Goal: Task Accomplishment & Management: Complete application form

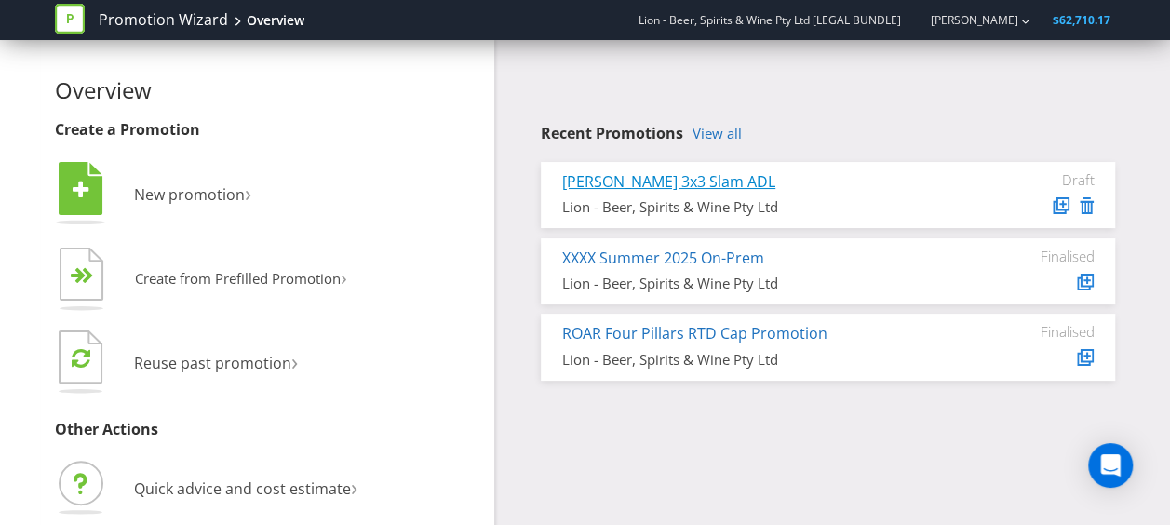
click at [632, 178] on link "[PERSON_NAME] 3x3 Slam ADL" at bounding box center [668, 181] width 213 height 20
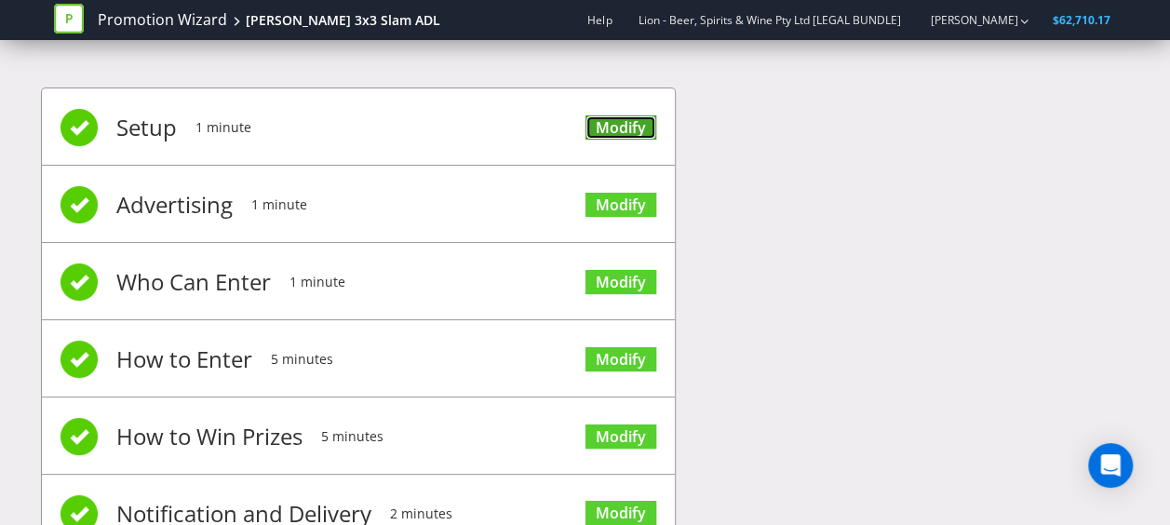
click at [617, 127] on link "Modify" at bounding box center [620, 127] width 71 height 25
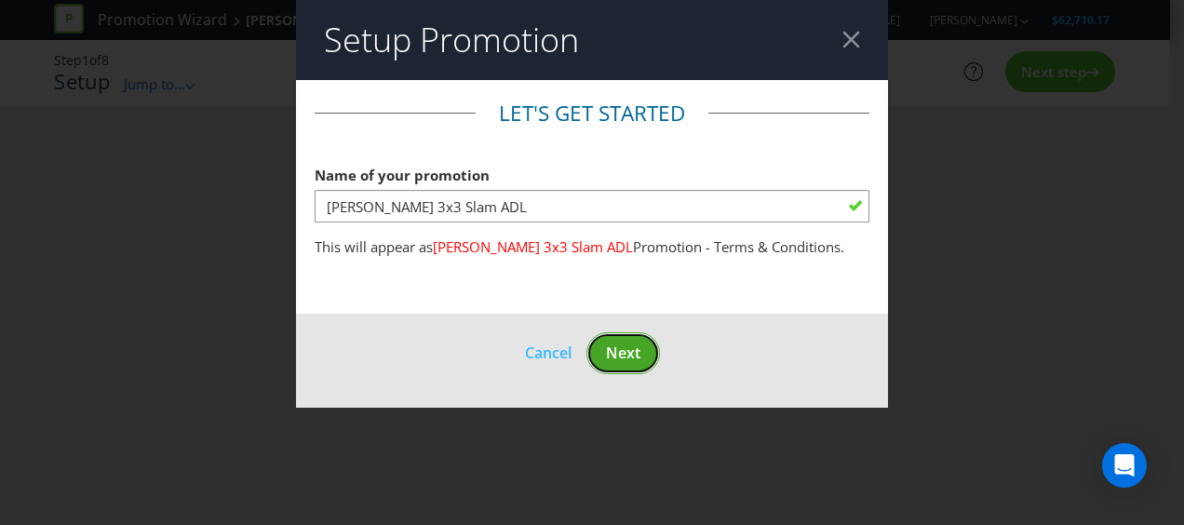
click at [608, 340] on button "Next" at bounding box center [623, 353] width 74 height 42
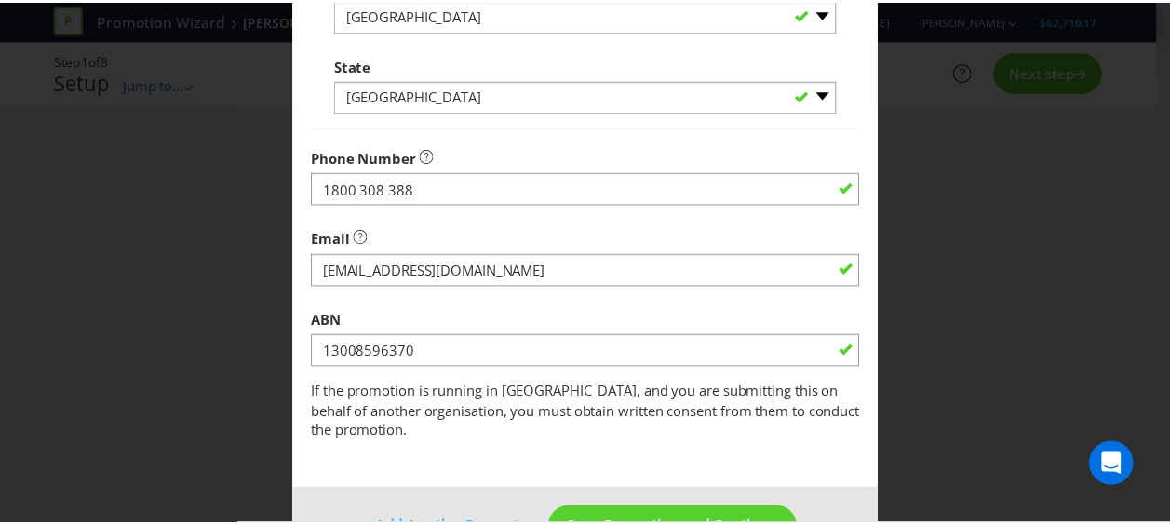
scroll to position [689, 0]
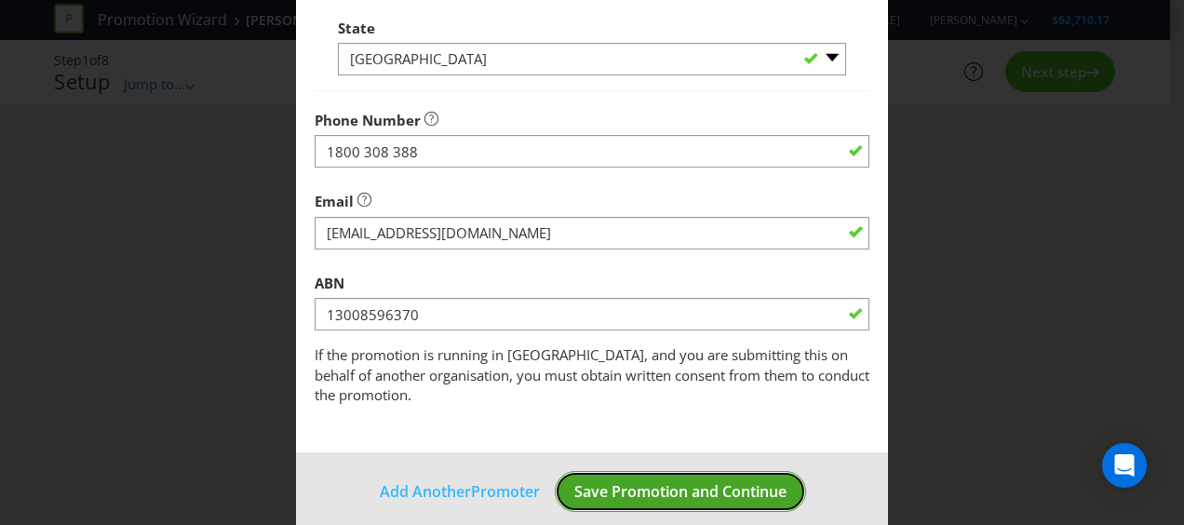
click at [698, 481] on span "Save Promotion and Continue" at bounding box center [680, 491] width 212 height 20
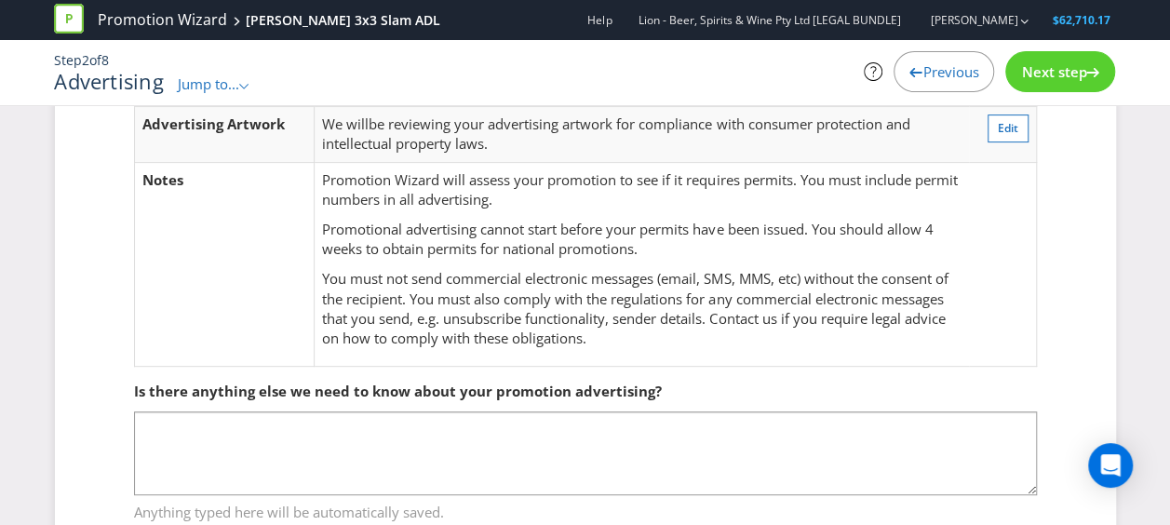
scroll to position [322, 0]
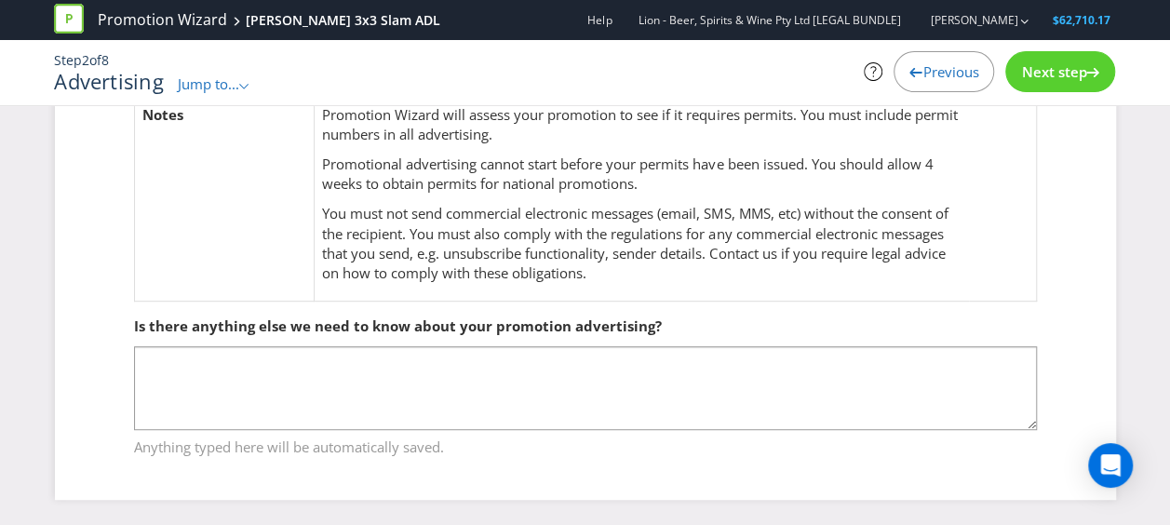
click at [1055, 76] on span "Next step" at bounding box center [1053, 71] width 65 height 19
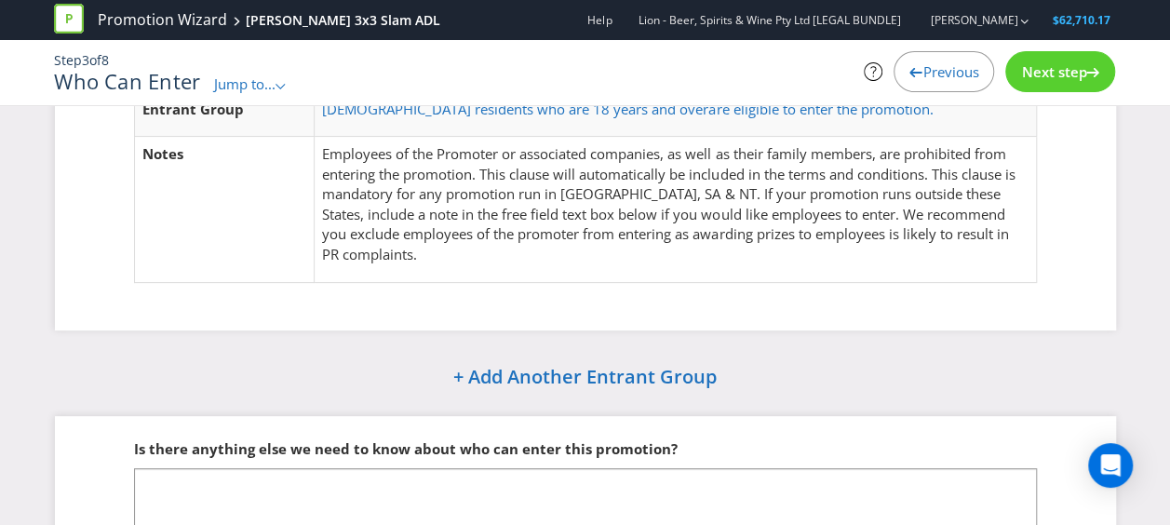
scroll to position [150, 0]
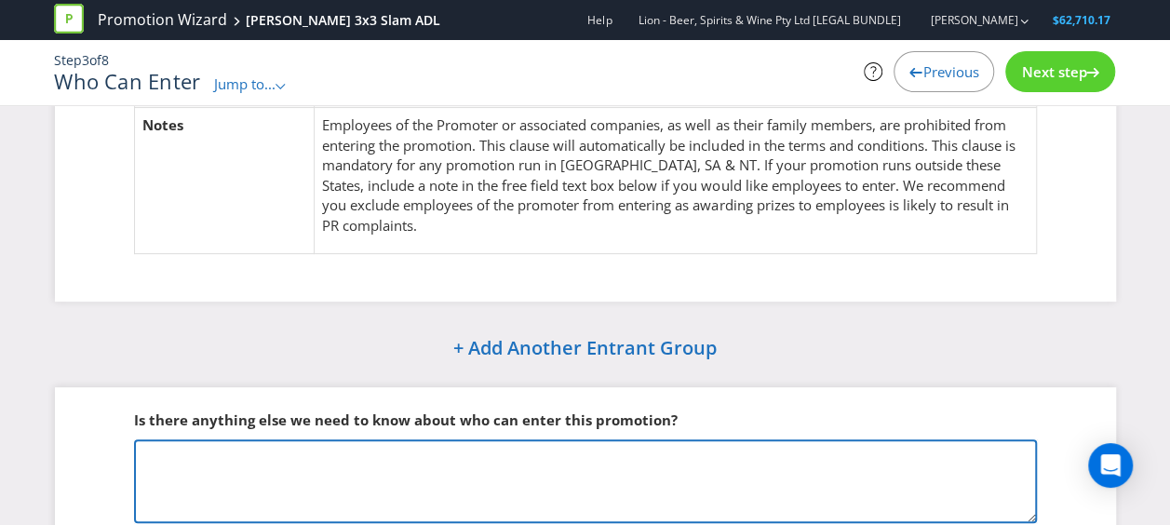
click at [534, 474] on textarea at bounding box center [585, 481] width 903 height 84
paste textarea "Each entrant must comprise of a team at least three (3) to five (5) people incl…"
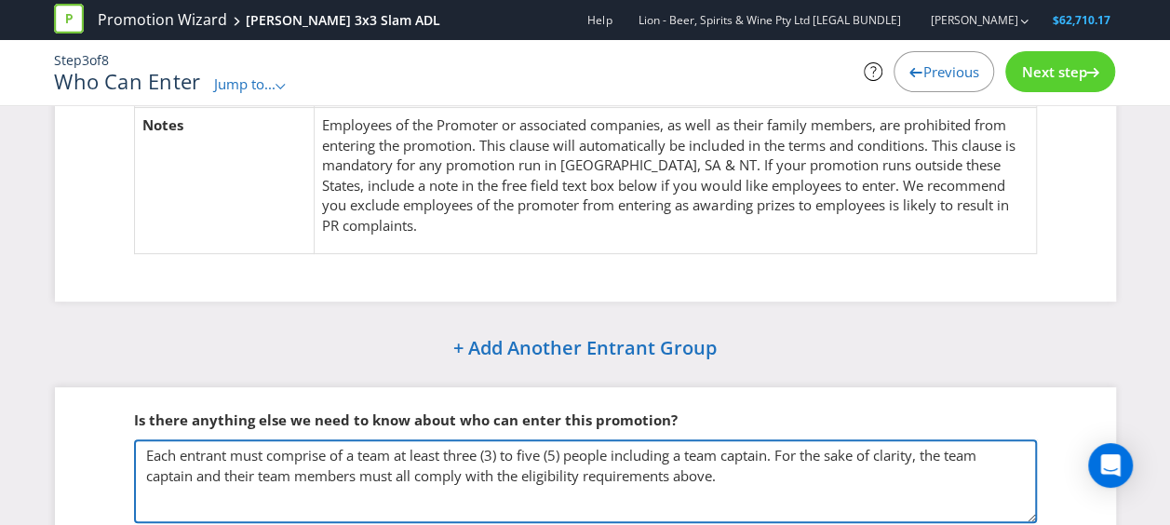
type textarea "Each entrant must comprise of a team at least three (3) to five (5) people incl…"
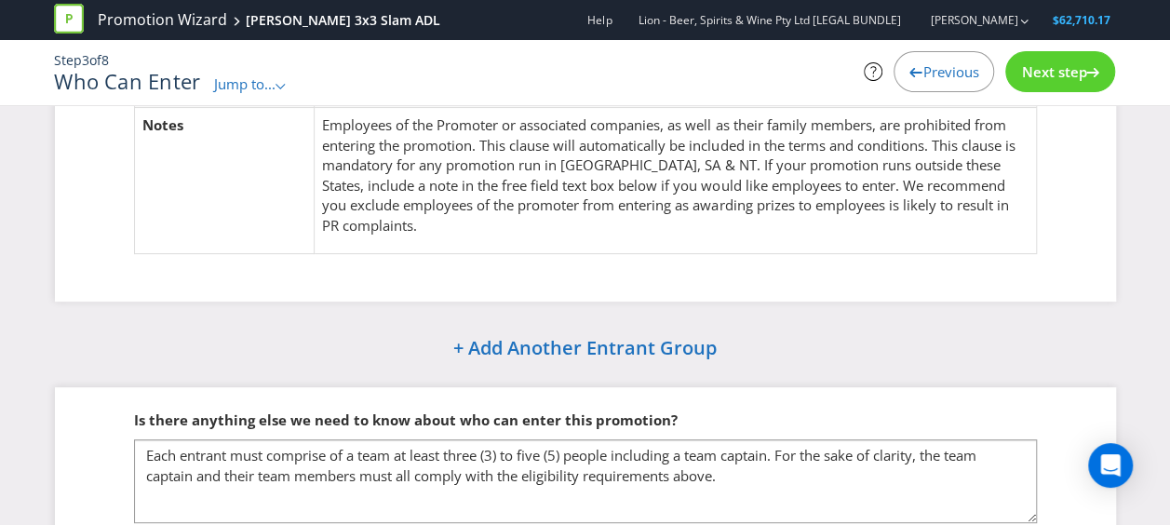
click at [1068, 74] on span "Next step" at bounding box center [1053, 71] width 65 height 19
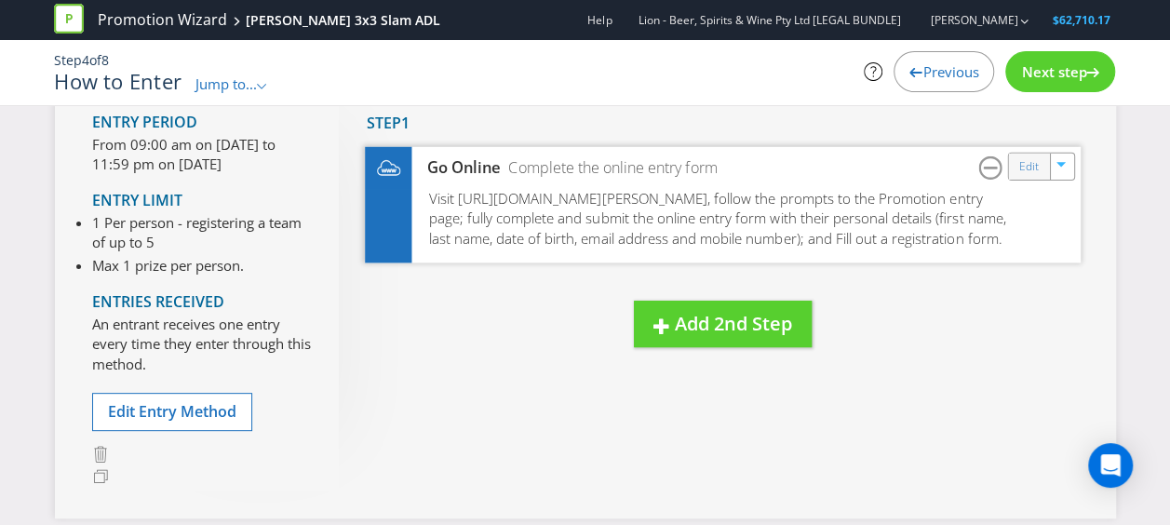
click at [1015, 170] on div "Edit" at bounding box center [1029, 166] width 42 height 26
click at [1025, 162] on link "Edit" at bounding box center [1028, 165] width 20 height 21
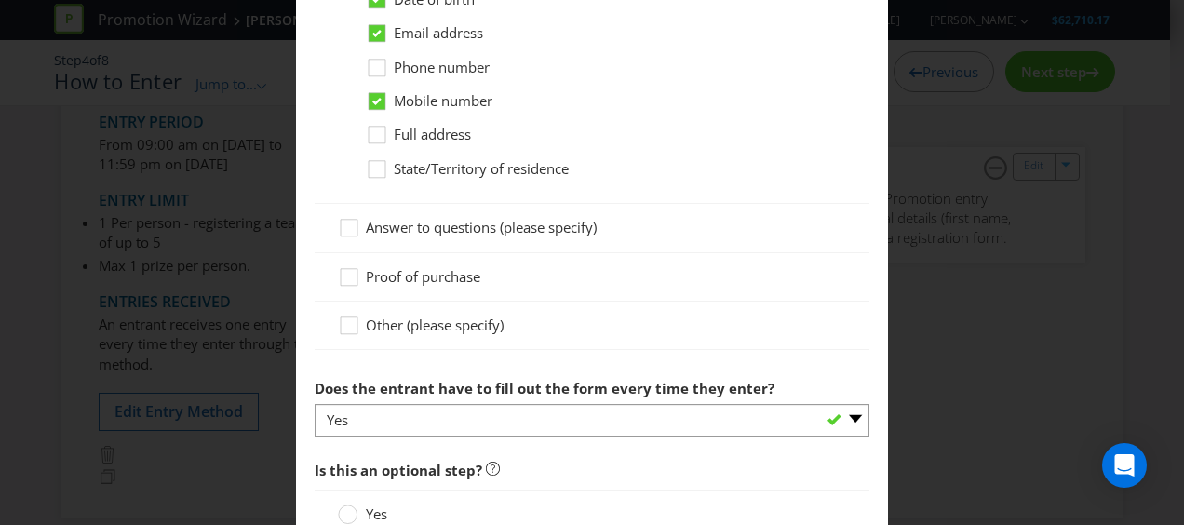
scroll to position [1527, 0]
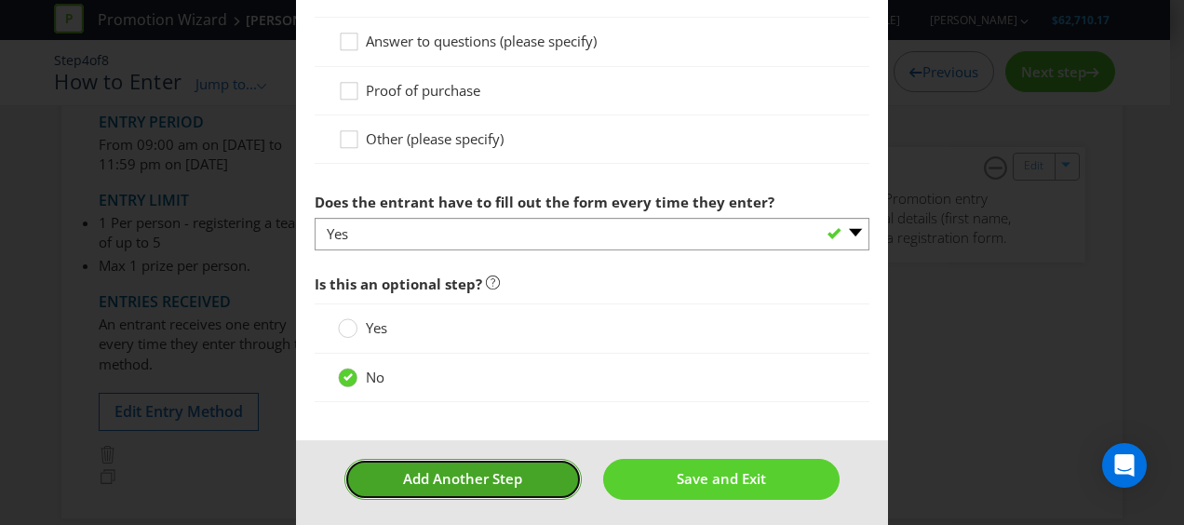
click at [516, 476] on button "Add Another Step" at bounding box center [462, 479] width 237 height 40
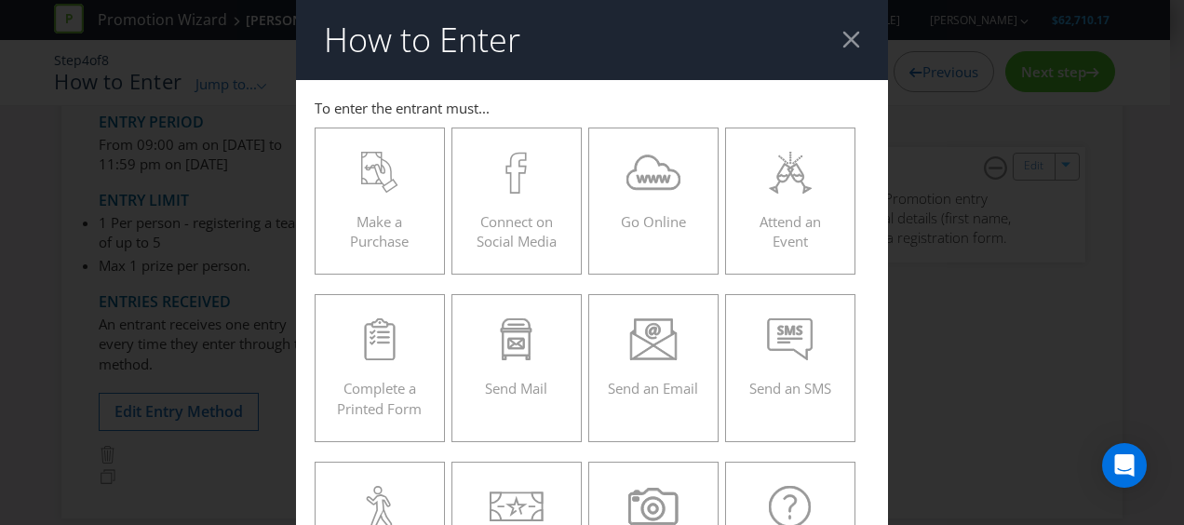
click at [994, 306] on div "How to Enter To enter the entrant must... Make a Purchase Connect on Social Med…" at bounding box center [592, 262] width 1184 height 525
click at [988, 287] on div "How to Enter To enter the entrant must... Make a Purchase Connect on Social Med…" at bounding box center [592, 262] width 1184 height 525
click at [828, 47] on header "How to Enter" at bounding box center [592, 40] width 592 height 80
click at [831, 43] on header "How to Enter" at bounding box center [592, 40] width 592 height 80
click at [842, 35] on div at bounding box center [851, 40] width 18 height 18
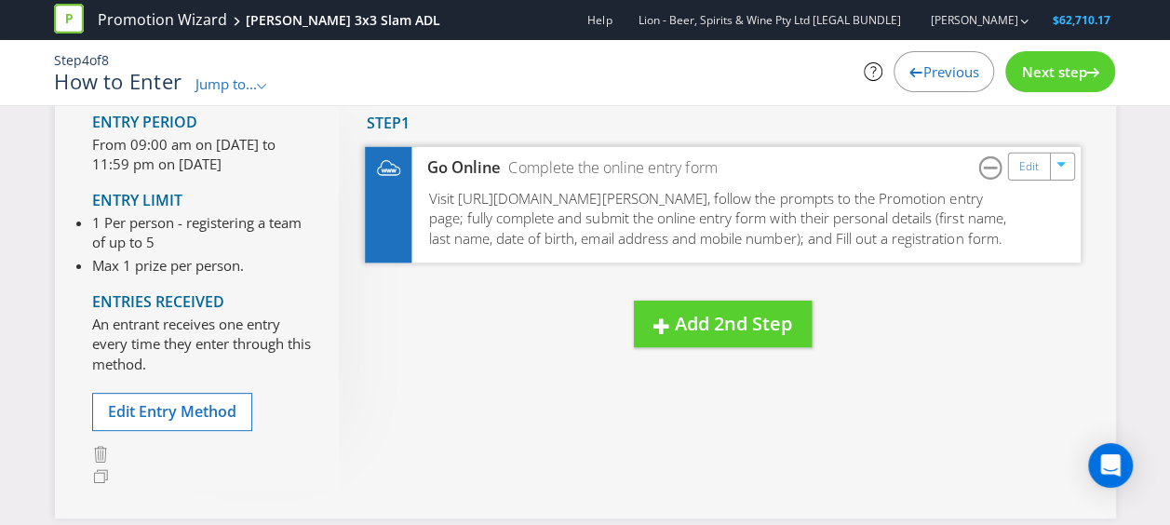
scroll to position [57, 0]
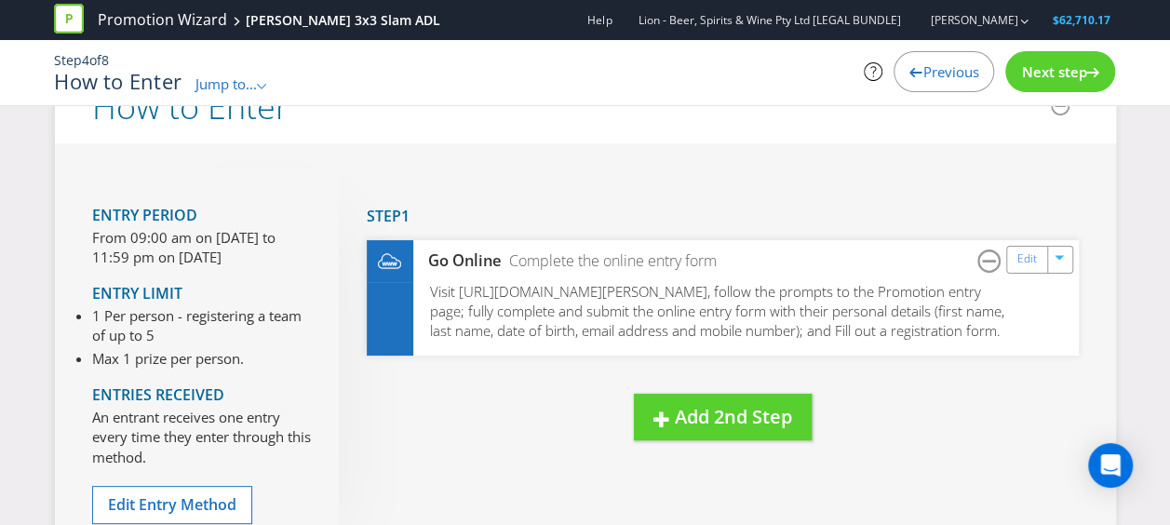
click at [1069, 84] on div "Next step" at bounding box center [1060, 71] width 110 height 41
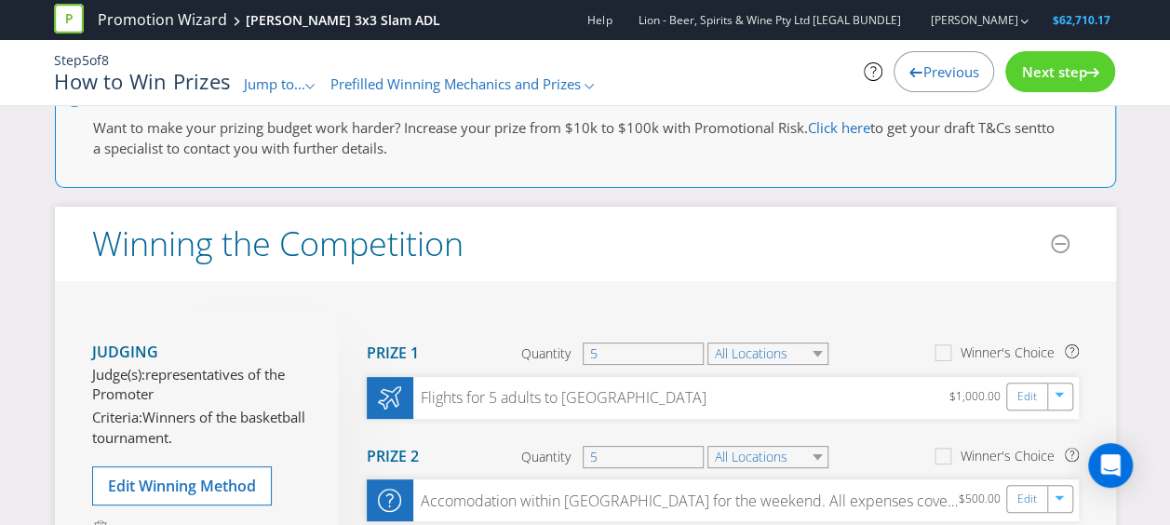
click at [959, 86] on div "Previous" at bounding box center [943, 71] width 100 height 41
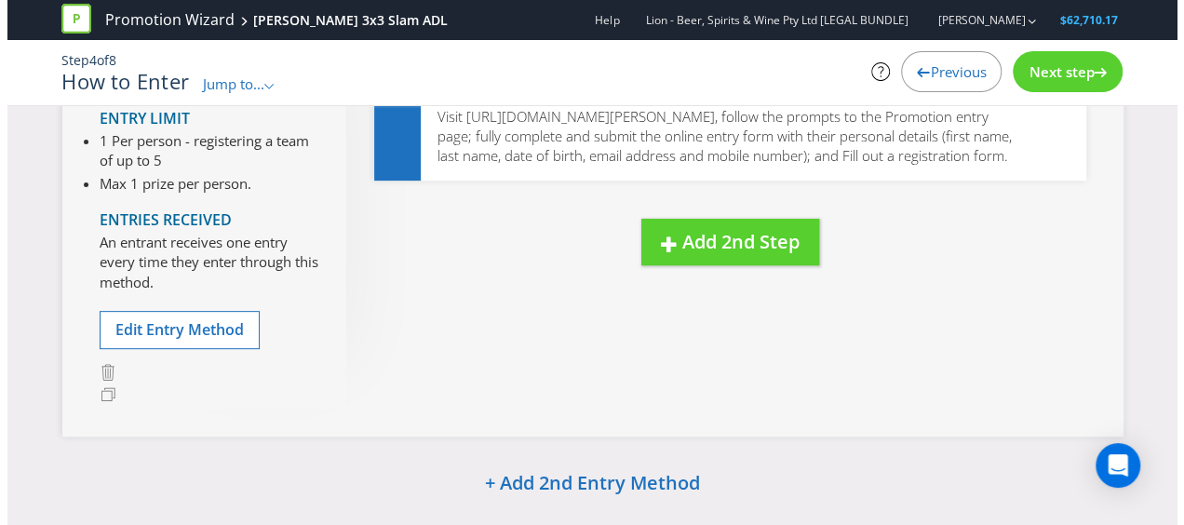
scroll to position [243, 0]
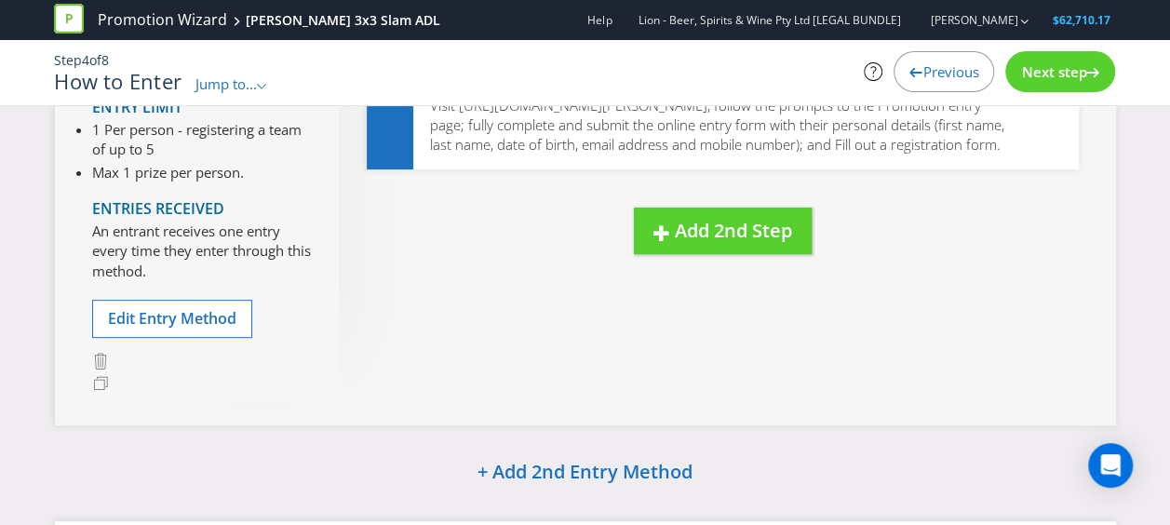
click at [815, 248] on div "New Step Drag here to move step Step 1 Go Online Complete the online entry form…" at bounding box center [709, 138] width 740 height 306
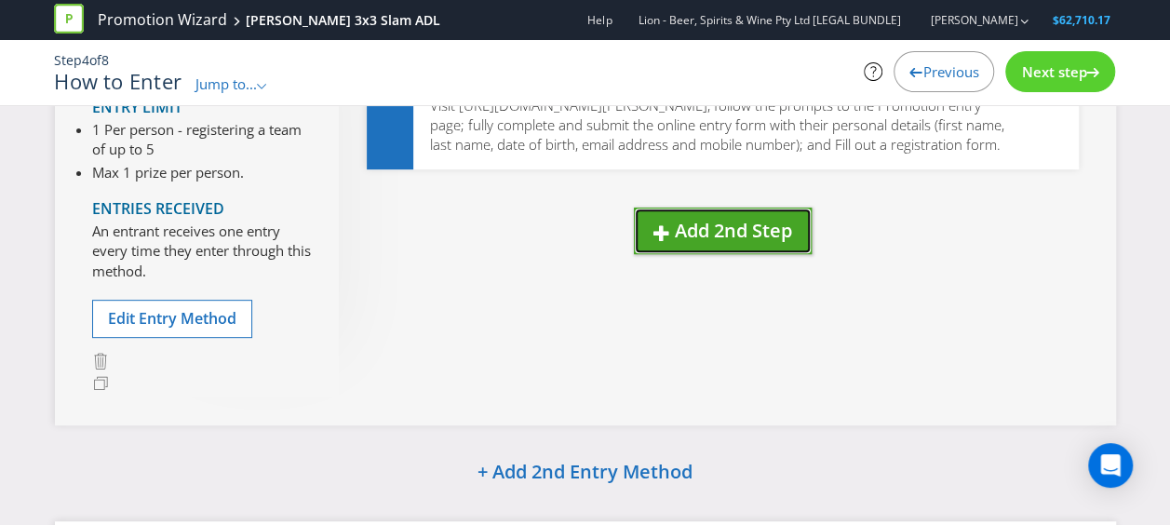
click at [778, 243] on span "Add 2nd Step" at bounding box center [733, 230] width 117 height 25
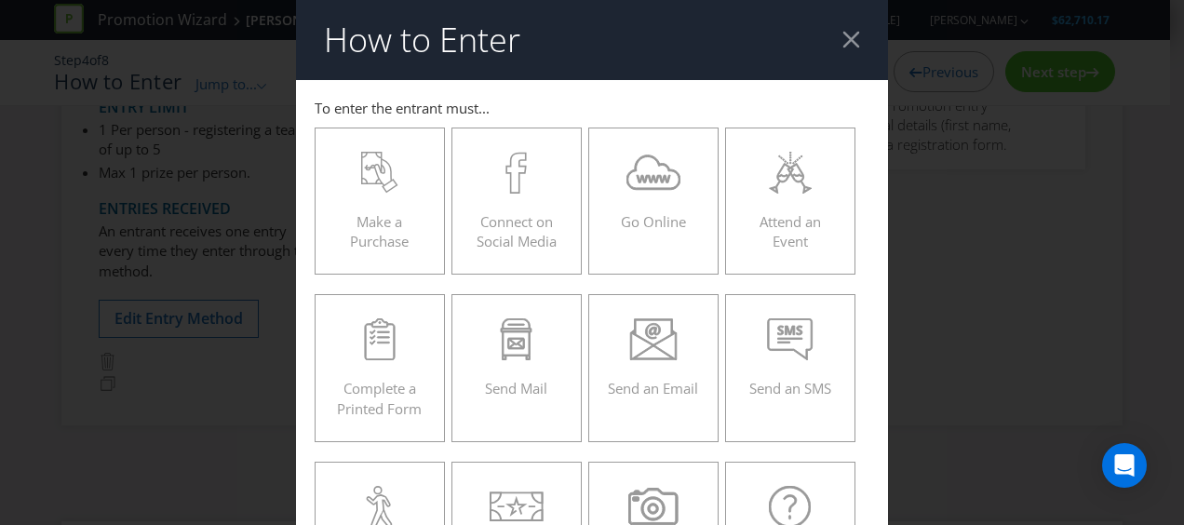
click at [778, 235] on div "Attend an Event" at bounding box center [789, 194] width 91 height 84
click at [0, 0] on input "Attend an Event" at bounding box center [0, 0] width 0 height 0
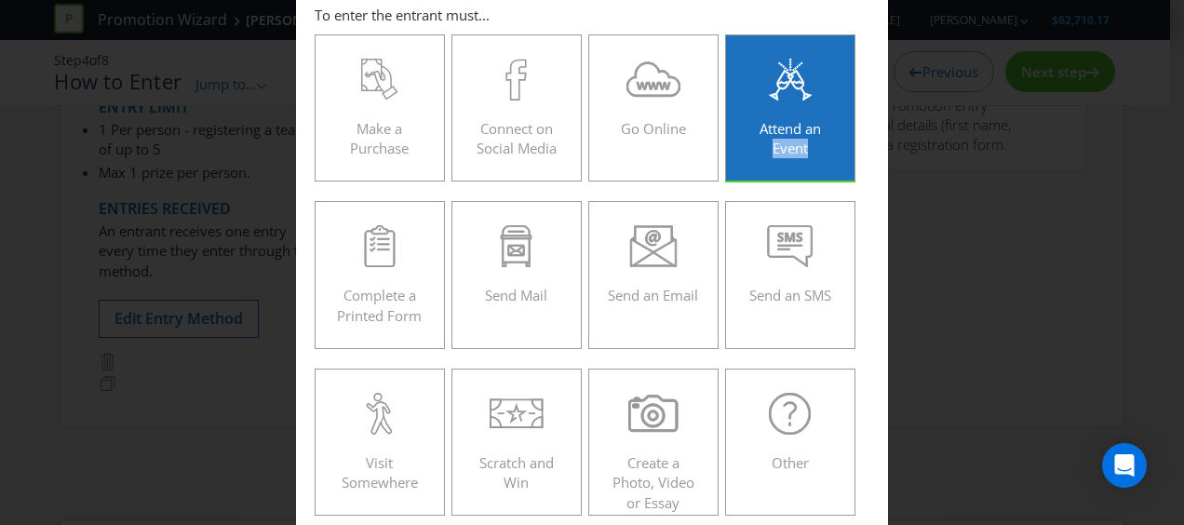
scroll to position [465, 0]
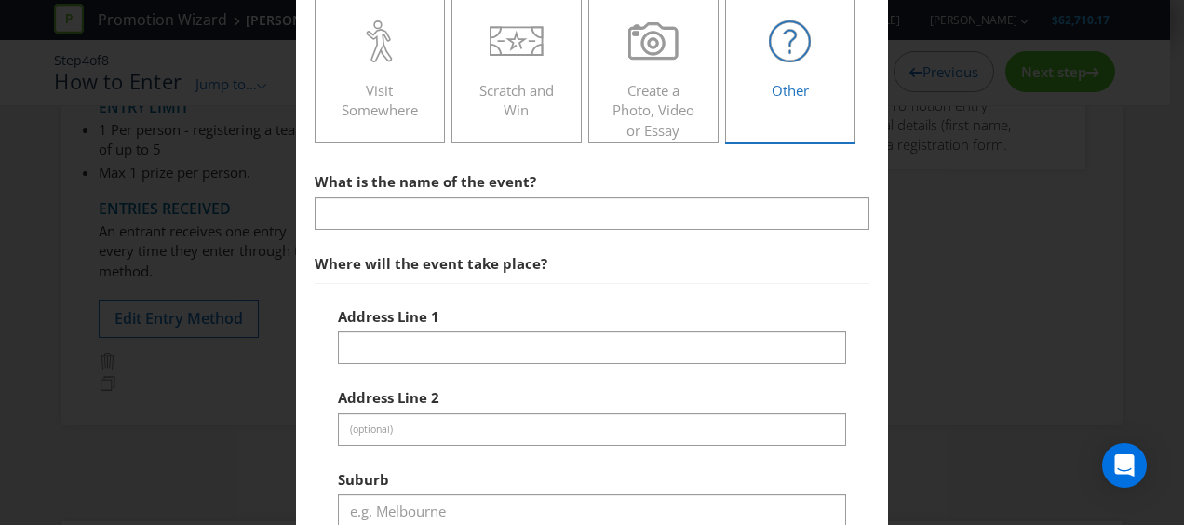
click at [797, 91] on span "Other" at bounding box center [789, 90] width 37 height 19
click at [0, 0] on input "Other" at bounding box center [0, 0] width 0 height 0
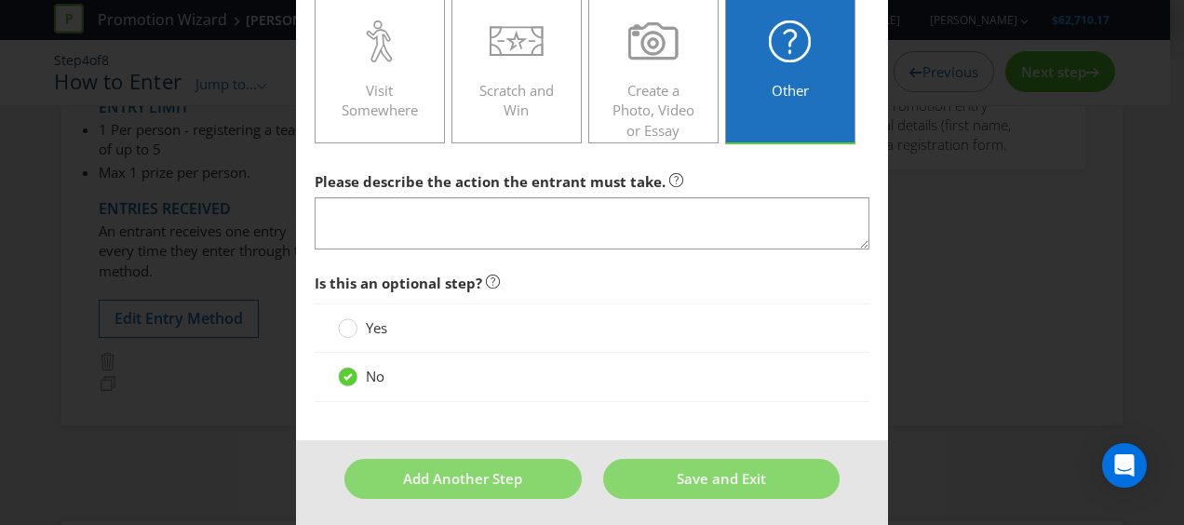
click at [922, 184] on div "How to Enter To enter the entrant must... Make a Purchase Connect on Social Med…" at bounding box center [592, 262] width 1184 height 525
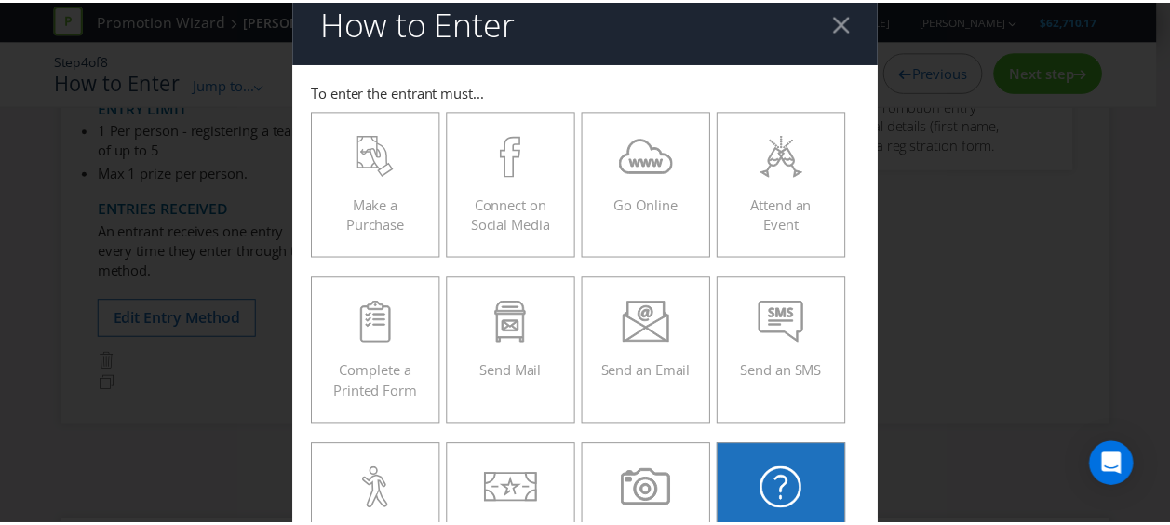
scroll to position [0, 0]
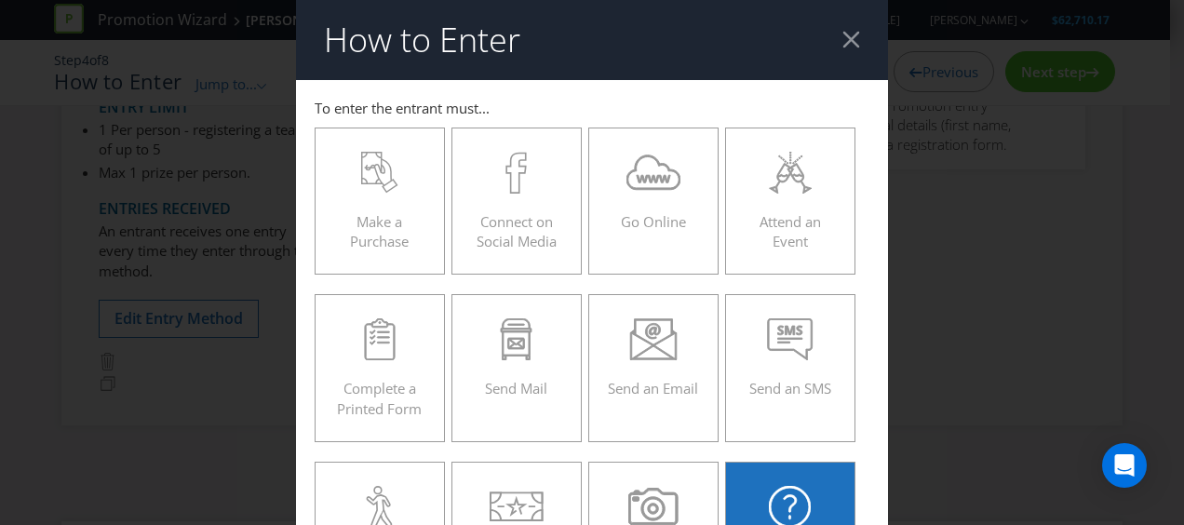
click at [850, 40] on header "How to Enter" at bounding box center [592, 40] width 592 height 80
click at [845, 38] on div at bounding box center [851, 40] width 18 height 18
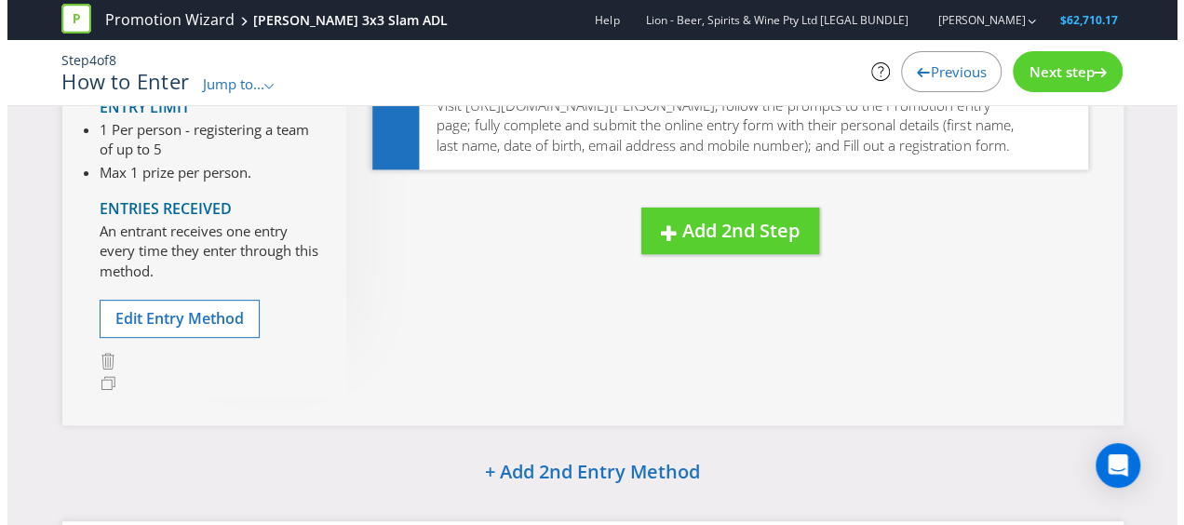
scroll to position [57, 0]
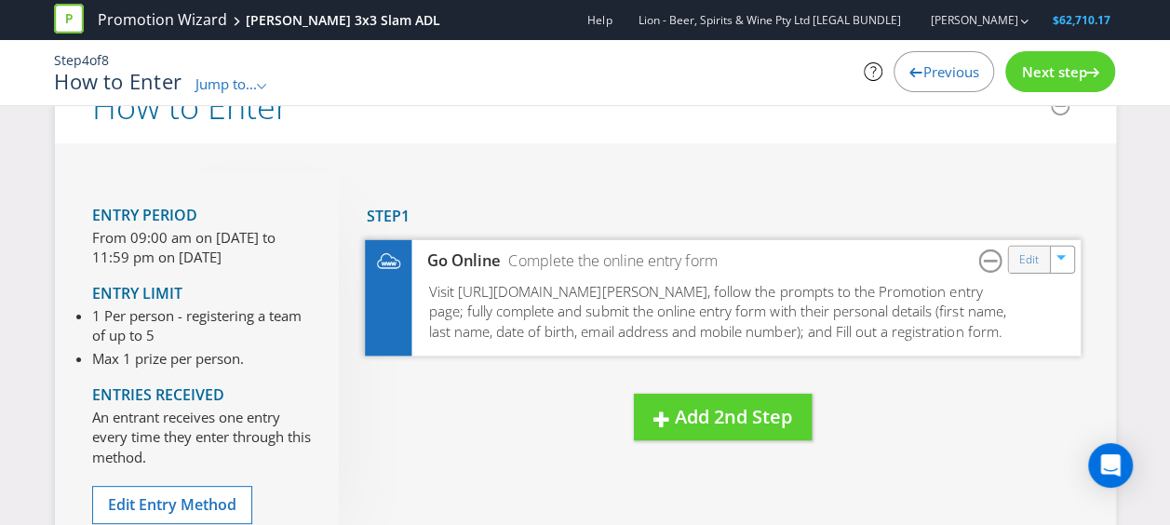
click at [1016, 251] on div "Edit" at bounding box center [1029, 259] width 42 height 26
click at [1035, 261] on link "Edit" at bounding box center [1028, 258] width 20 height 21
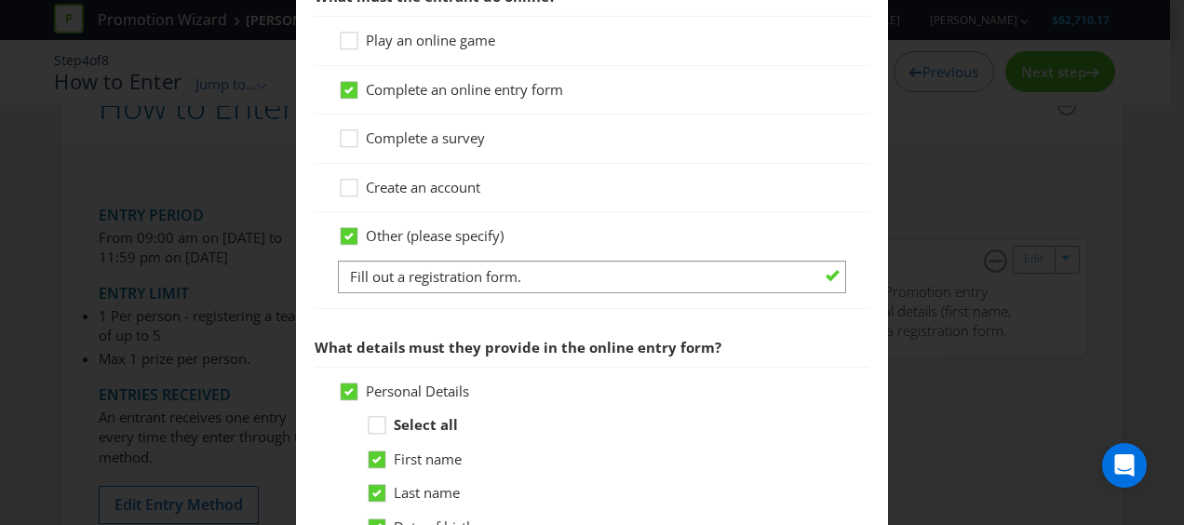
scroll to position [837, 0]
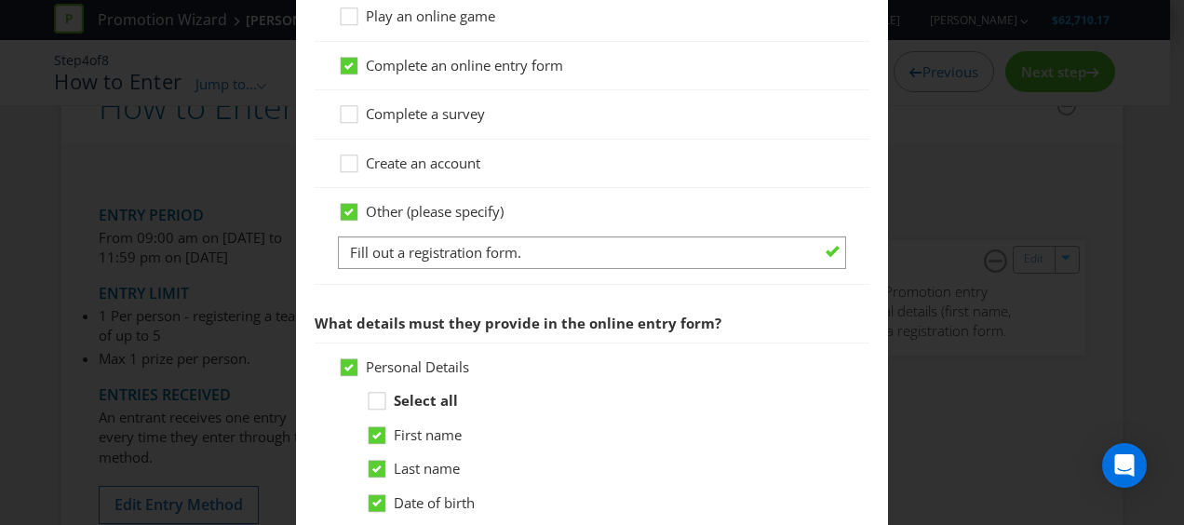
click at [934, 210] on div "How to Enter To enter the entrant must... Make a Purchase Connect on Social Med…" at bounding box center [592, 262] width 1184 height 525
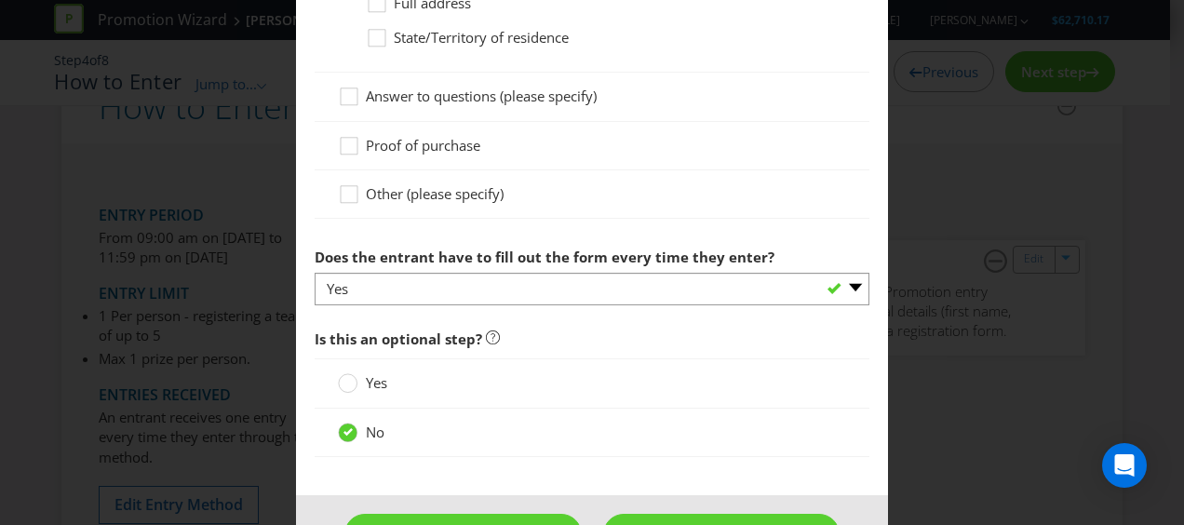
scroll to position [1527, 0]
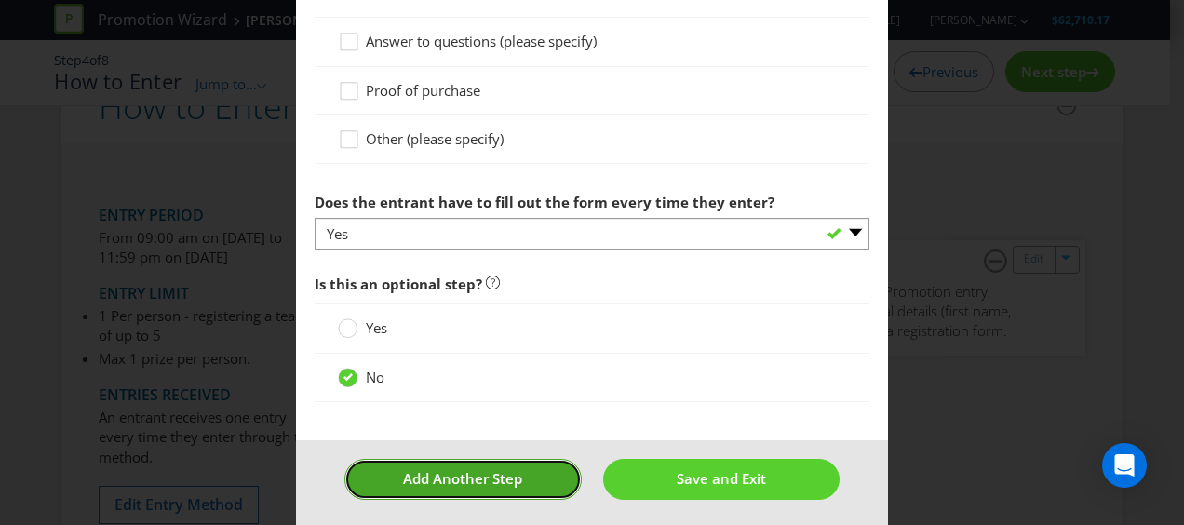
click at [517, 459] on button "Add Another Step" at bounding box center [462, 479] width 237 height 40
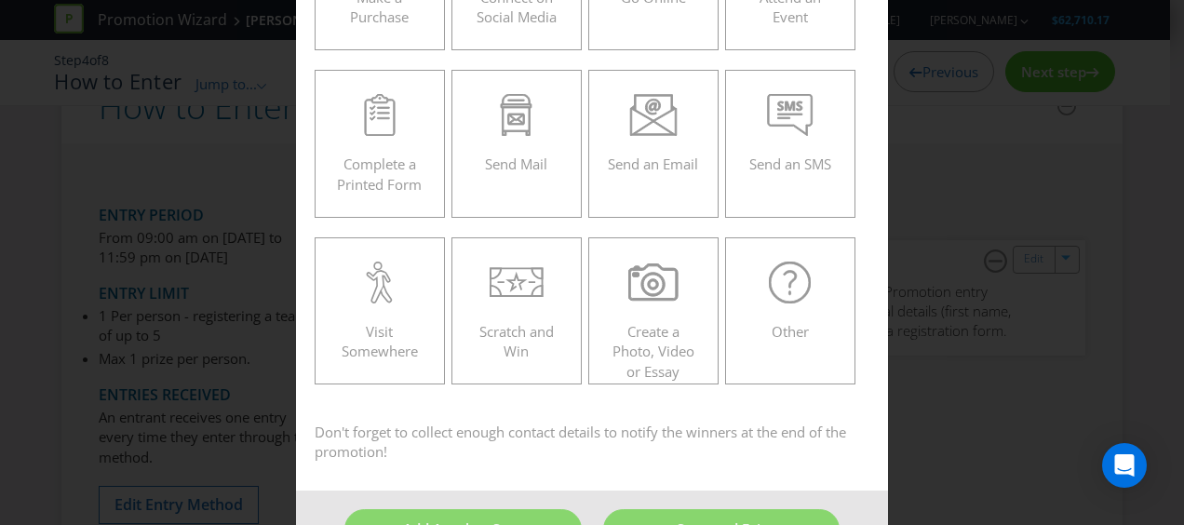
scroll to position [278, 0]
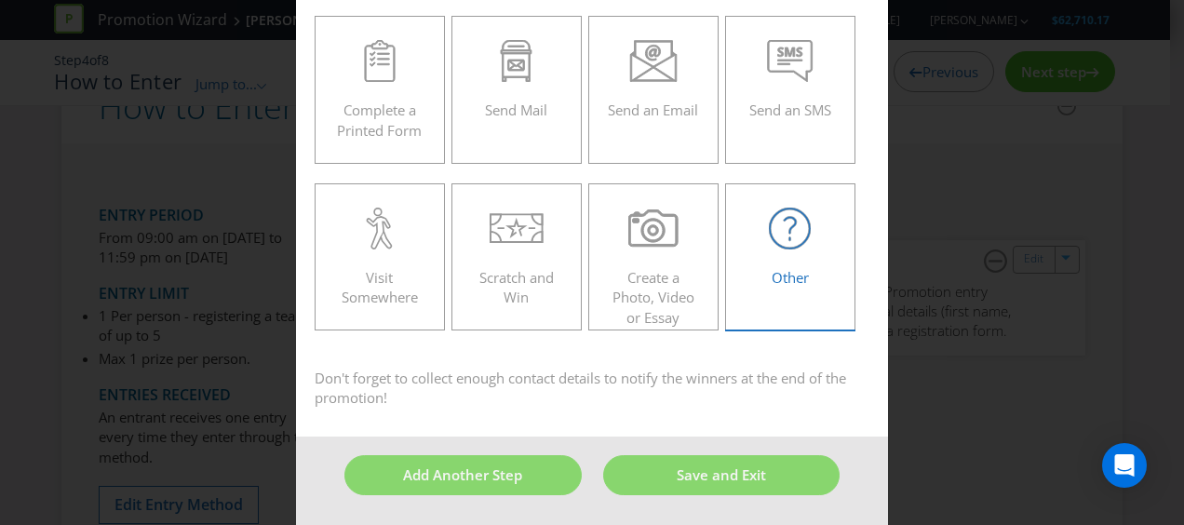
click at [787, 268] on span "Other" at bounding box center [789, 277] width 37 height 19
click at [0, 0] on input "Other" at bounding box center [0, 0] width 0 height 0
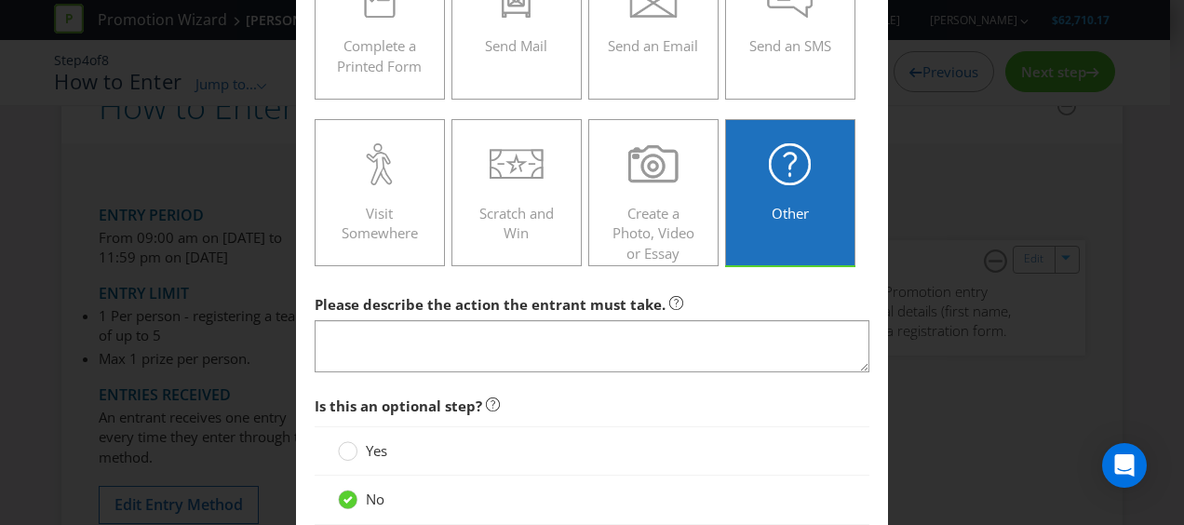
scroll to position [371, 0]
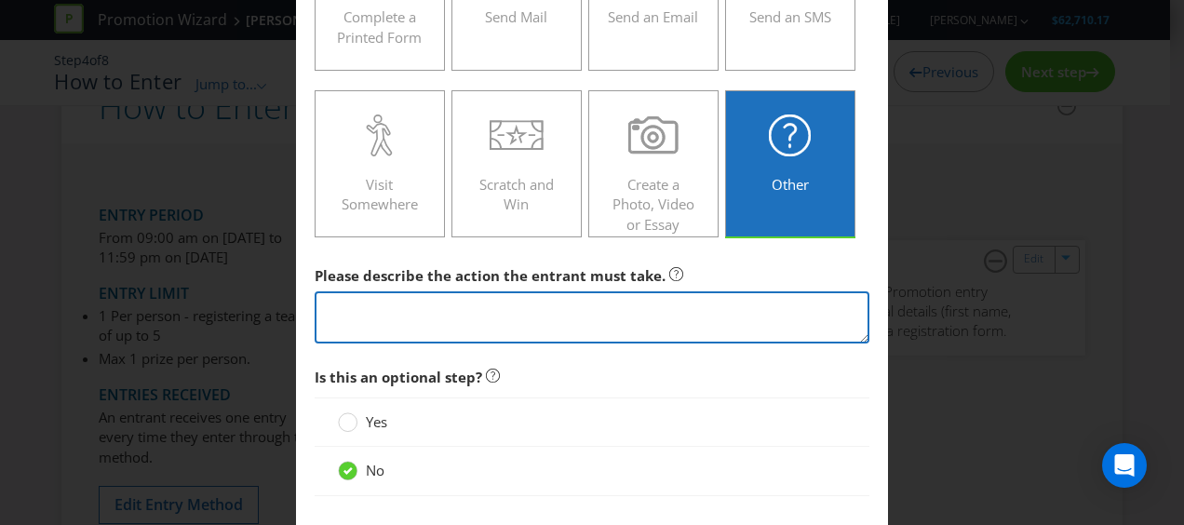
click at [560, 313] on textarea at bounding box center [592, 317] width 555 height 53
paste textarea "”). It is the Team Captain’s responsibility to have all Team Members complete t…"
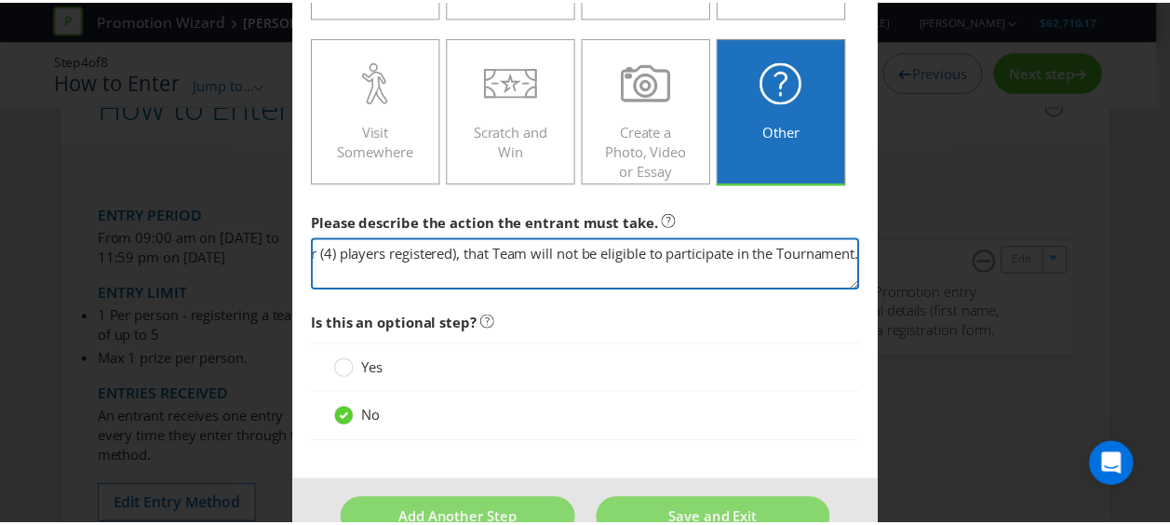
scroll to position [467, 0]
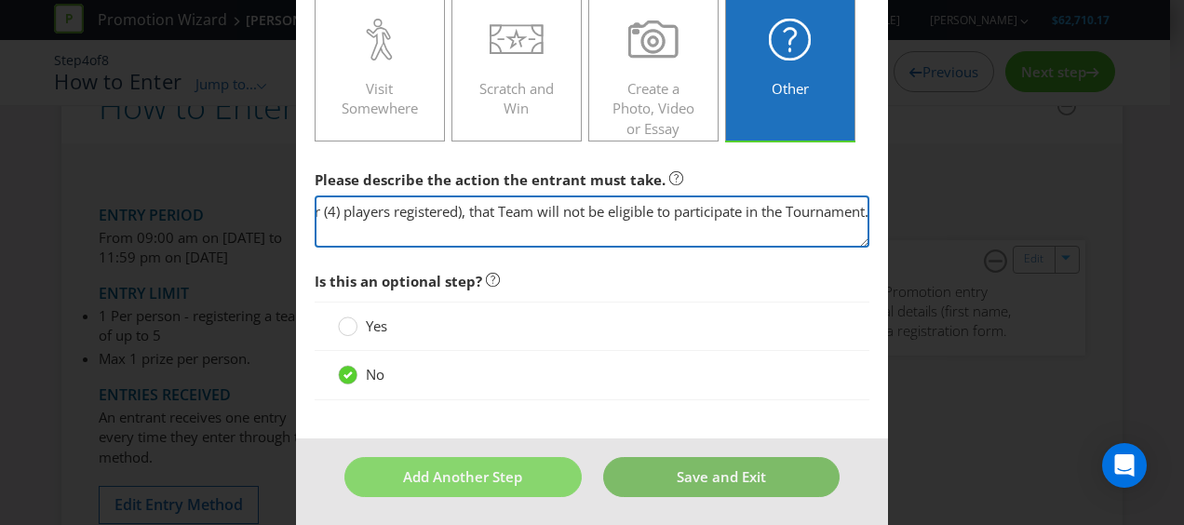
type textarea "”). It is the Team Captain’s responsibility to have all Team Members complete t…"
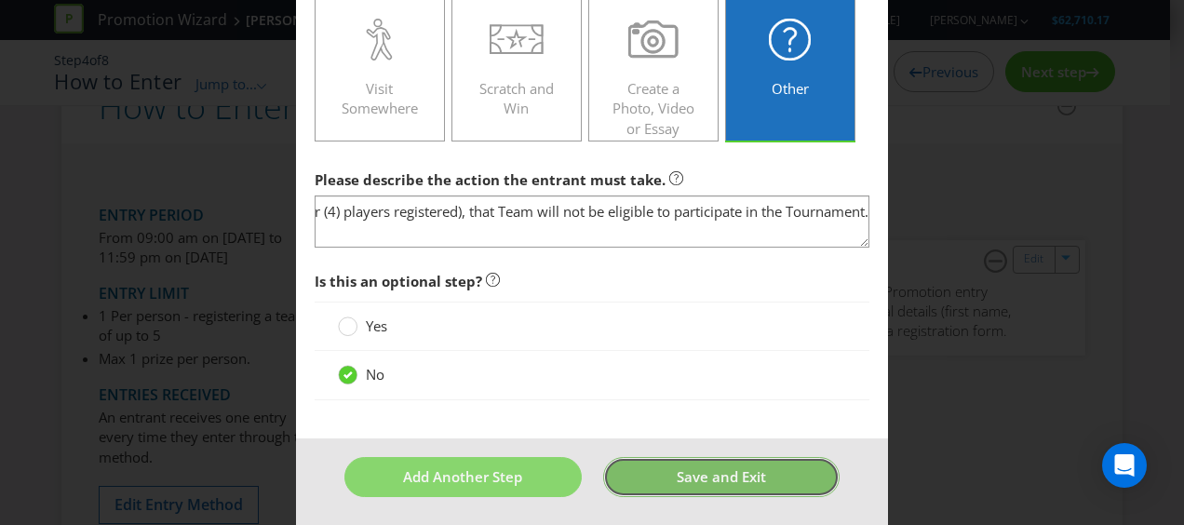
click at [655, 480] on button "Save and Exit" at bounding box center [721, 477] width 237 height 40
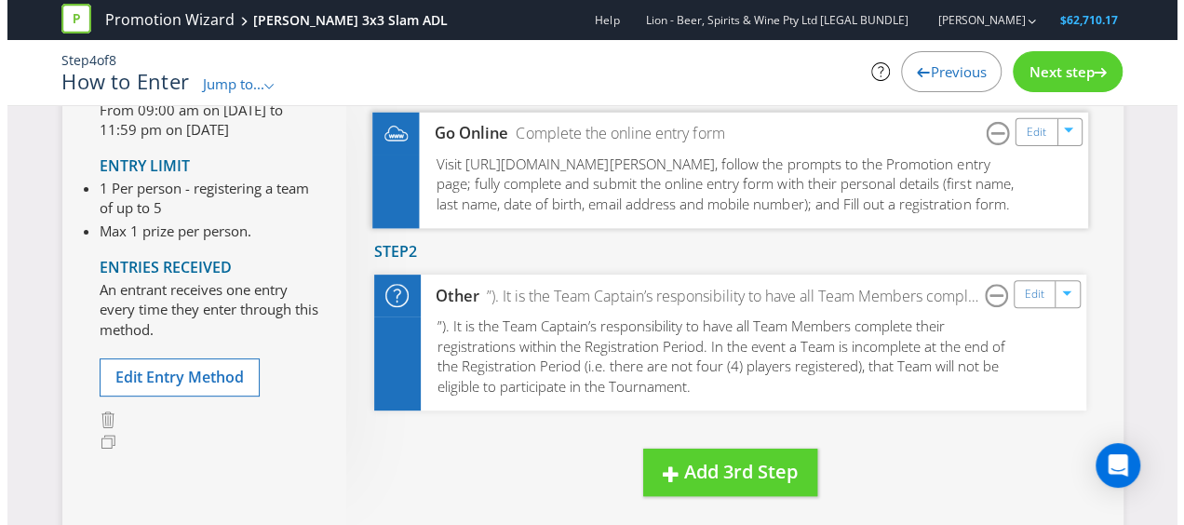
scroll to position [279, 0]
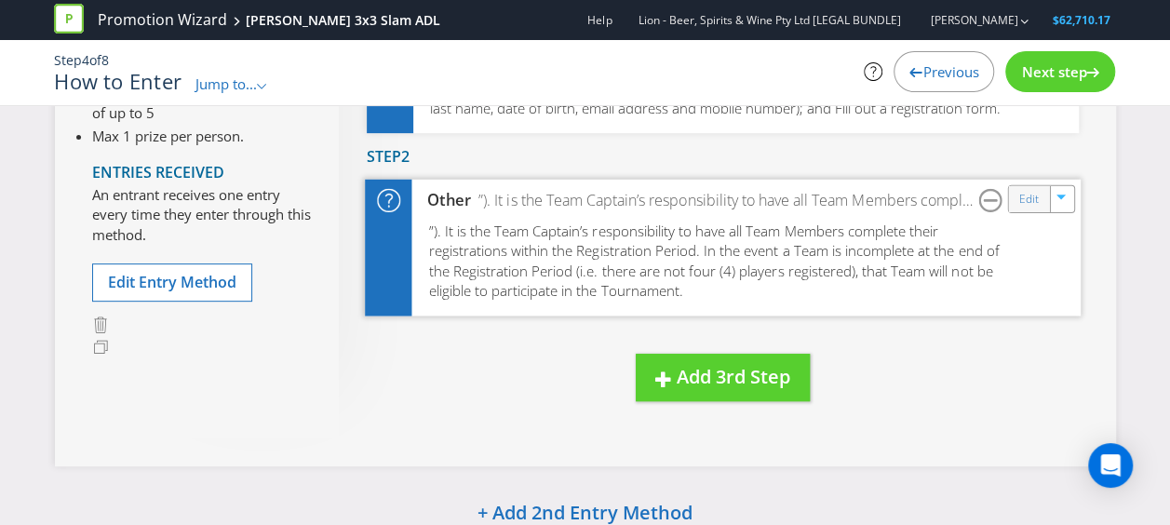
click at [1018, 212] on div "Edit" at bounding box center [1029, 199] width 42 height 26
click at [1038, 210] on link "Edit" at bounding box center [1028, 199] width 20 height 21
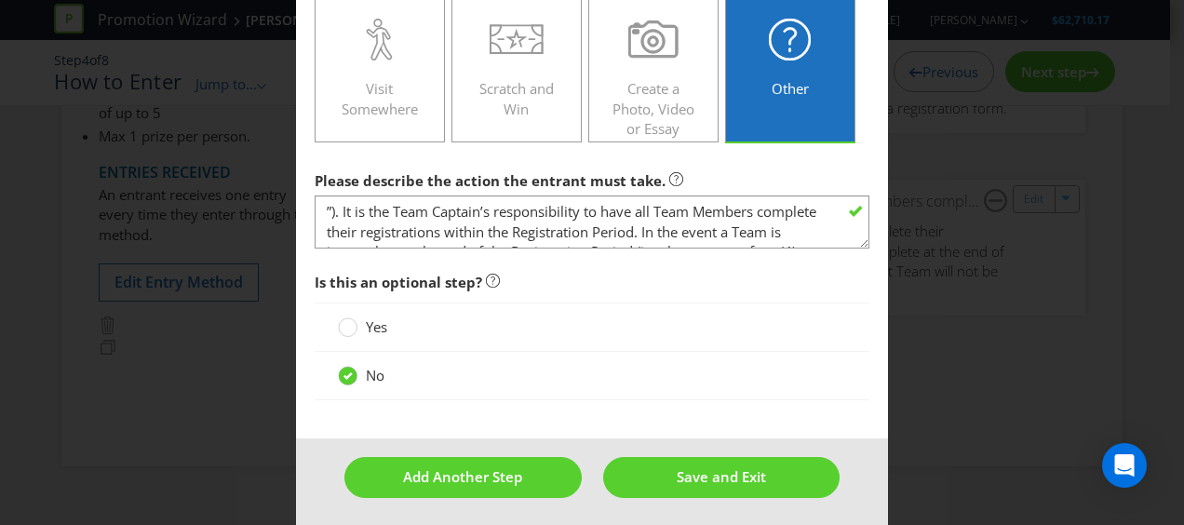
scroll to position [60, 0]
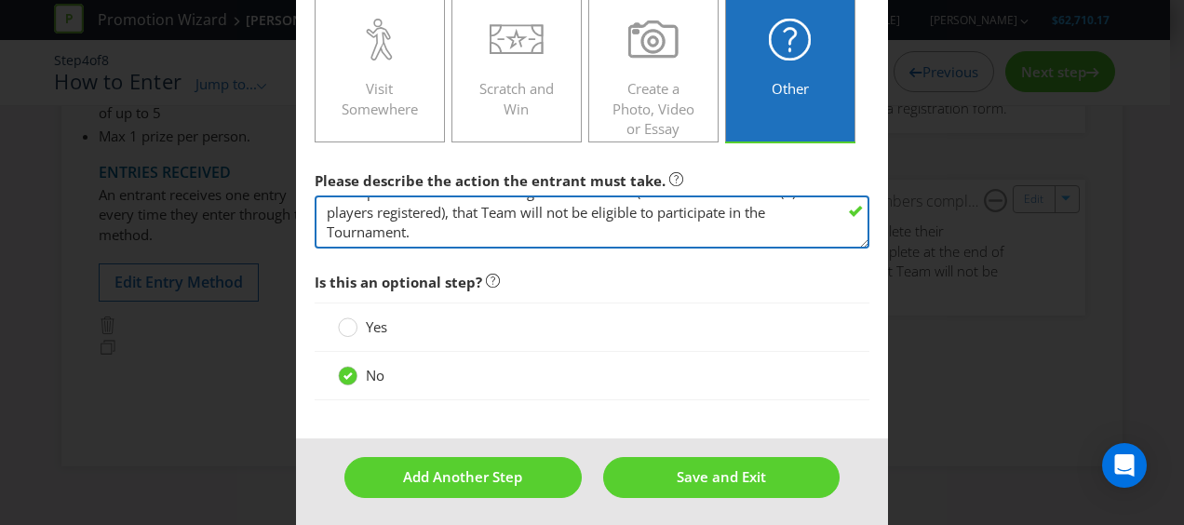
click at [476, 209] on textarea "”). It is the Team Captain’s responsibility to have all Team Members complete t…" at bounding box center [592, 221] width 555 height 53
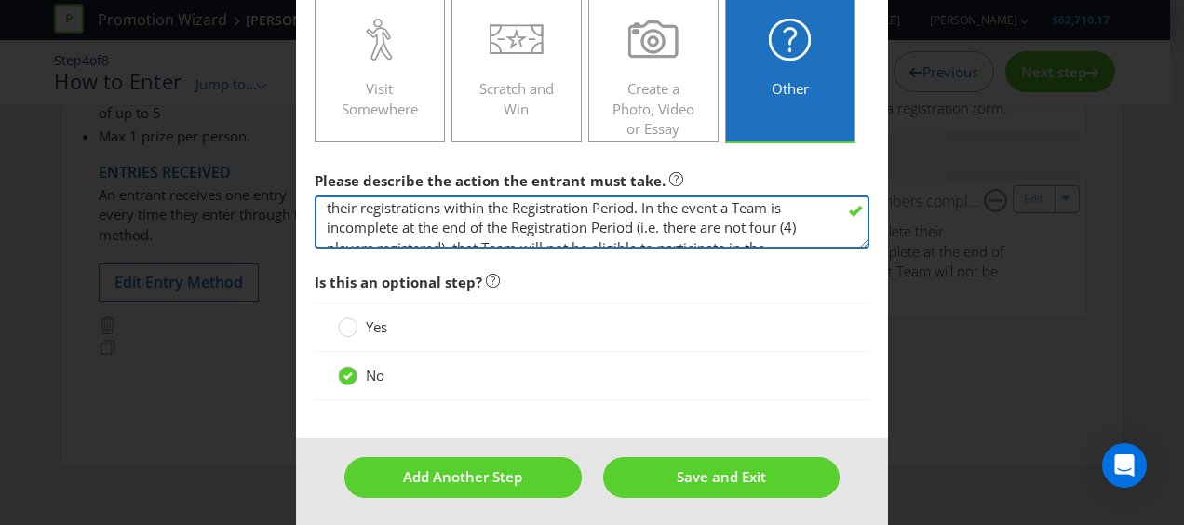
scroll to position [33, 0]
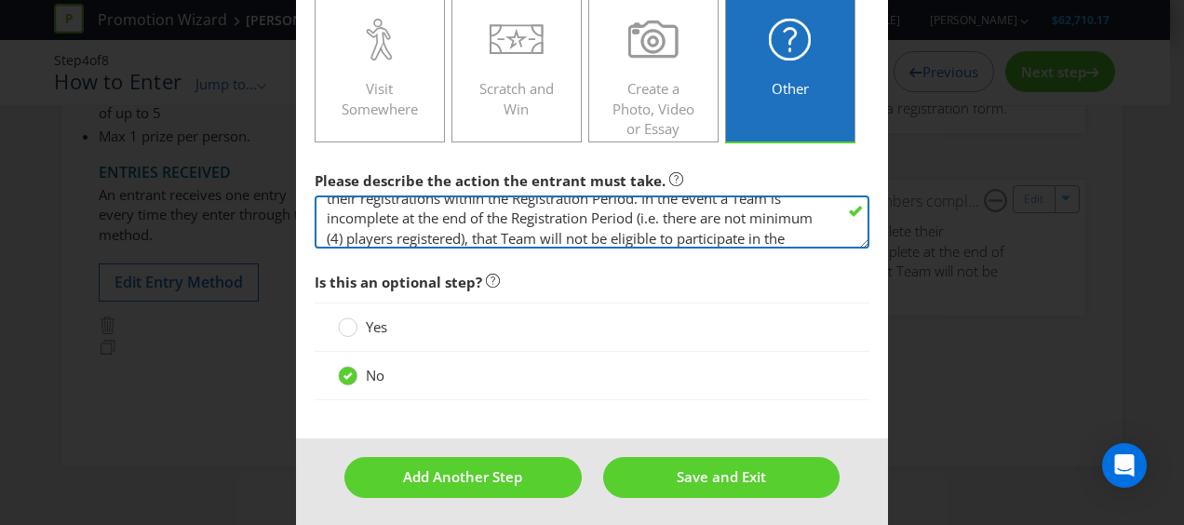
click at [395, 231] on textarea "”). It is the Team Captain’s responsibility to have all Team Members complete t…" at bounding box center [592, 221] width 555 height 53
click at [381, 230] on textarea "”). It is the Team Captain’s responsibility to have all Team Members complete t…" at bounding box center [592, 221] width 555 height 53
click at [437, 233] on textarea "”). It is the Team Captain’s responsibility to have all Team Members complete t…" at bounding box center [592, 221] width 555 height 53
click at [562, 234] on textarea "”). It is the Team Captain’s responsibility to have all Team Members complete t…" at bounding box center [592, 221] width 555 height 53
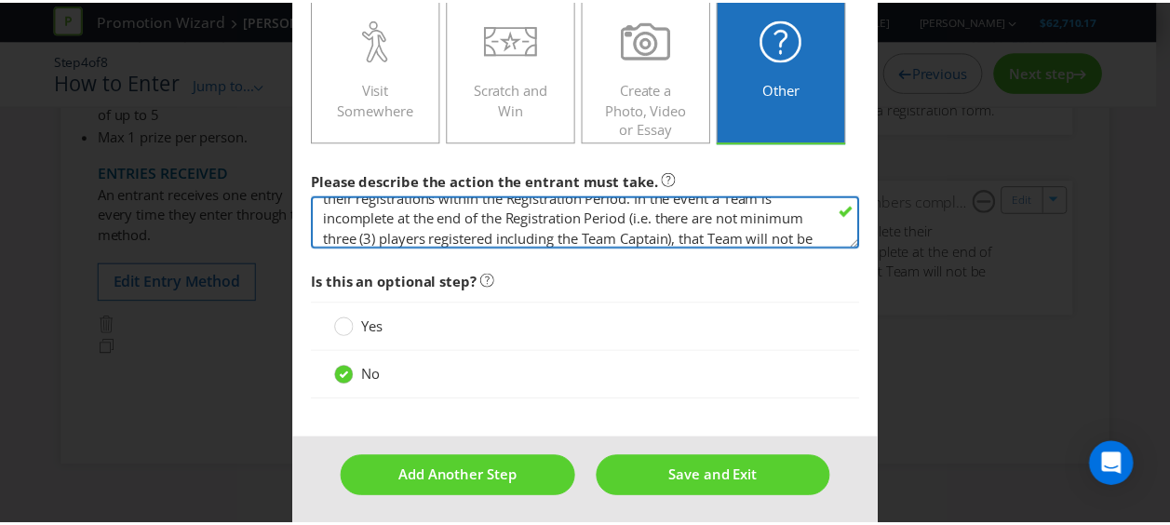
scroll to position [60, 0]
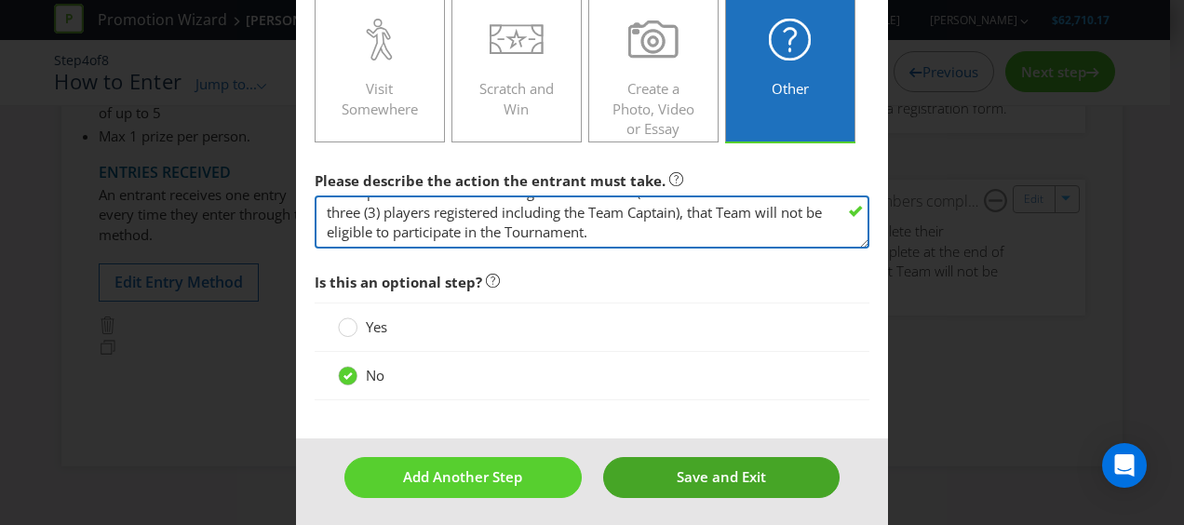
type textarea "”). It is the Team Captain’s responsibility to have all Team Members complete t…"
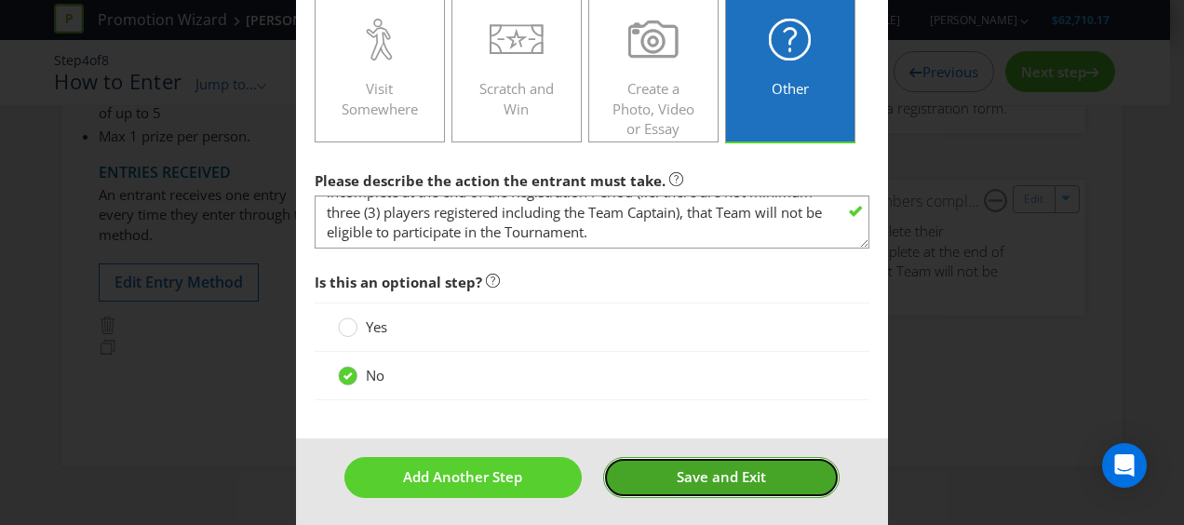
click at [677, 469] on span "Save and Exit" at bounding box center [721, 476] width 89 height 19
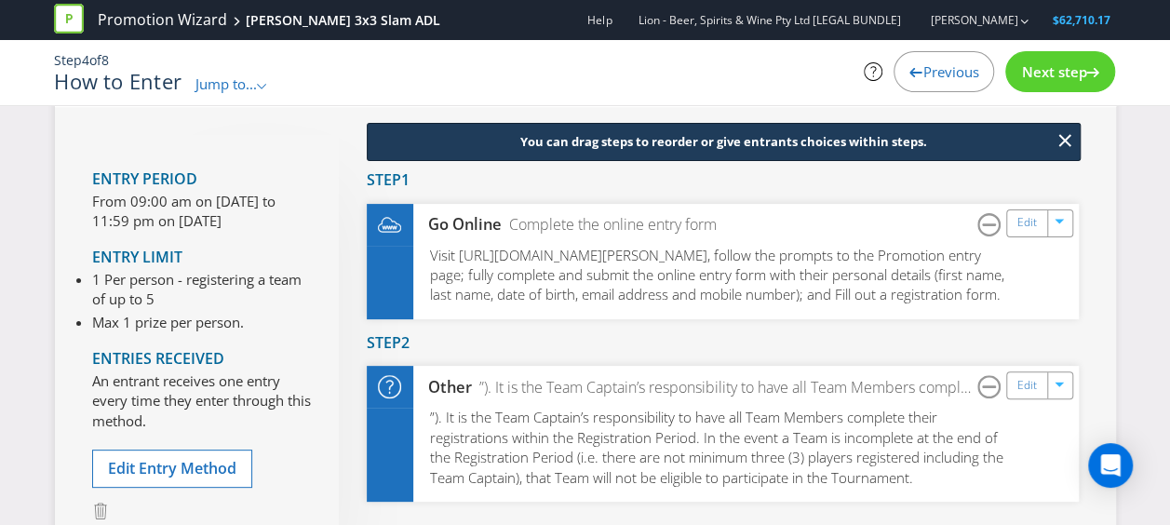
scroll to position [372, 0]
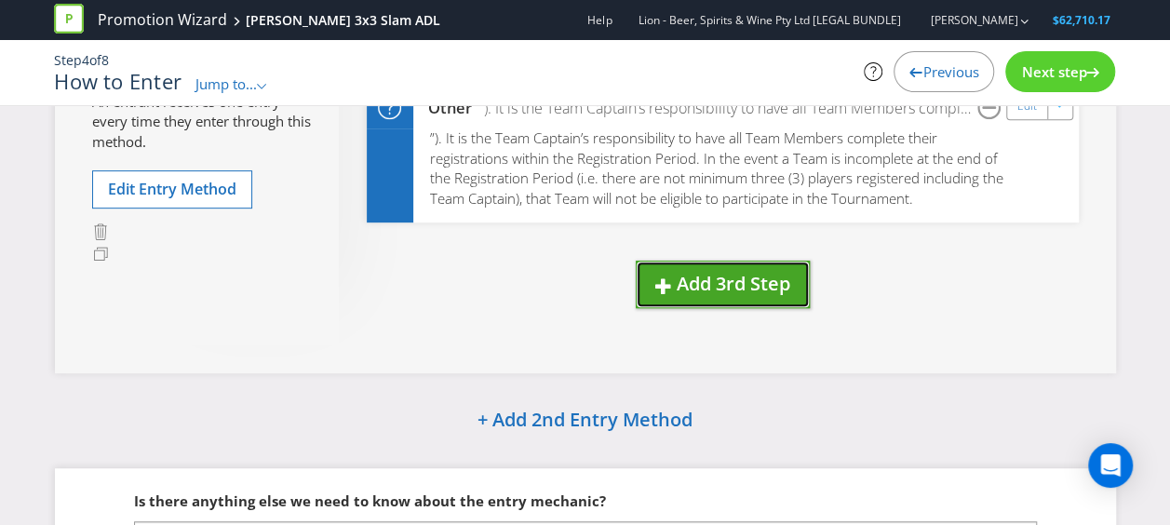
click at [764, 296] on span "Add 3rd Step" at bounding box center [734, 283] width 114 height 25
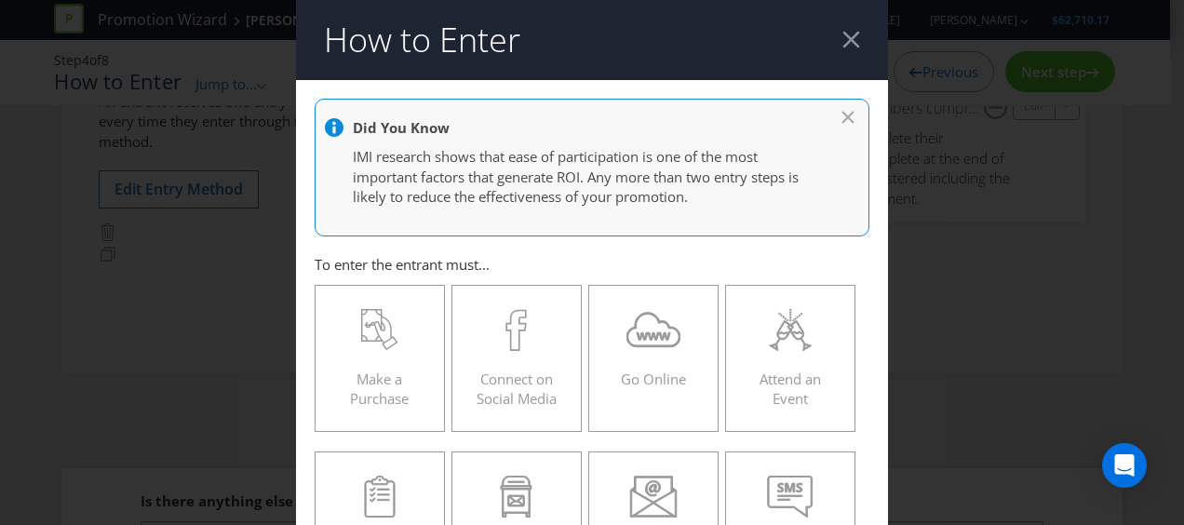
click at [842, 39] on div at bounding box center [851, 40] width 18 height 18
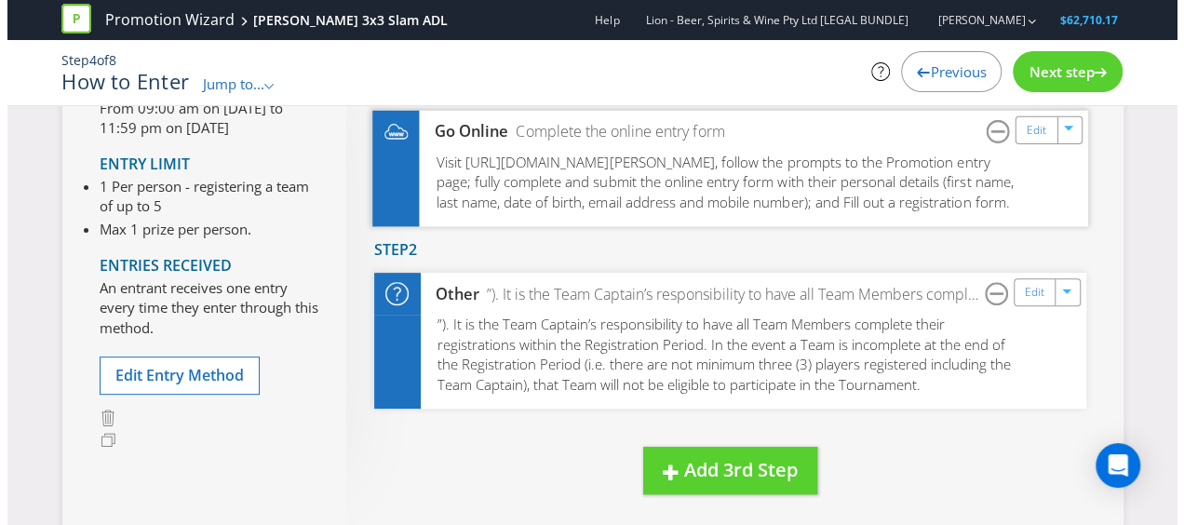
scroll to position [279, 0]
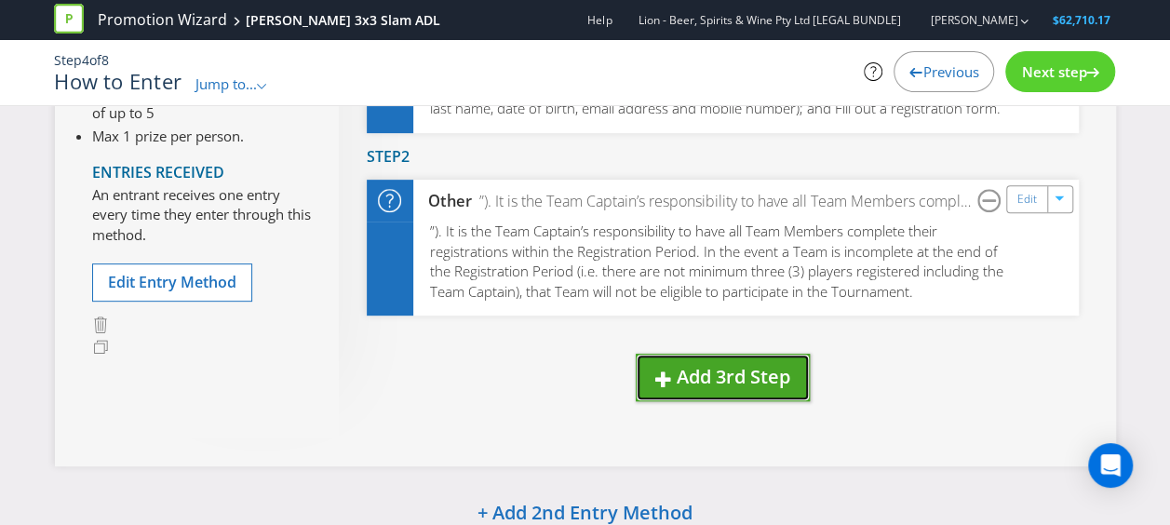
click at [784, 401] on button "Add 3rd Step" at bounding box center [723, 377] width 174 height 47
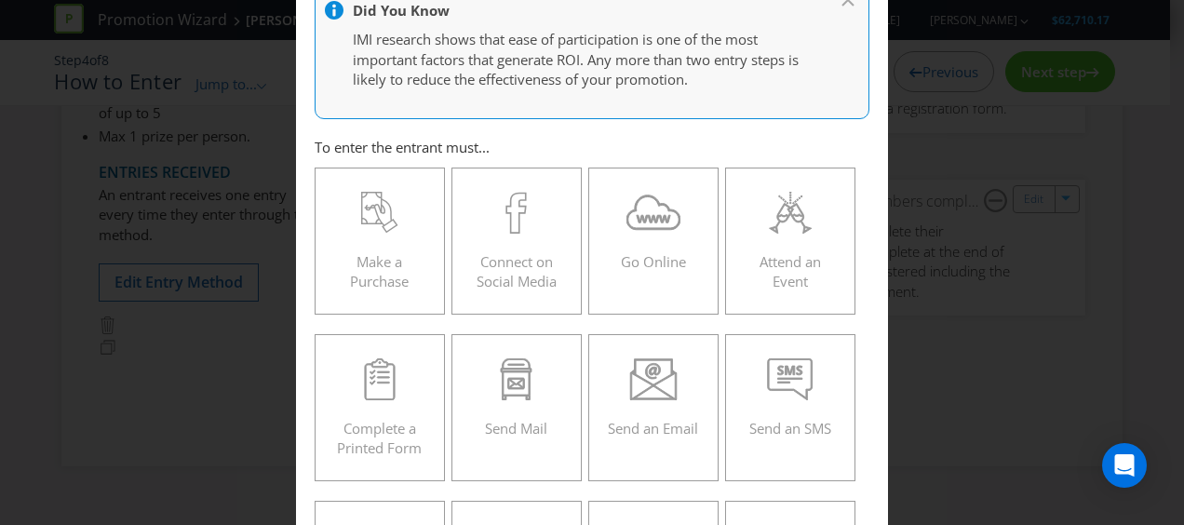
scroll to position [186, 0]
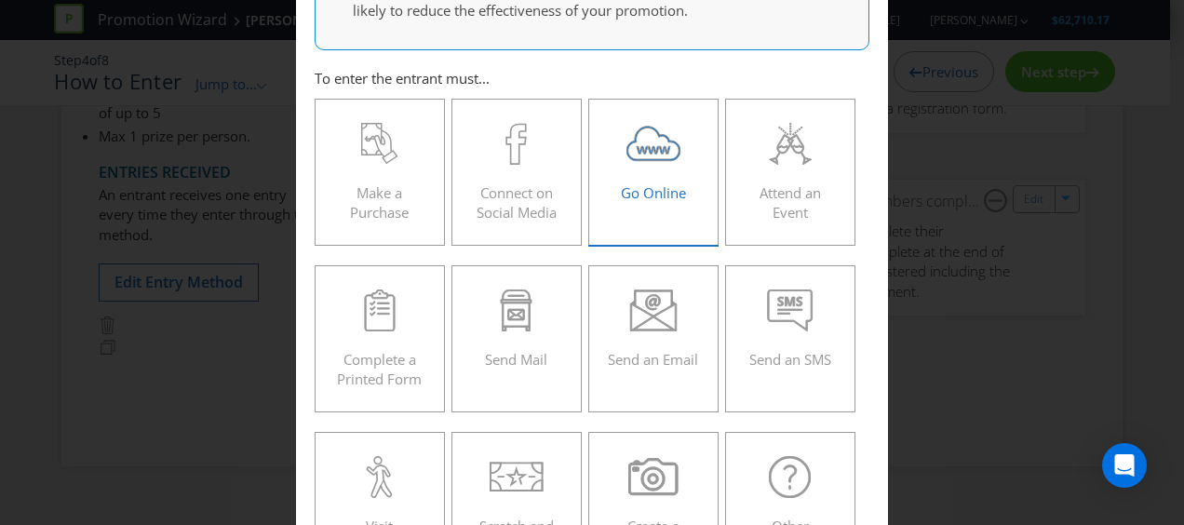
click at [670, 190] on span "Go Online" at bounding box center [653, 192] width 65 height 19
click at [0, 0] on input "Go Online" at bounding box center [0, 0] width 0 height 0
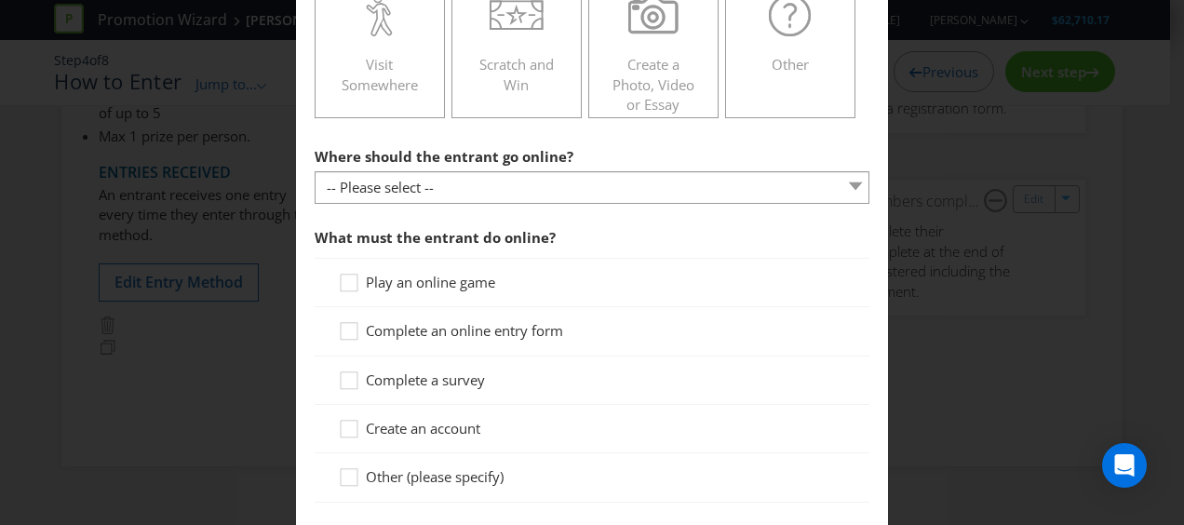
scroll to position [651, 0]
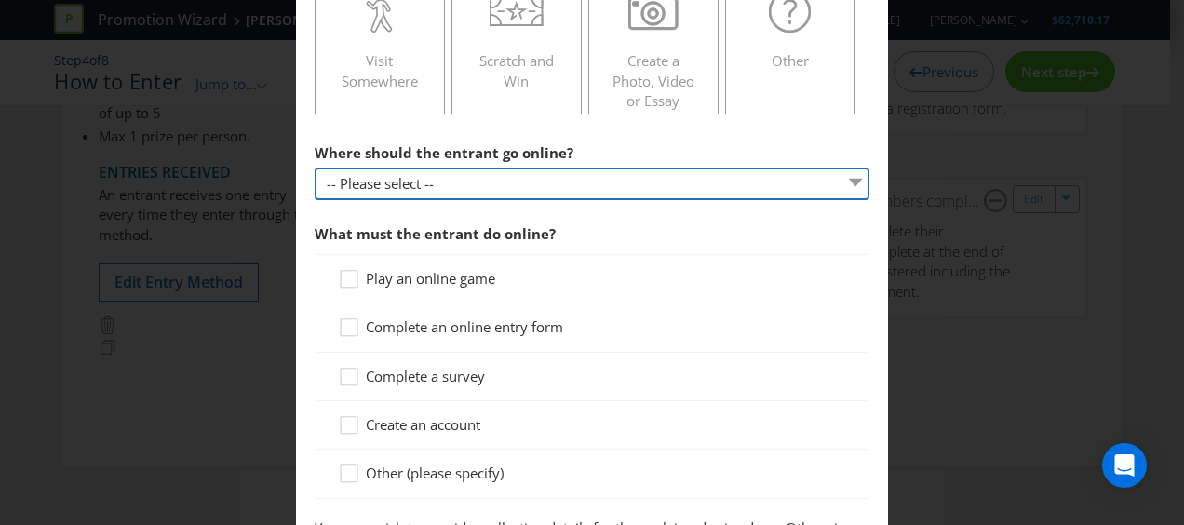
click at [754, 187] on select "-- Please select -- At a specific URL Using a direct link sent to the entrant b…" at bounding box center [592, 183] width 555 height 33
click at [315, 167] on select "-- Please select -- At a specific URL Using a direct link sent to the entrant b…" at bounding box center [592, 183] width 555 height 33
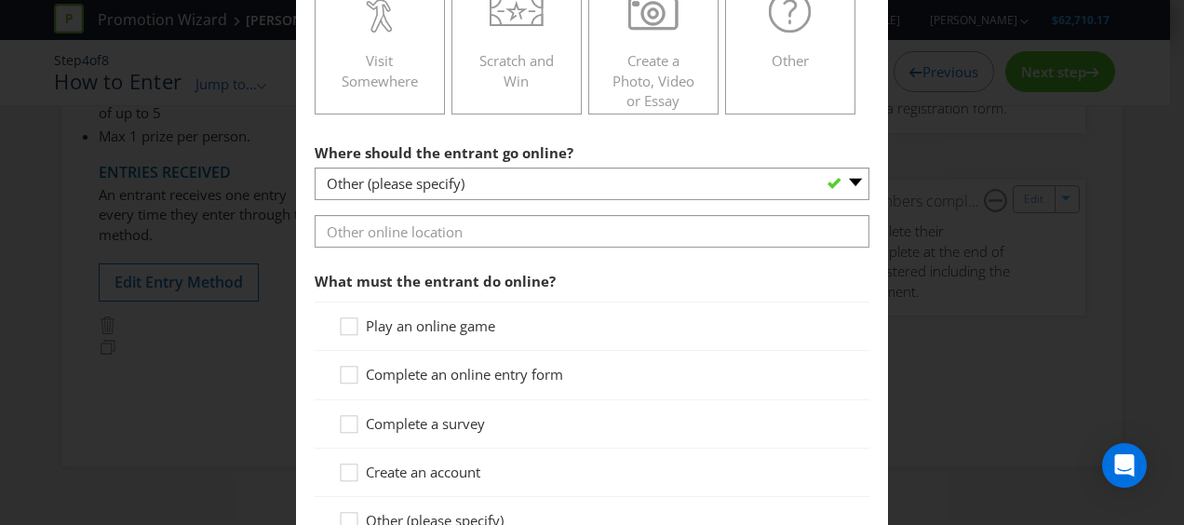
drag, startPoint x: 666, startPoint y: 204, endPoint x: 660, endPoint y: 182, distance: 22.4
click at [666, 203] on section "Where should the entrant go online? -- Please select -- At a specific URL Using…" at bounding box center [592, 370] width 555 height 472
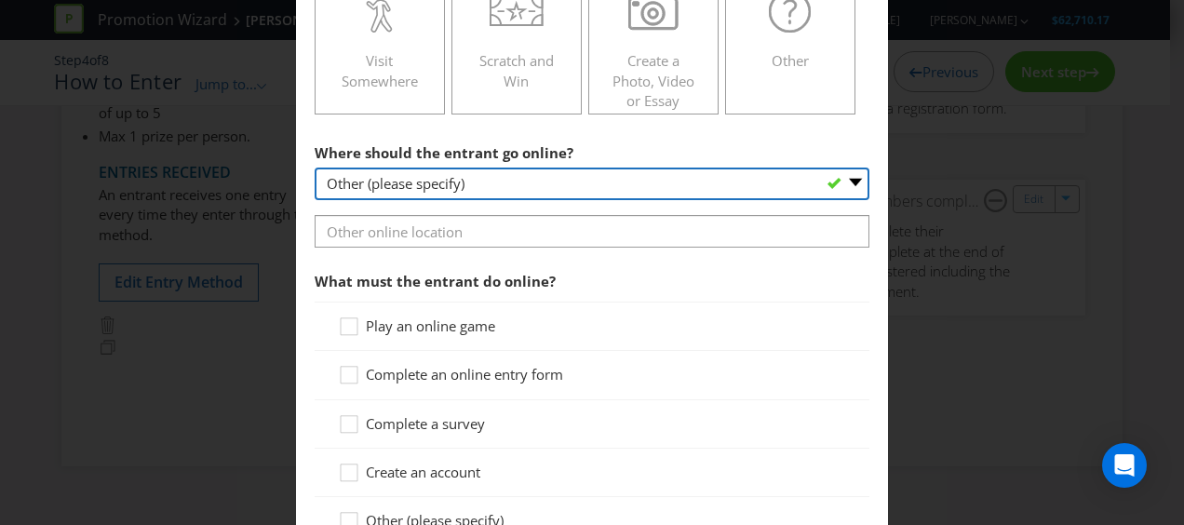
click at [660, 182] on select "-- Please select -- At a specific URL Using a direct link sent to the entrant b…" at bounding box center [592, 183] width 555 height 33
select select "SPECIFIC_URL"
click at [315, 167] on select "-- Please select -- At a specific URL Using a direct link sent to the entrant b…" at bounding box center [592, 183] width 555 height 33
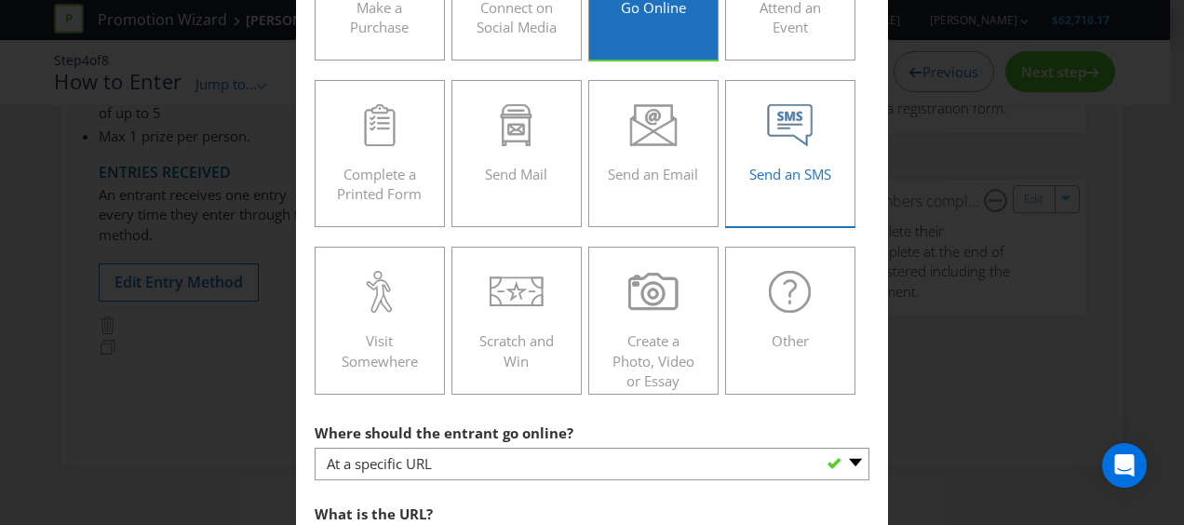
scroll to position [372, 0]
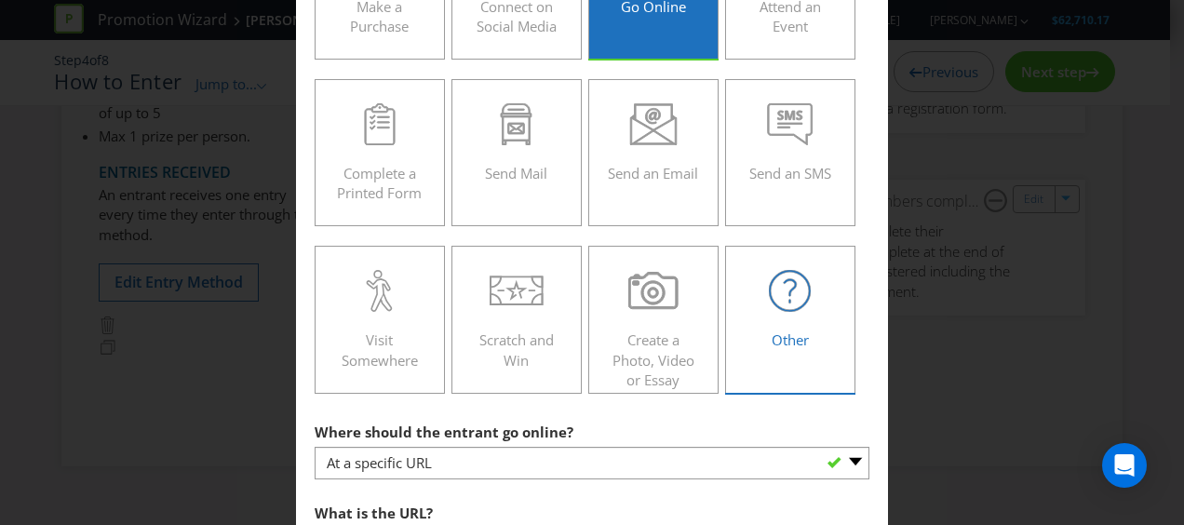
click at [786, 311] on div "Other" at bounding box center [789, 312] width 91 height 84
click at [0, 0] on input "Other" at bounding box center [0, 0] width 0 height 0
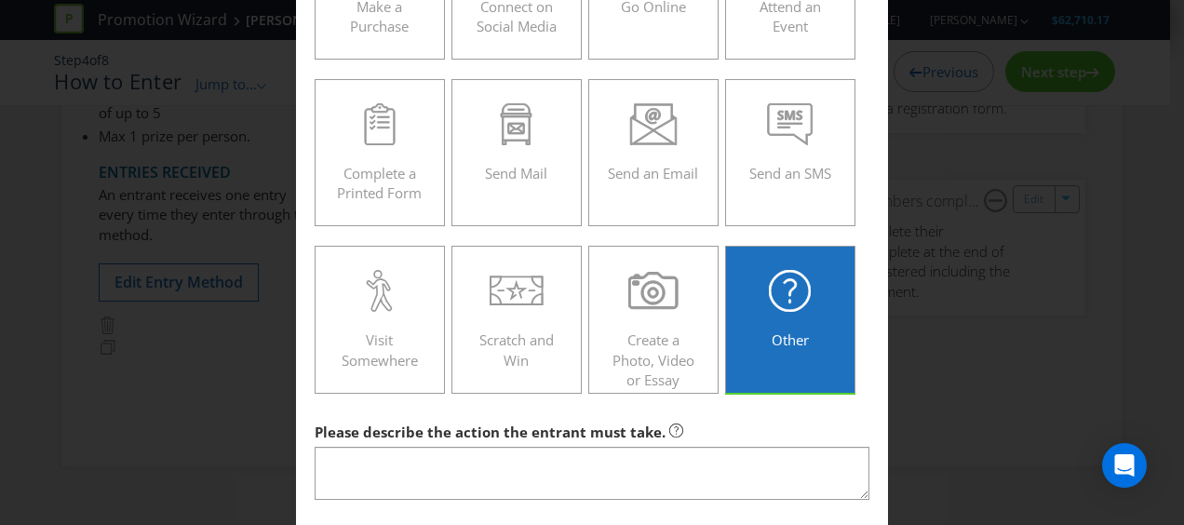
click at [1011, 417] on div "How to Enter Did You Know IMI research shows that ease of participation is one …" at bounding box center [592, 262] width 1184 height 525
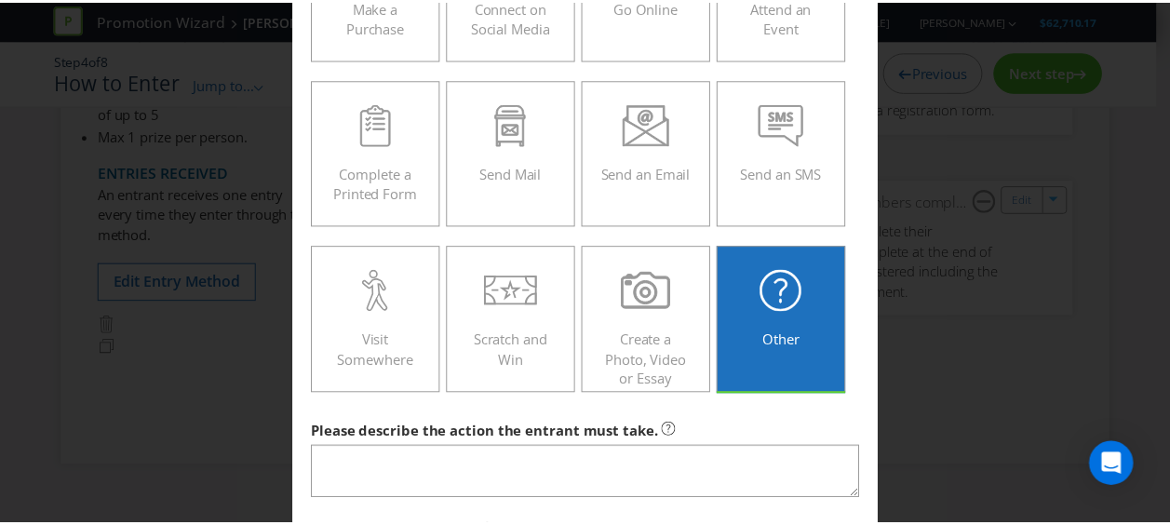
scroll to position [0, 0]
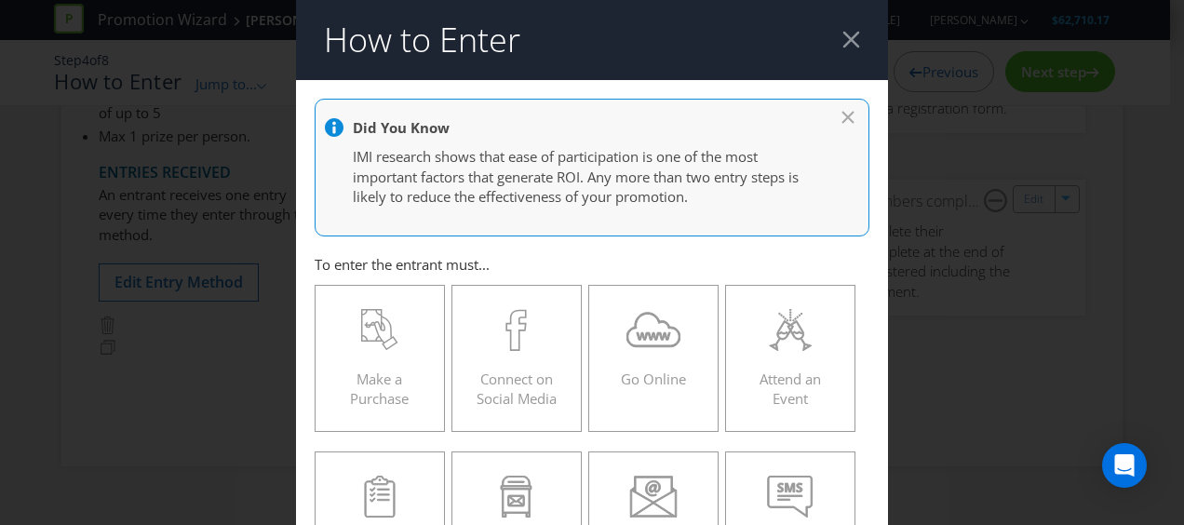
click at [845, 37] on div at bounding box center [851, 40] width 18 height 18
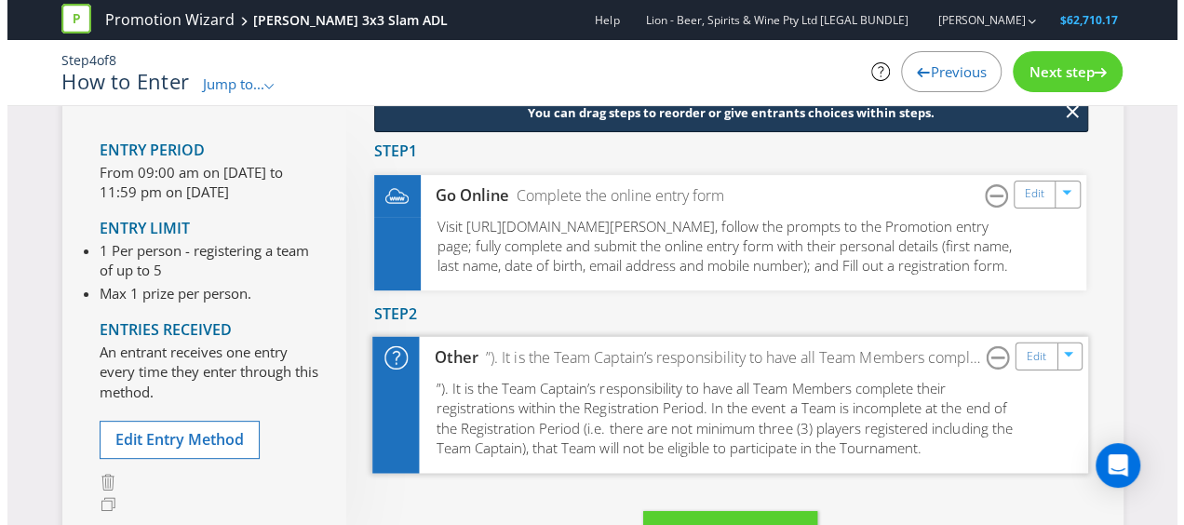
scroll to position [93, 0]
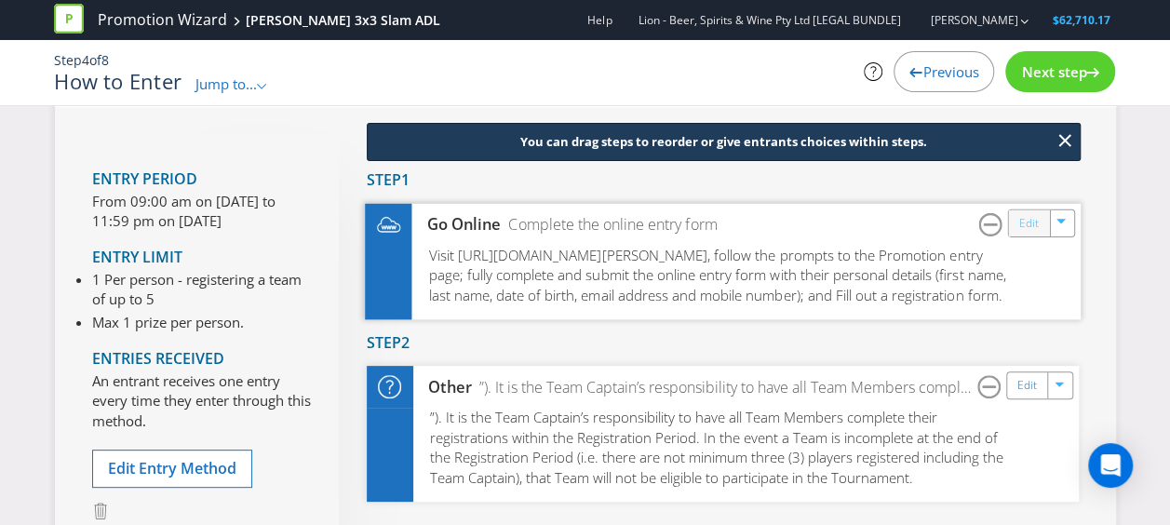
click at [1034, 220] on link "Edit" at bounding box center [1028, 222] width 20 height 21
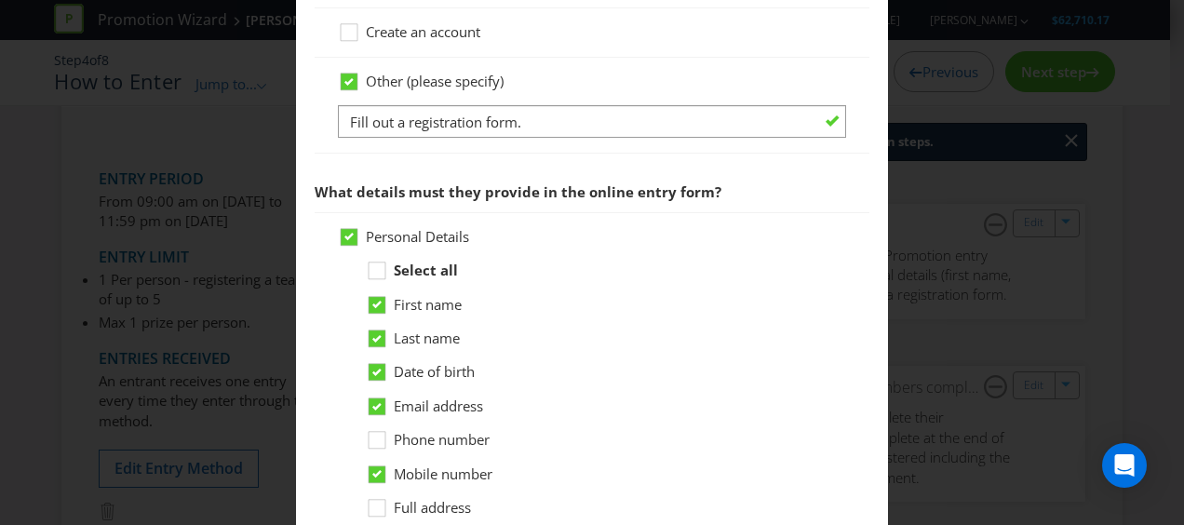
scroll to position [1497, 0]
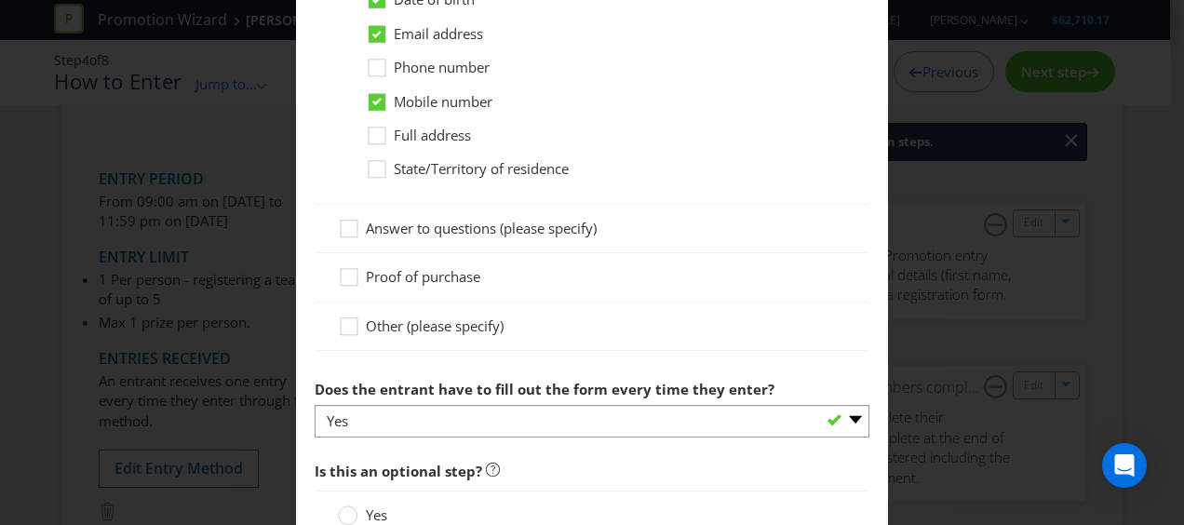
click at [459, 318] on span "Other (please specify)" at bounding box center [435, 325] width 138 height 19
click at [0, 0] on input "Other (please specify)" at bounding box center [0, 0] width 0 height 0
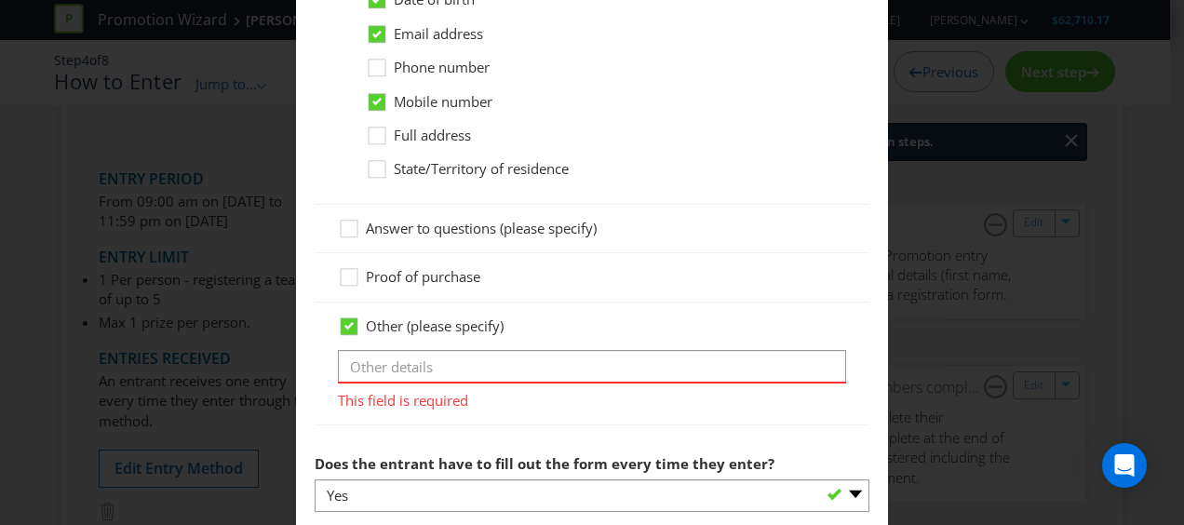
click at [453, 317] on span "Other (please specify)" at bounding box center [435, 325] width 138 height 19
click at [0, 0] on input "Other (please specify)" at bounding box center [0, 0] width 0 height 0
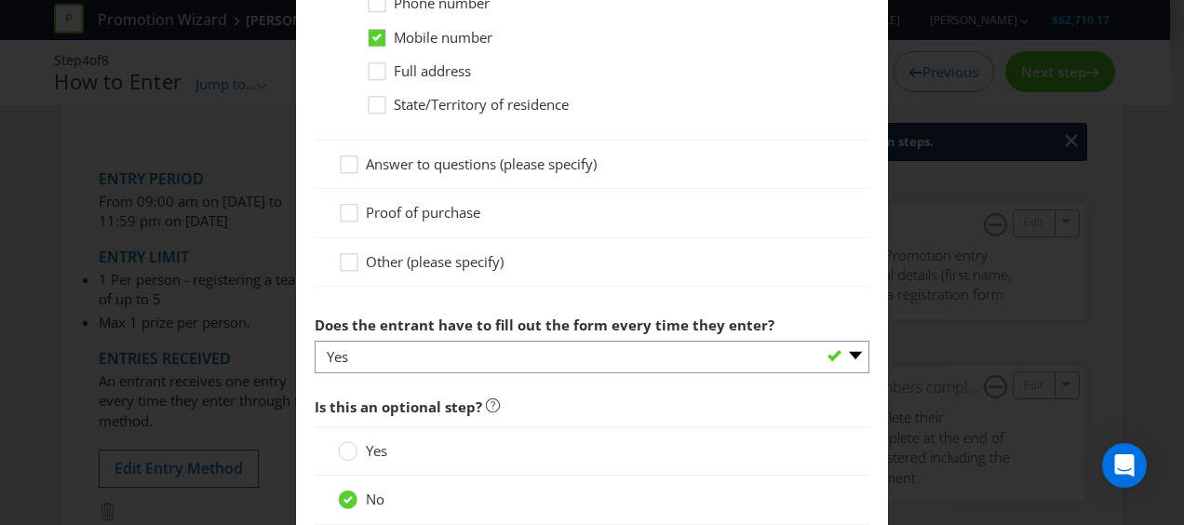
scroll to position [1590, 0]
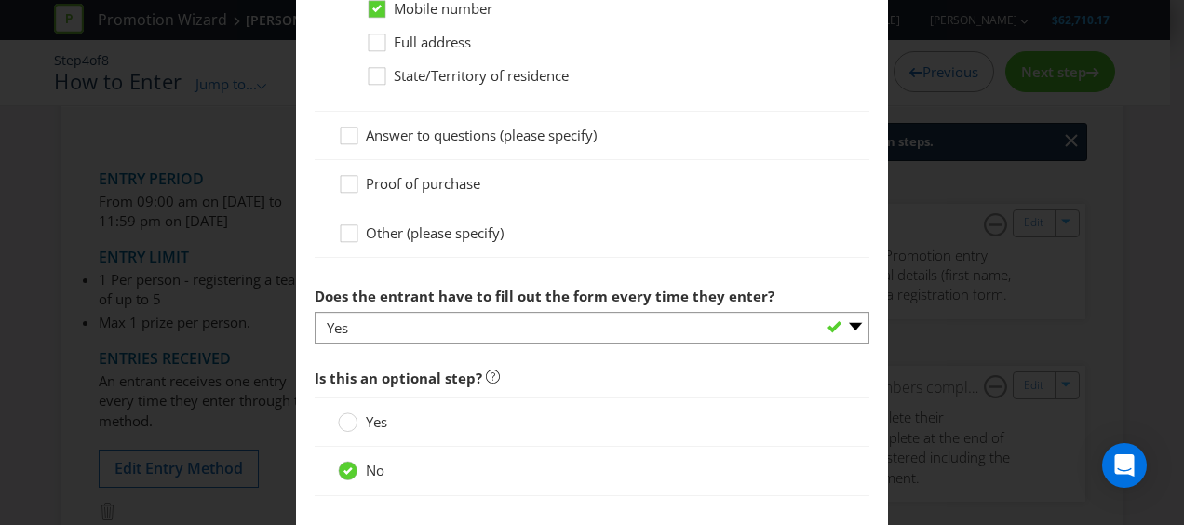
click at [961, 293] on div "How to Enter Did You Know IMI research shows that ease of participation is one …" at bounding box center [592, 262] width 1184 height 525
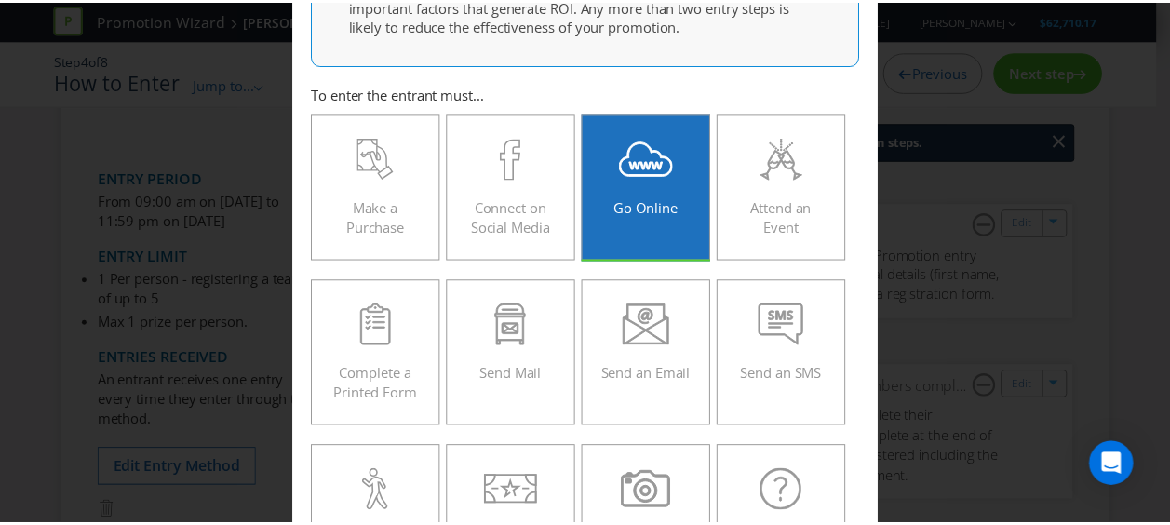
scroll to position [0, 0]
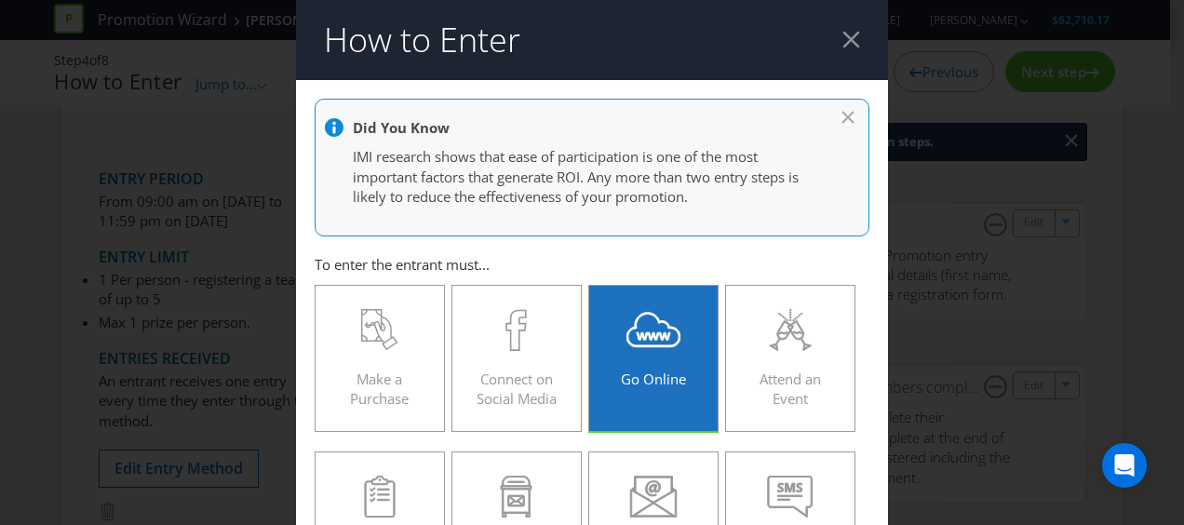
click at [842, 34] on div at bounding box center [851, 40] width 18 height 18
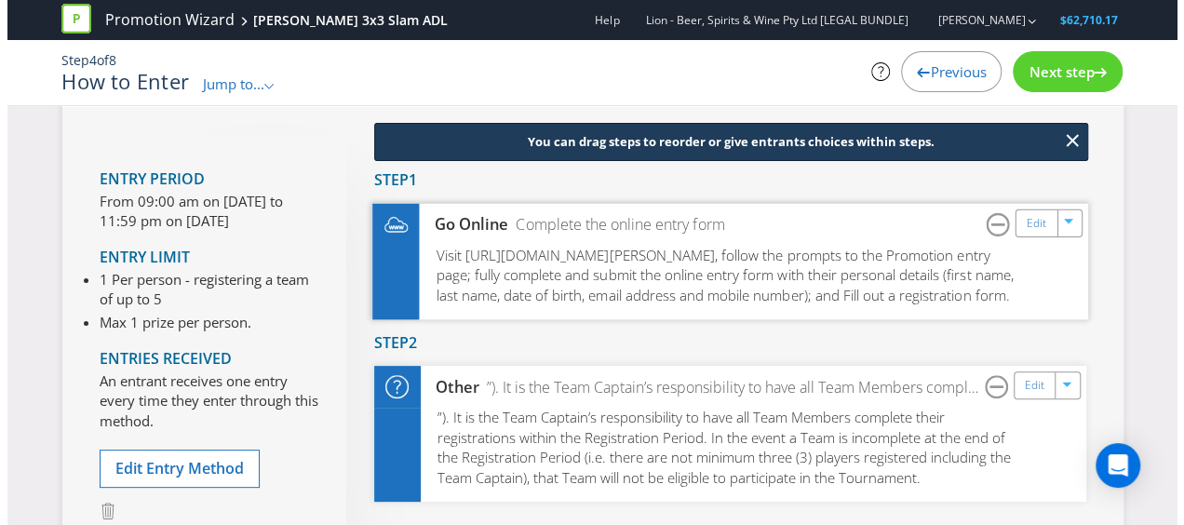
scroll to position [279, 0]
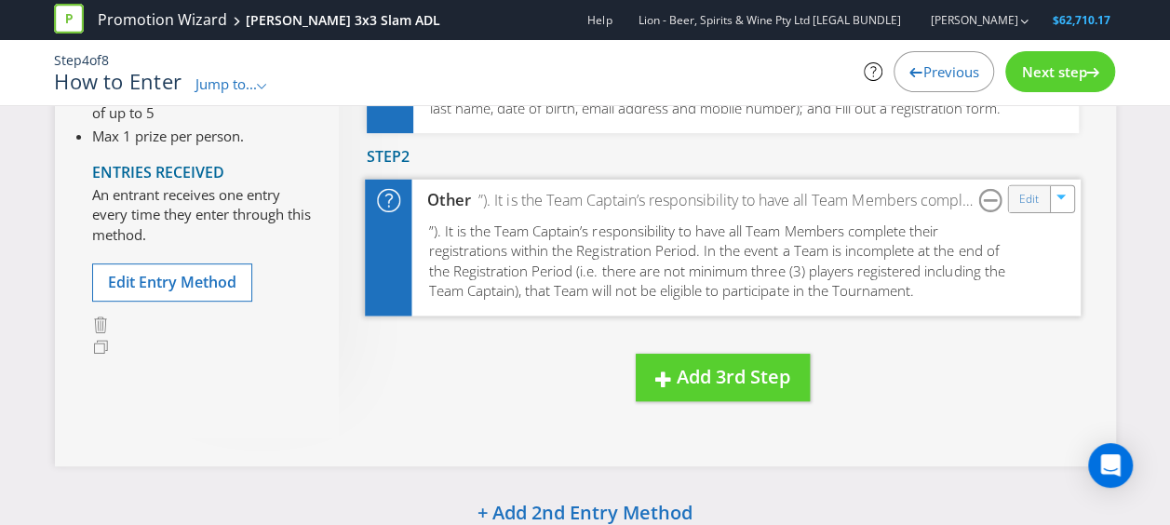
click at [1014, 212] on div "Edit" at bounding box center [1029, 199] width 42 height 26
click at [1024, 210] on link "Edit" at bounding box center [1028, 199] width 20 height 21
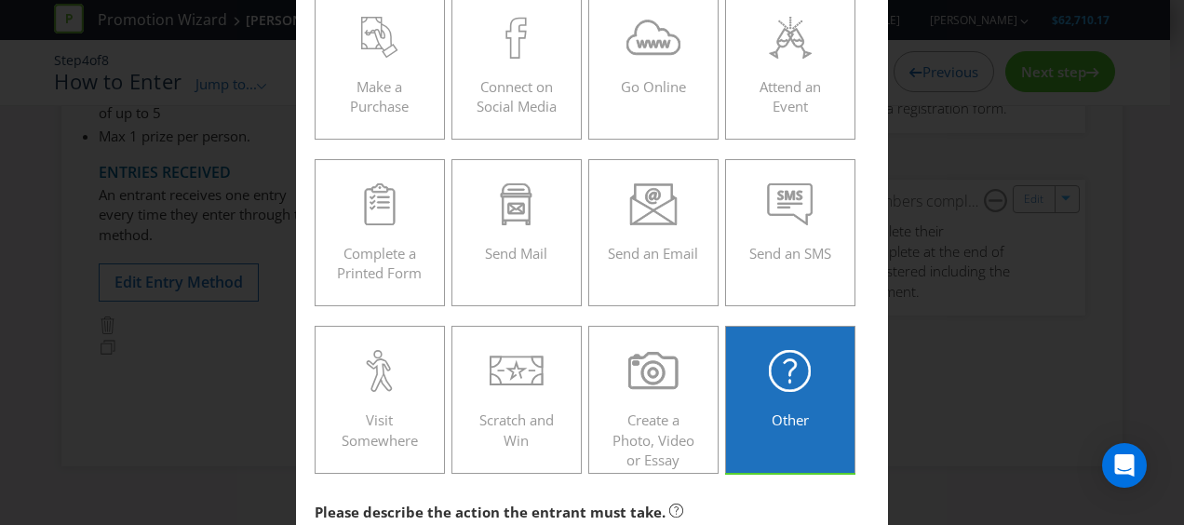
scroll to position [558, 0]
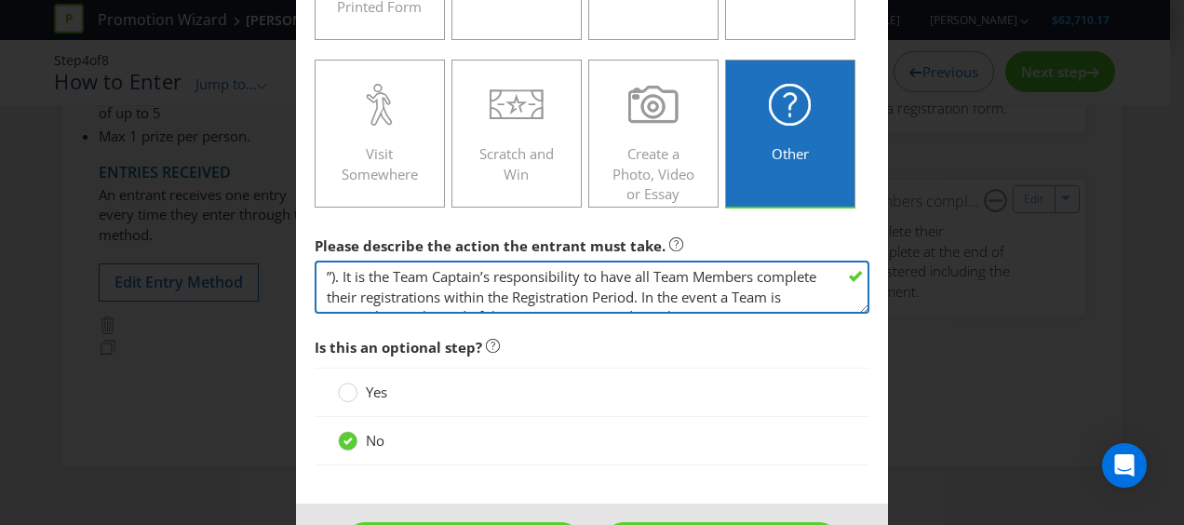
click at [324, 271] on textarea "”). It is the Team Captain’s responsibility to have all Team Members complete t…" at bounding box center [592, 287] width 555 height 53
click at [329, 270] on textarea "”). It is the Team Captain’s responsibility to have all Team Members complete t…" at bounding box center [592, 287] width 555 height 53
paste textarea "; The entrant will then be prompted with a unique code (“Team Code”); and b) sh…"
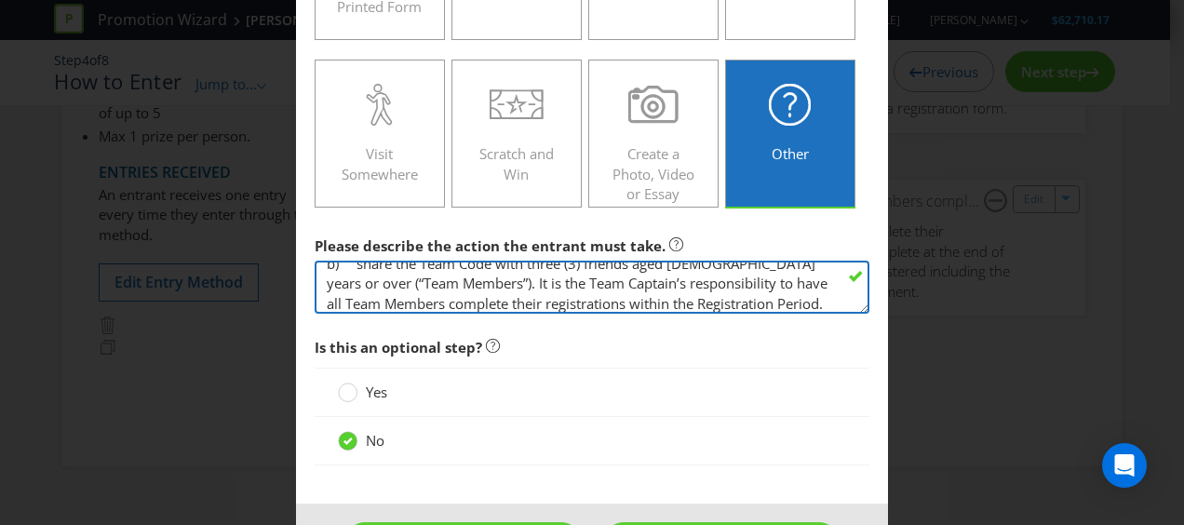
scroll to position [0, 0]
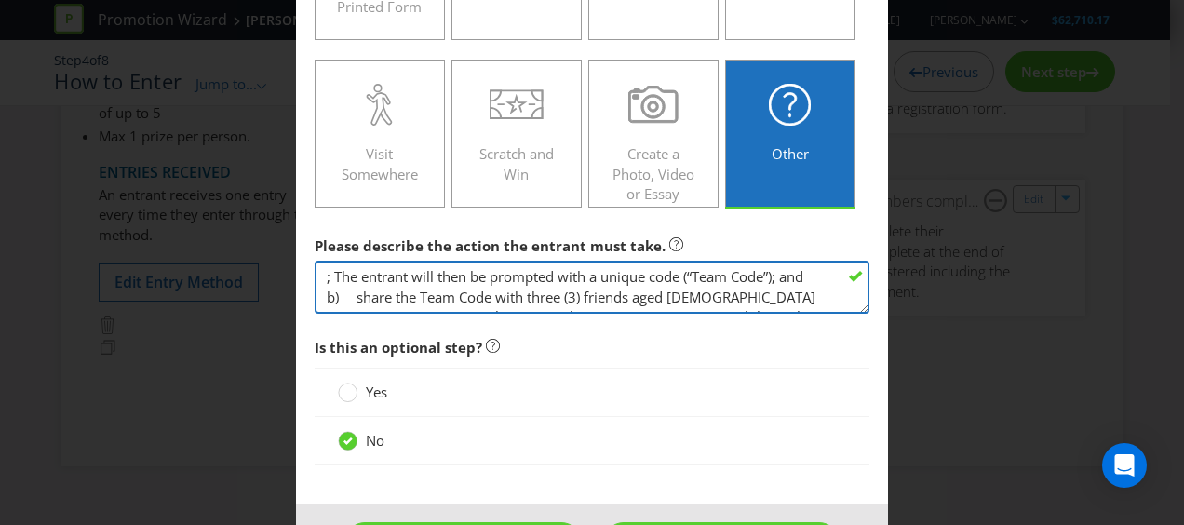
click at [329, 272] on textarea "”). It is the Team Captain’s responsibility to have all Team Members complete t…" at bounding box center [592, 287] width 555 height 53
click at [353, 292] on textarea "”). It is the Team Captain’s responsibility to have all Team Members complete t…" at bounding box center [592, 287] width 555 height 53
click at [770, 275] on textarea "”). It is the Team Captain’s responsibility to have all Team Members complete t…" at bounding box center [592, 287] width 555 height 53
click at [529, 298] on textarea "”). It is the Team Captain’s responsibility to have all Team Members complete t…" at bounding box center [592, 287] width 555 height 53
click at [489, 291] on textarea "”). It is the Team Captain’s responsibility to have all Team Members complete t…" at bounding box center [592, 287] width 555 height 53
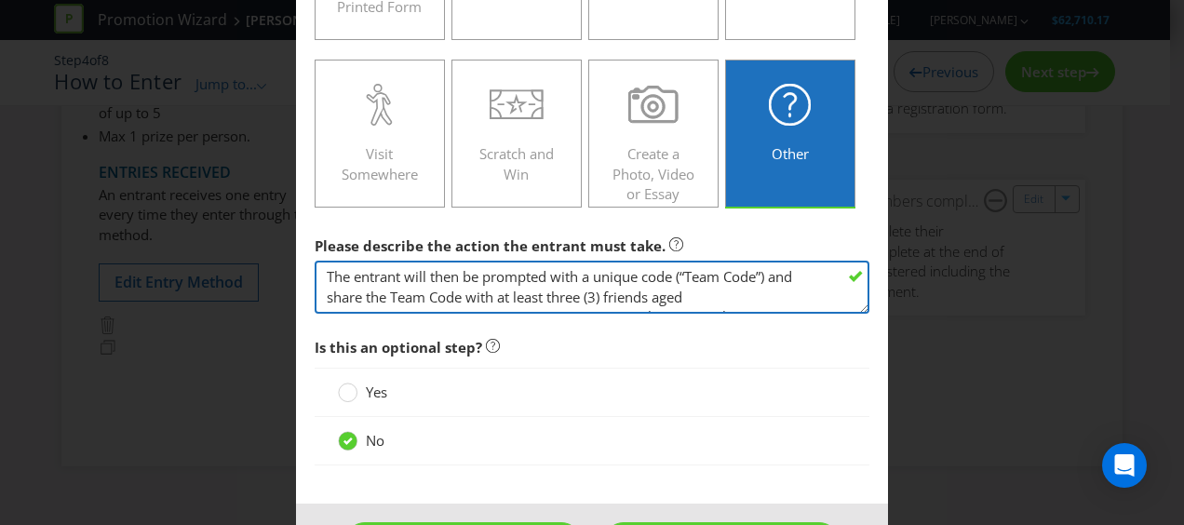
click at [575, 295] on textarea "”). It is the Team Captain’s responsibility to have all Team Members complete t…" at bounding box center [592, 287] width 555 height 53
click at [616, 293] on textarea "”). It is the Team Captain’s responsibility to have all Team Members complete t…" at bounding box center [592, 287] width 555 height 53
drag, startPoint x: 606, startPoint y: 291, endPoint x: 514, endPoint y: 290, distance: 92.1
click at [514, 290] on textarea "”). It is the Team Captain’s responsibility to have all Team Members complete t…" at bounding box center [592, 287] width 555 height 53
type textarea "The entrant will then be prompted with a unique code (“Team Code”) and share th…"
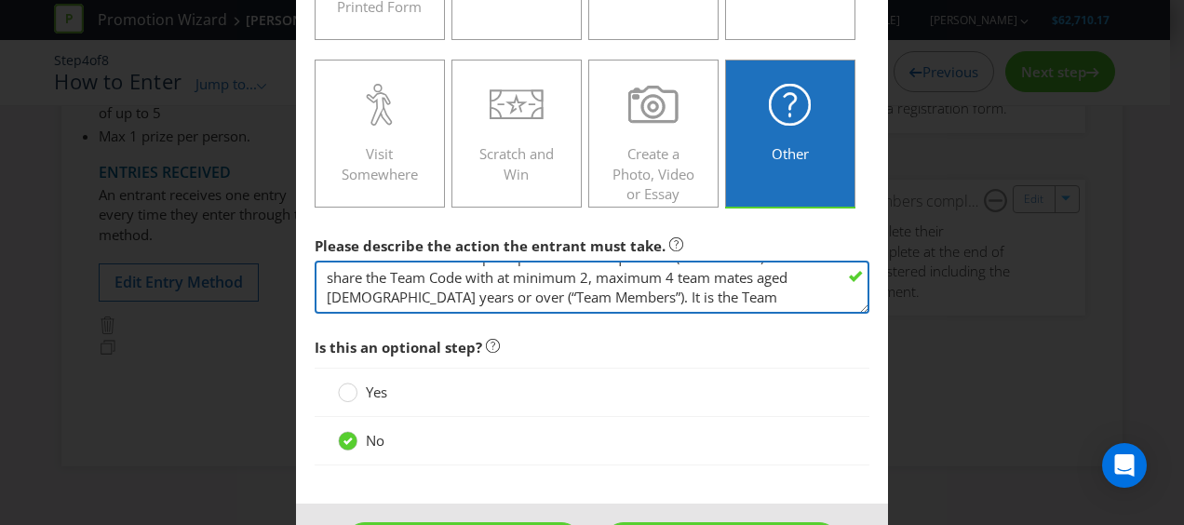
scroll to position [37, 0]
drag, startPoint x: 549, startPoint y: 275, endPoint x: 430, endPoint y: 275, distance: 119.1
click at [430, 275] on textarea "”). It is the Team Captain’s responsibility to have all Team Members complete t…" at bounding box center [592, 287] width 555 height 53
click at [604, 288] on textarea "”). It is the Team Captain’s responsibility to have all Team Members complete t…" at bounding box center [592, 287] width 555 height 53
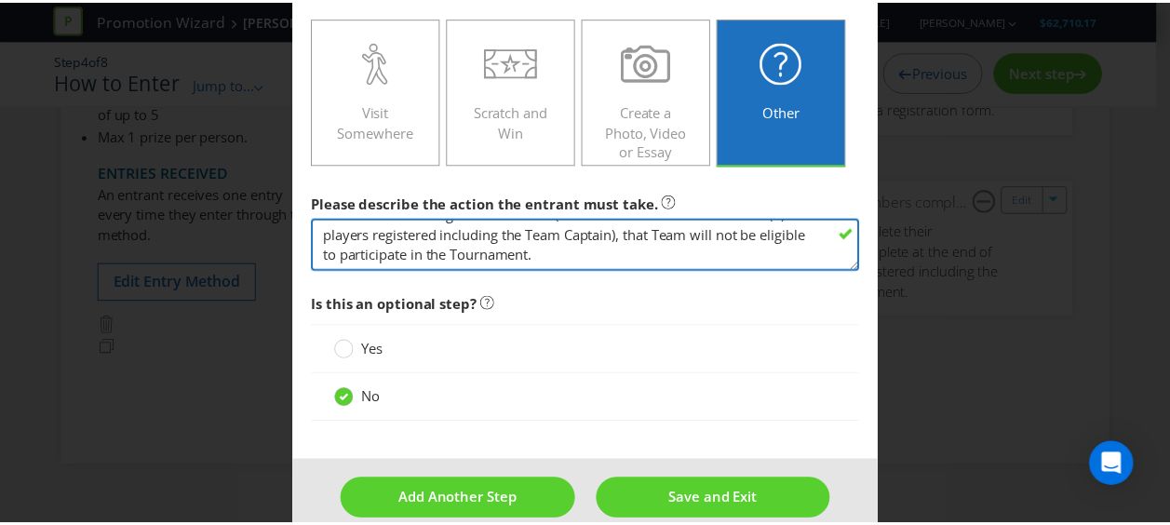
scroll to position [623, 0]
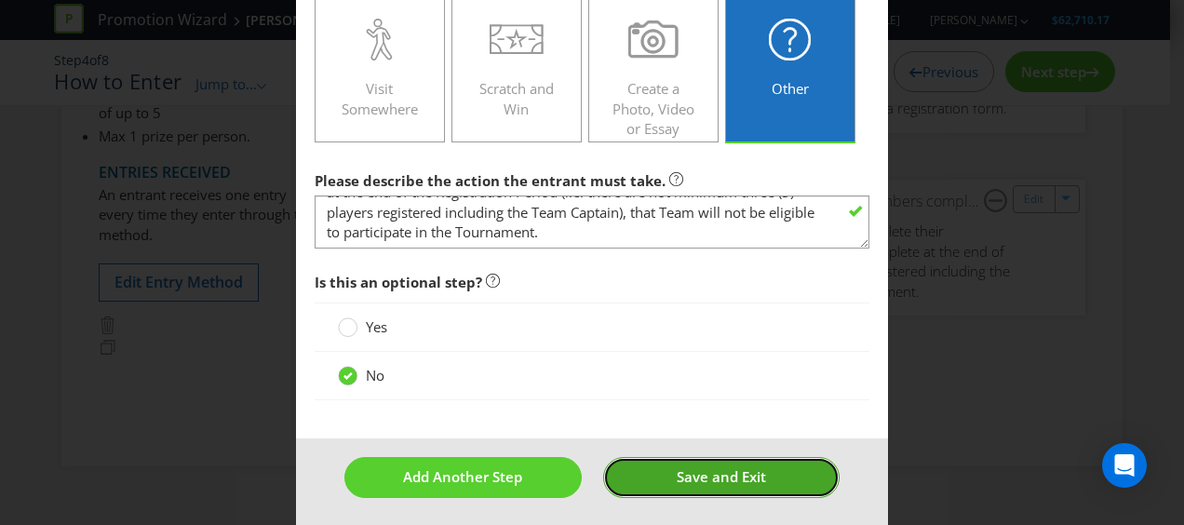
click at [682, 475] on span "Save and Exit" at bounding box center [721, 476] width 89 height 19
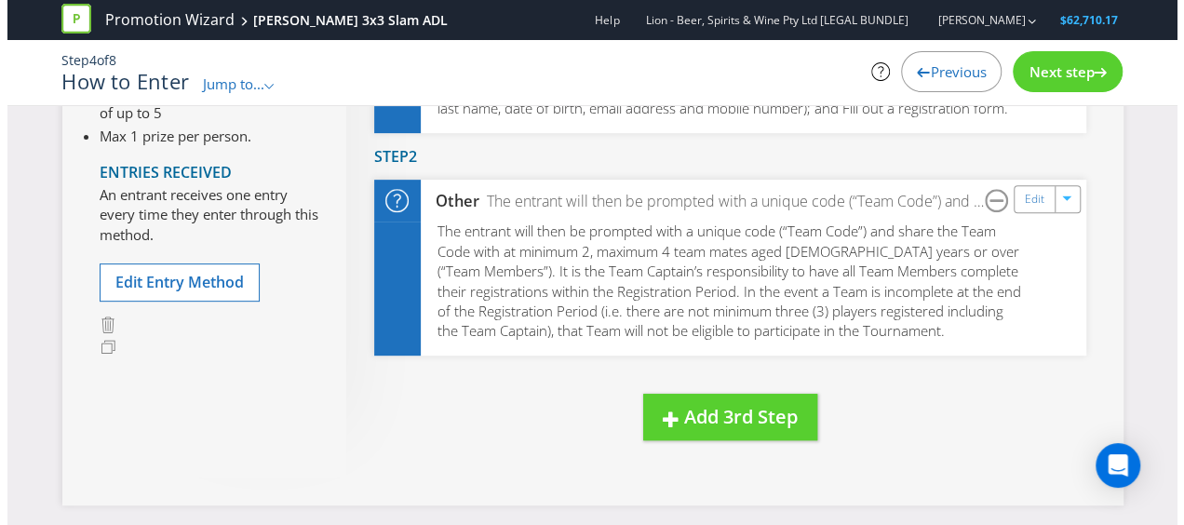
scroll to position [186, 0]
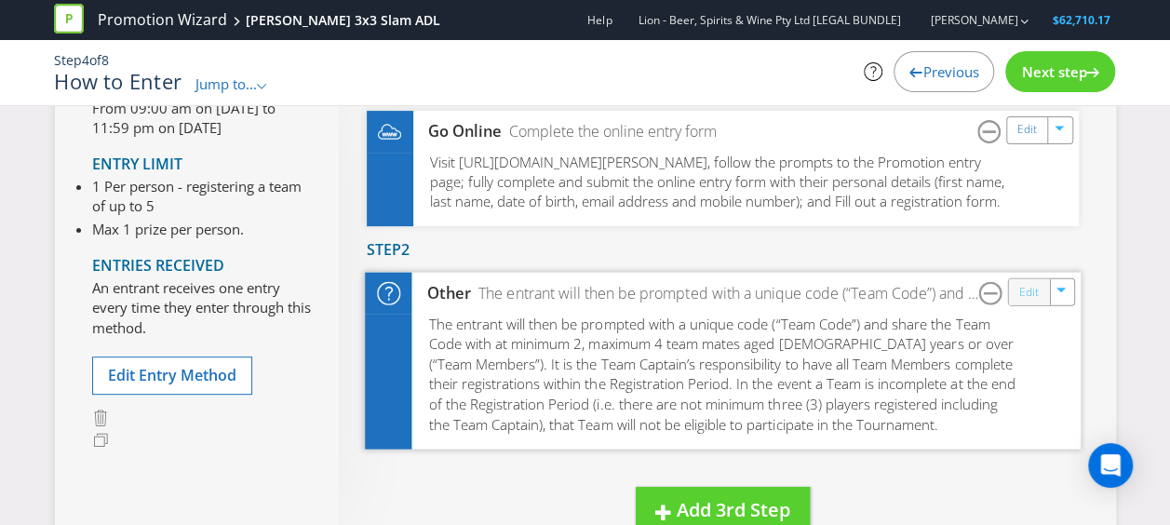
click at [1024, 303] on link "Edit" at bounding box center [1028, 292] width 20 height 21
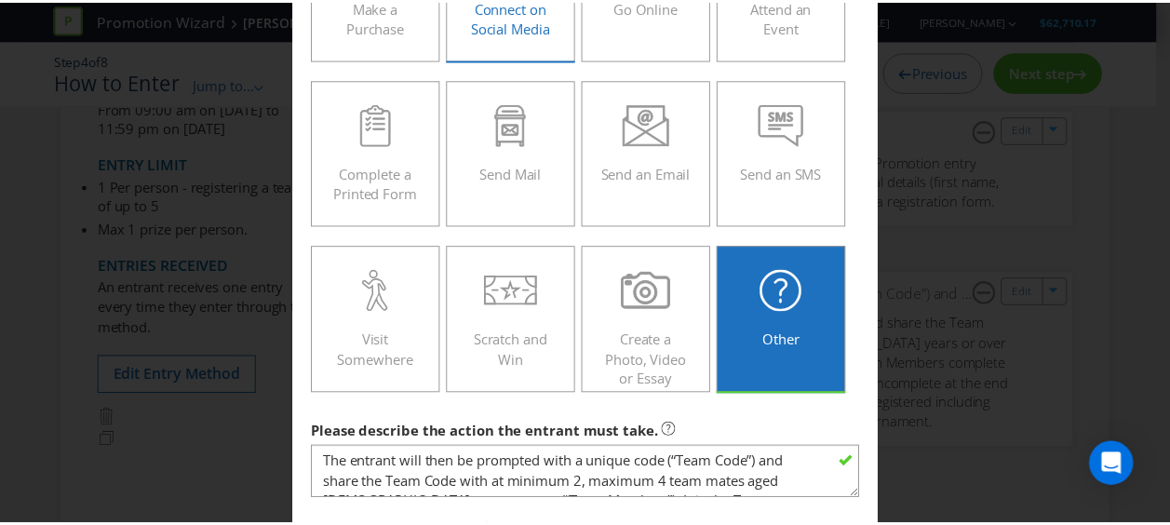
scroll to position [623, 0]
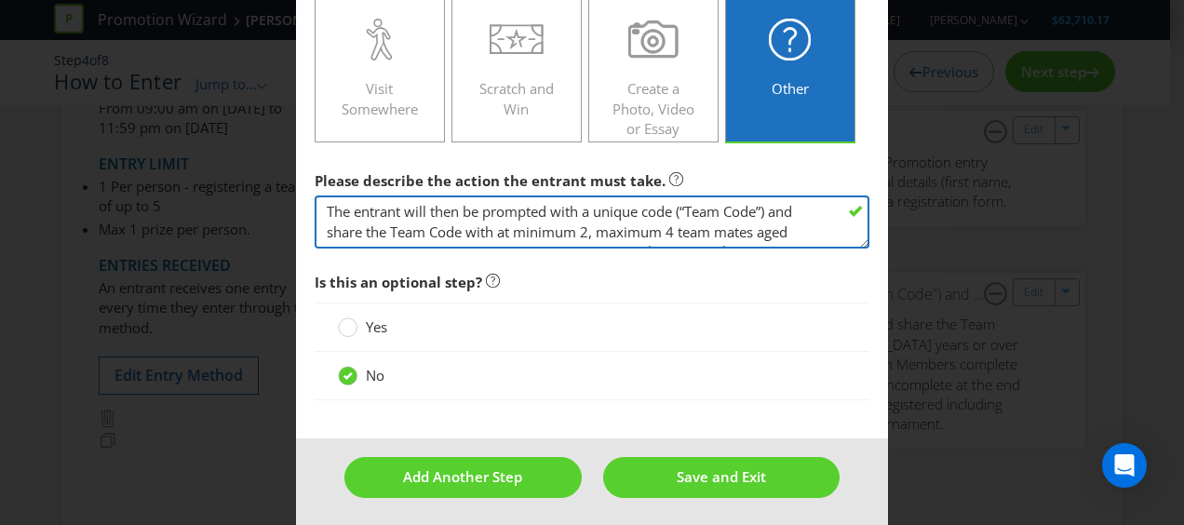
click at [458, 225] on textarea "The entrant will then be prompted with a unique code (“Team Code”) and share th…" at bounding box center [592, 221] width 555 height 53
click at [509, 226] on textarea "The entrant will then be prompted with a unique code (“Team Code”) and share th…" at bounding box center [592, 221] width 555 height 53
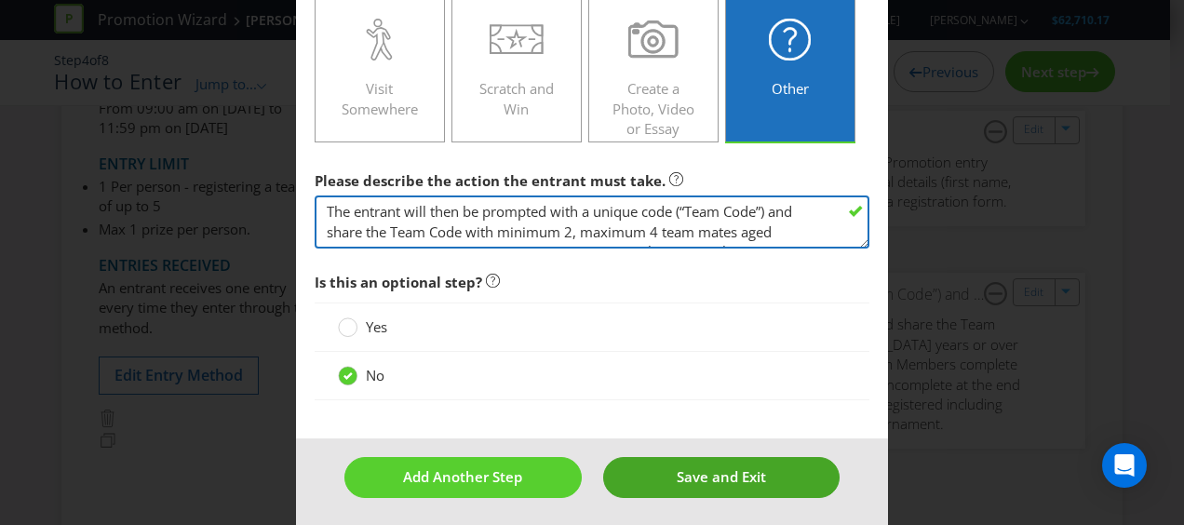
type textarea "The entrant will then be prompted with a unique code (“Team Code”) and share th…"
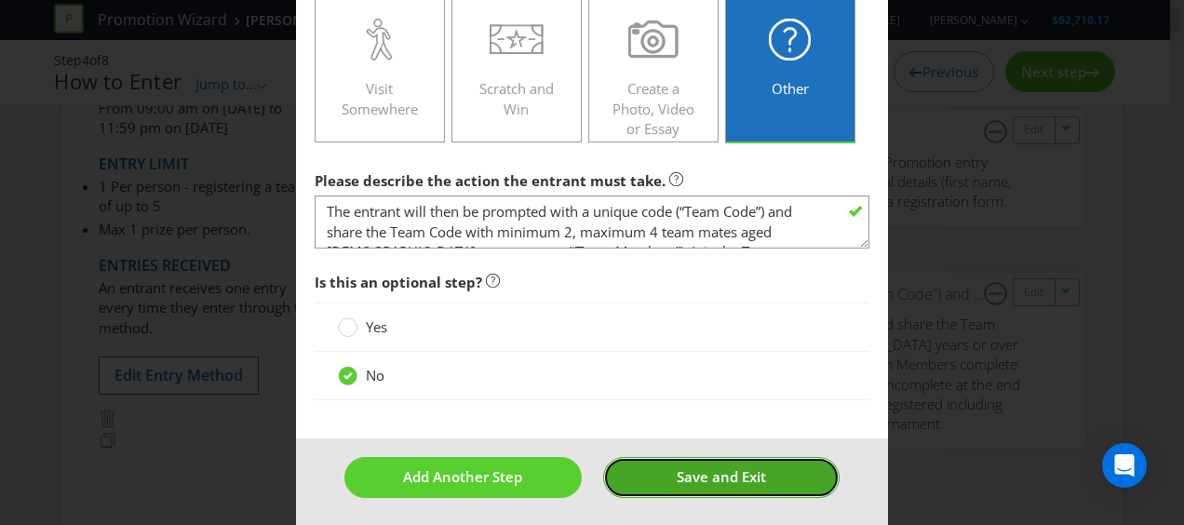
click at [660, 457] on button "Save and Exit" at bounding box center [721, 477] width 237 height 40
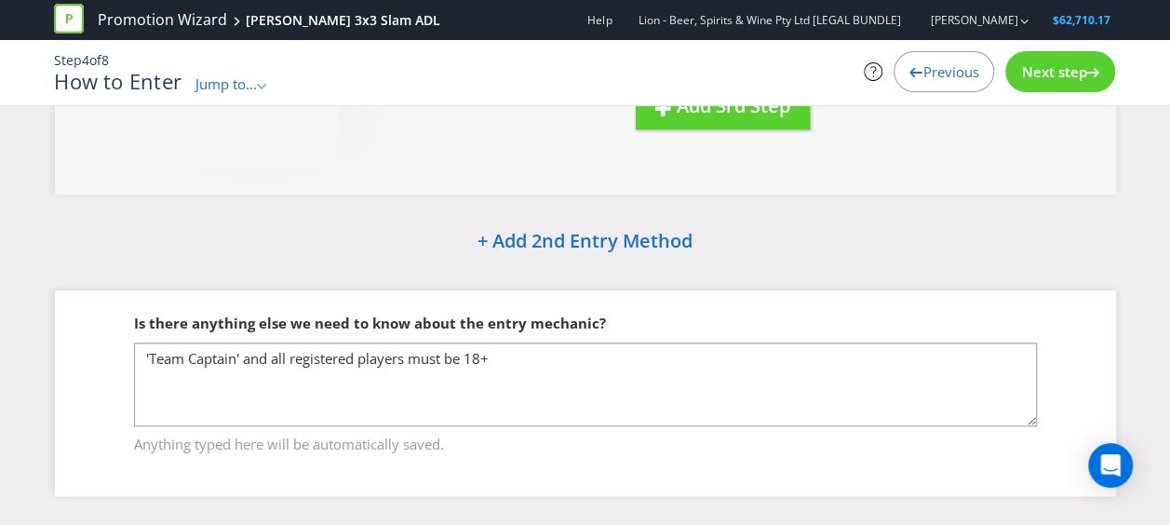
scroll to position [629, 0]
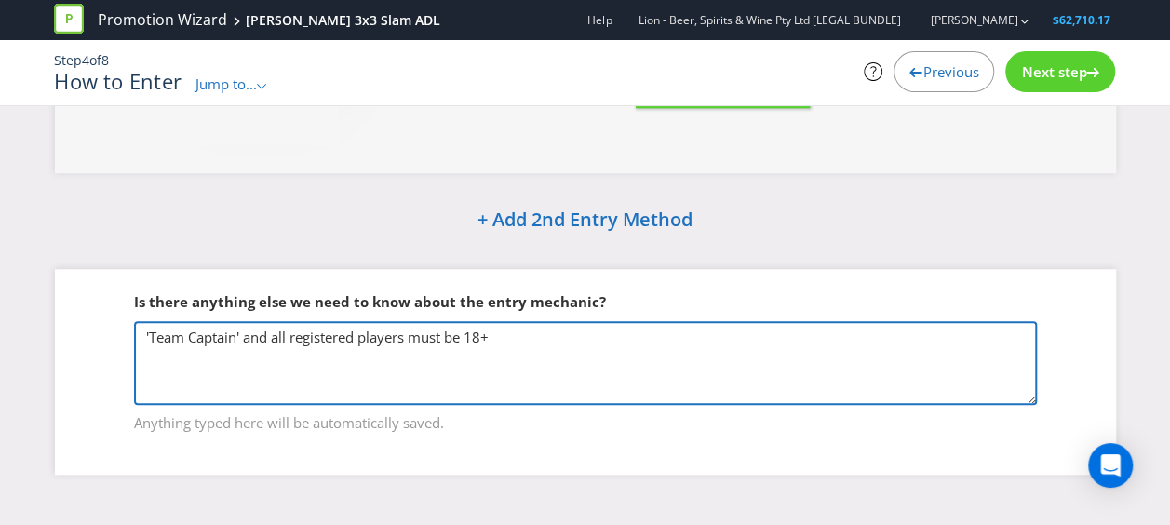
click at [486, 329] on textarea "'Team Captain' and all registered players must be 18+" at bounding box center [585, 363] width 903 height 84
click at [511, 338] on textarea "'Team Captain' and all registered players must be 18+" at bounding box center [585, 363] width 903 height 84
paste textarea "• The Team Captain and Team Members will be required to sign an additional rele…"
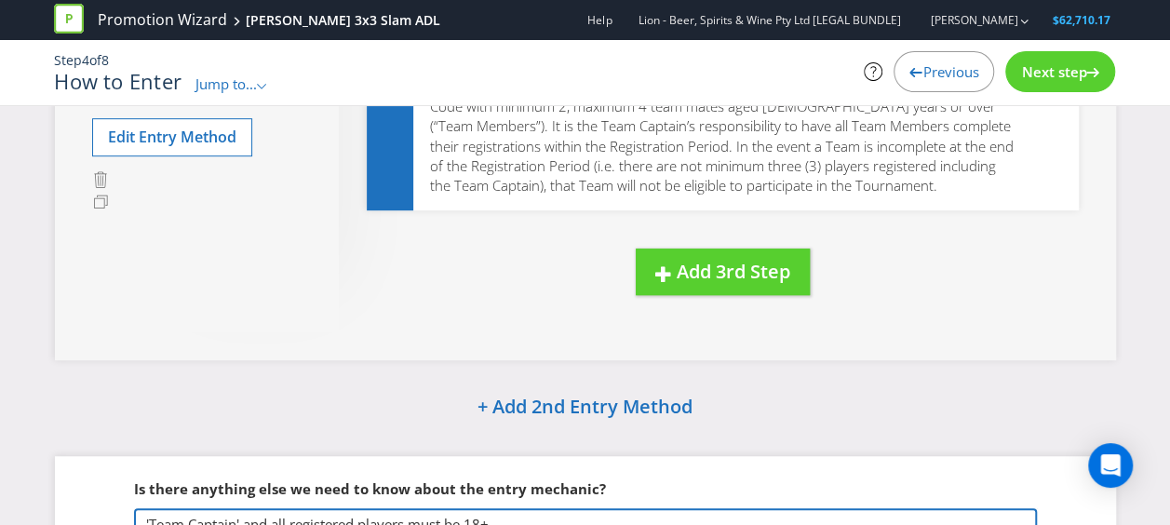
scroll to position [558, 0]
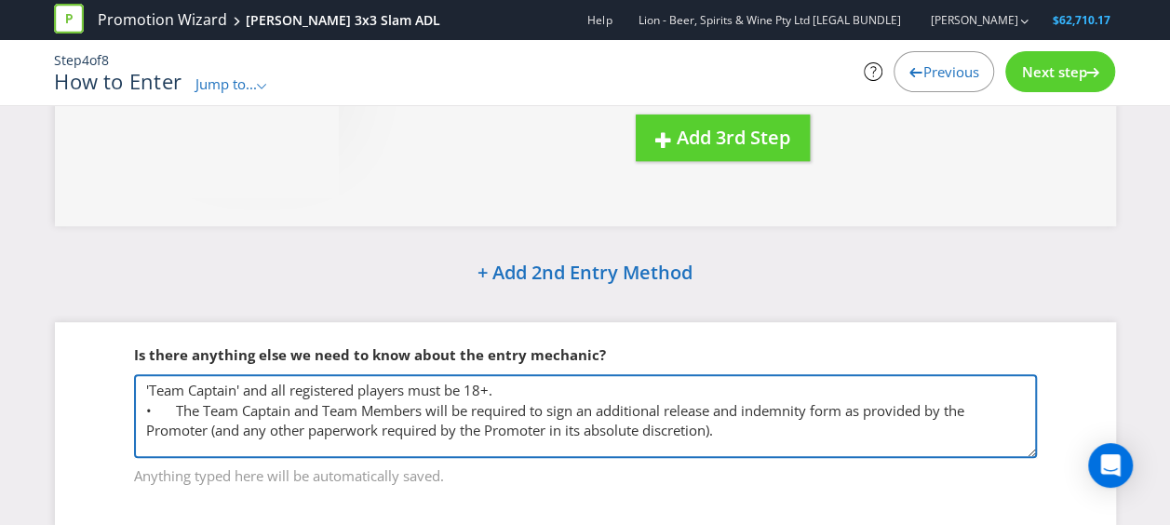
click at [173, 424] on textarea "'Team Captain' and all registered players must be 18+" at bounding box center [585, 416] width 903 height 84
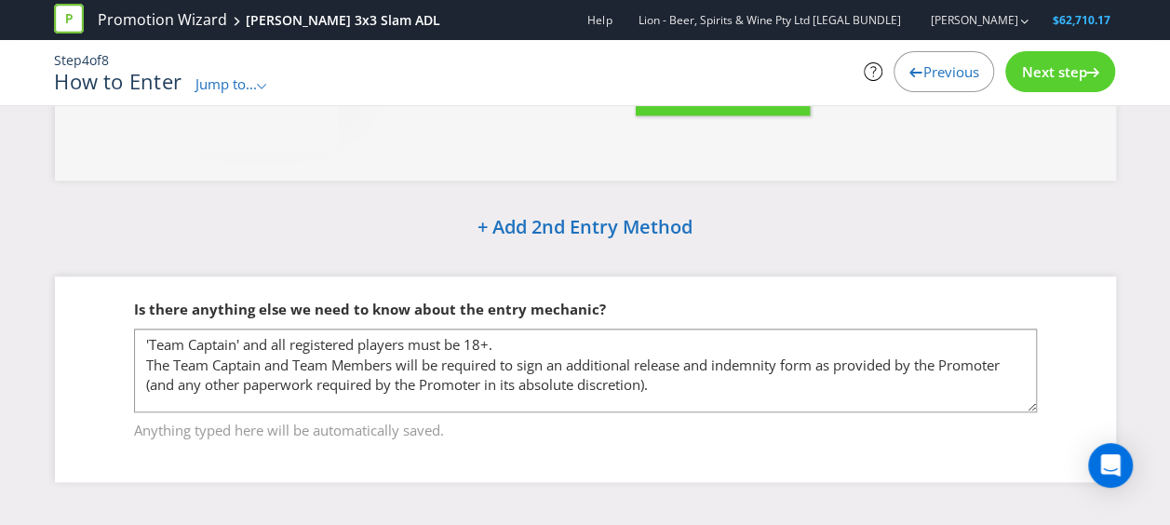
scroll to position [629, 0]
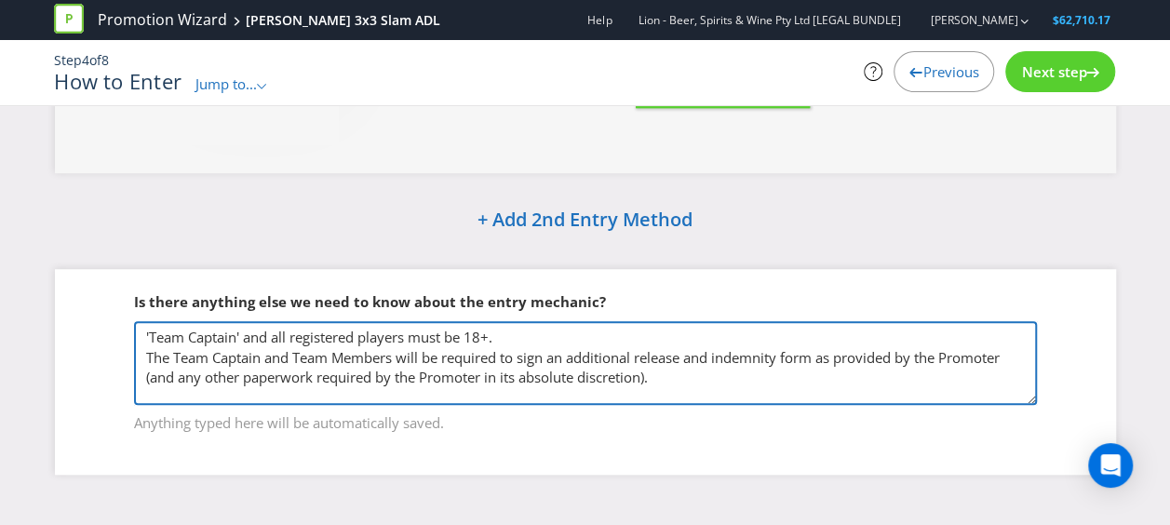
click at [730, 375] on textarea "'Team Captain' and all registered players must be 18+" at bounding box center [585, 363] width 903 height 84
paste textarea "Only the first 60 teams to successfully register will receive the opportunity t…"
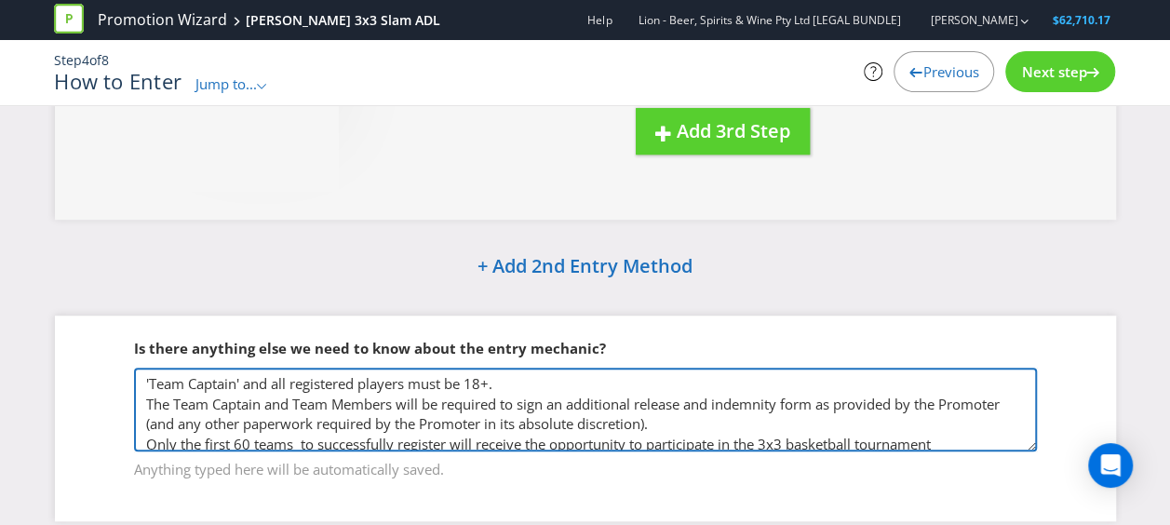
scroll to position [536, 0]
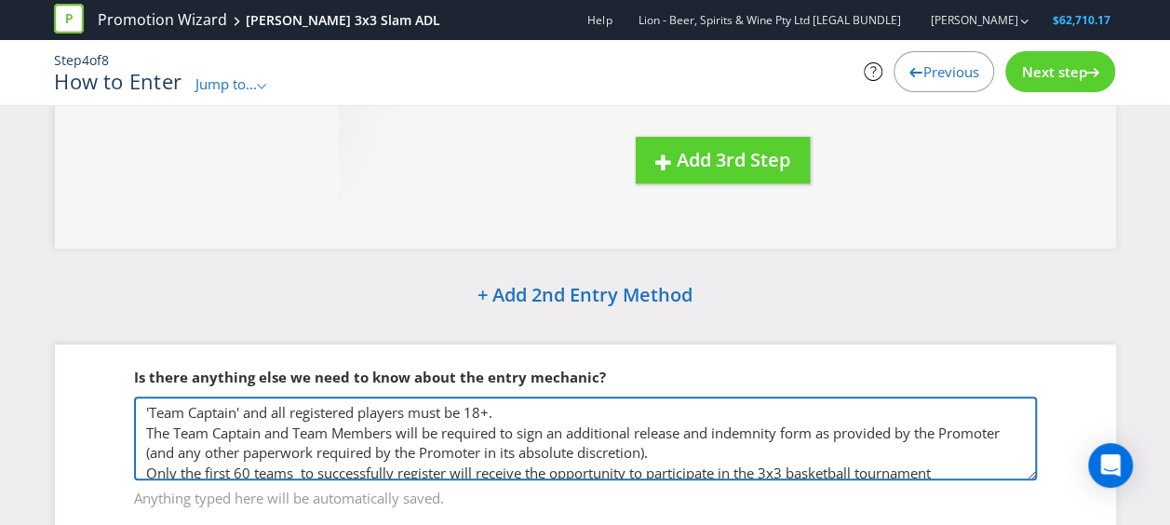
click at [141, 452] on textarea "'Team Captain' and all registered players must be 18+" at bounding box center [585, 438] width 903 height 84
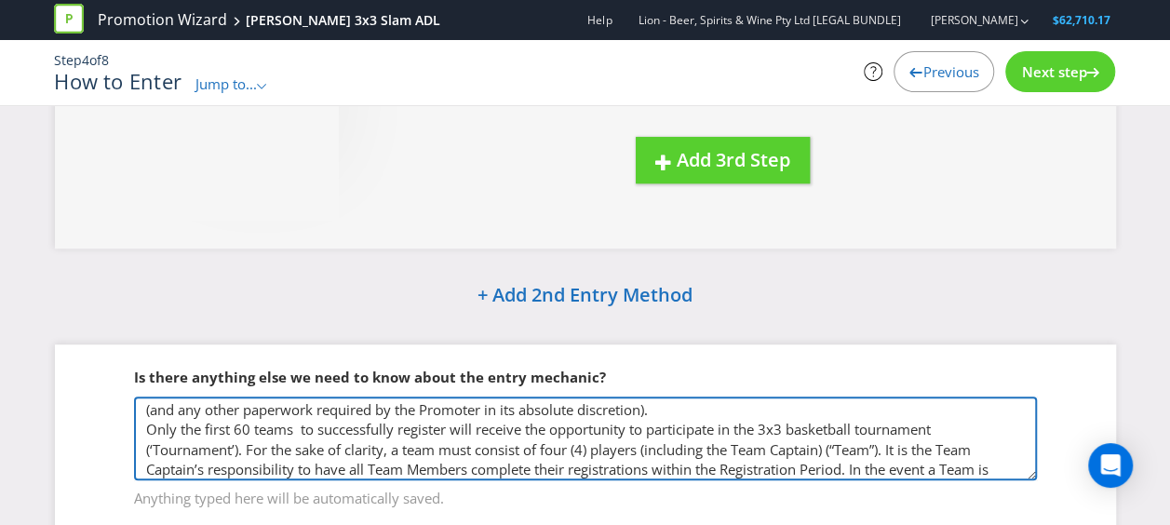
scroll to position [93, 0]
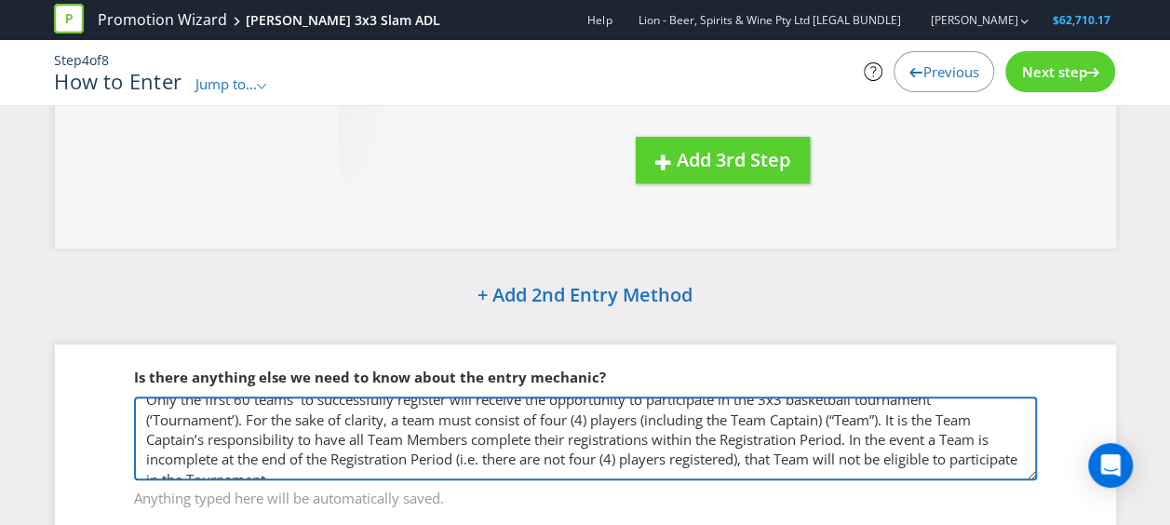
click at [143, 426] on textarea "'Team Captain' and all registered players must be 18+" at bounding box center [585, 438] width 903 height 84
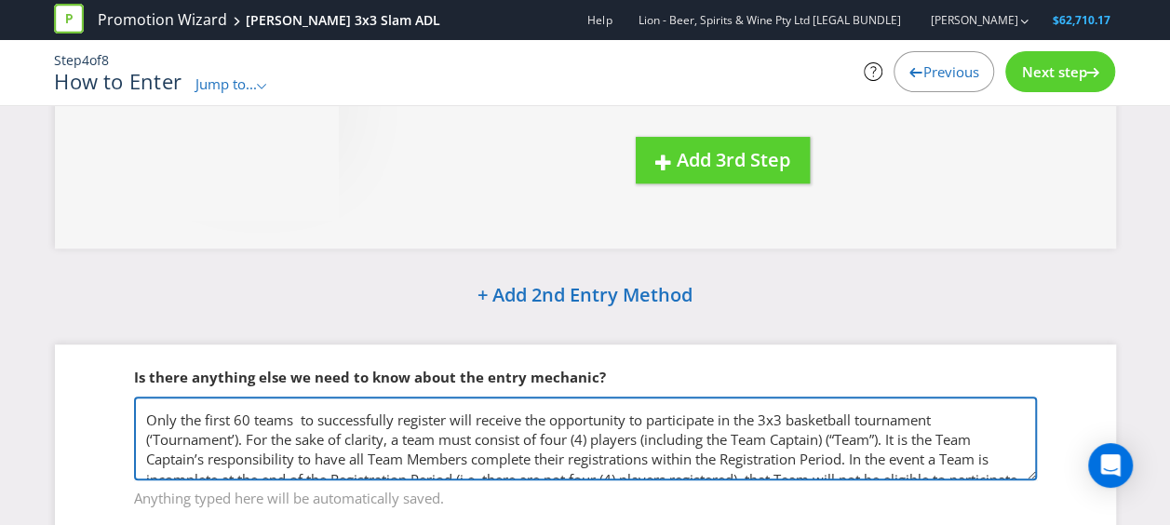
scroll to position [104, 0]
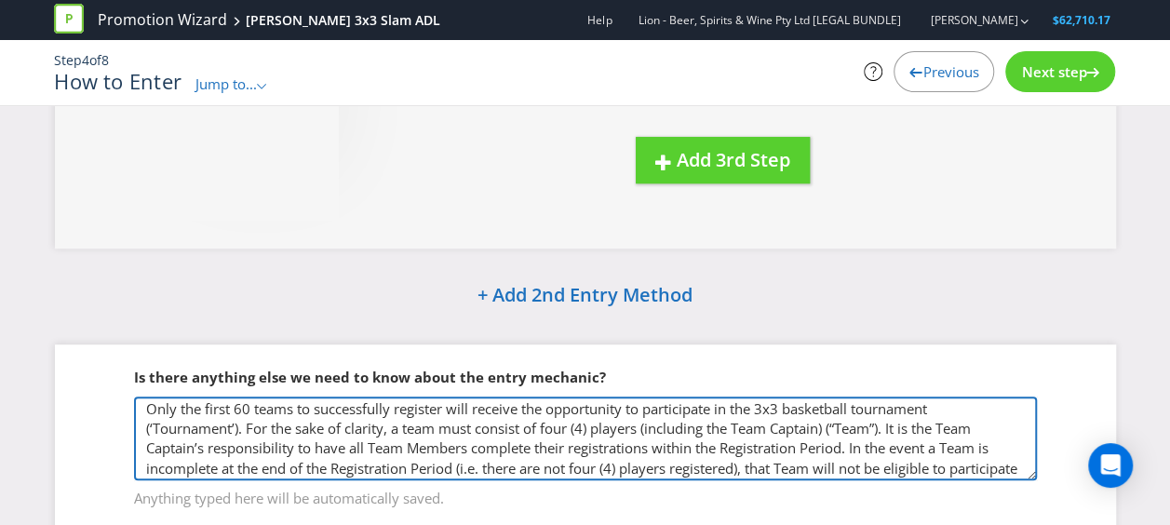
click at [548, 446] on textarea "'Team Captain' and all registered players must be 18+" at bounding box center [585, 438] width 903 height 84
click at [543, 444] on textarea "'Team Captain' and all registered players must be 18+" at bounding box center [585, 438] width 903 height 84
drag, startPoint x: 660, startPoint y: 443, endPoint x: 620, endPoint y: 395, distance: 62.8
click at [661, 442] on textarea "'Team Captain' and all registered players must be 18+" at bounding box center [585, 438] width 903 height 84
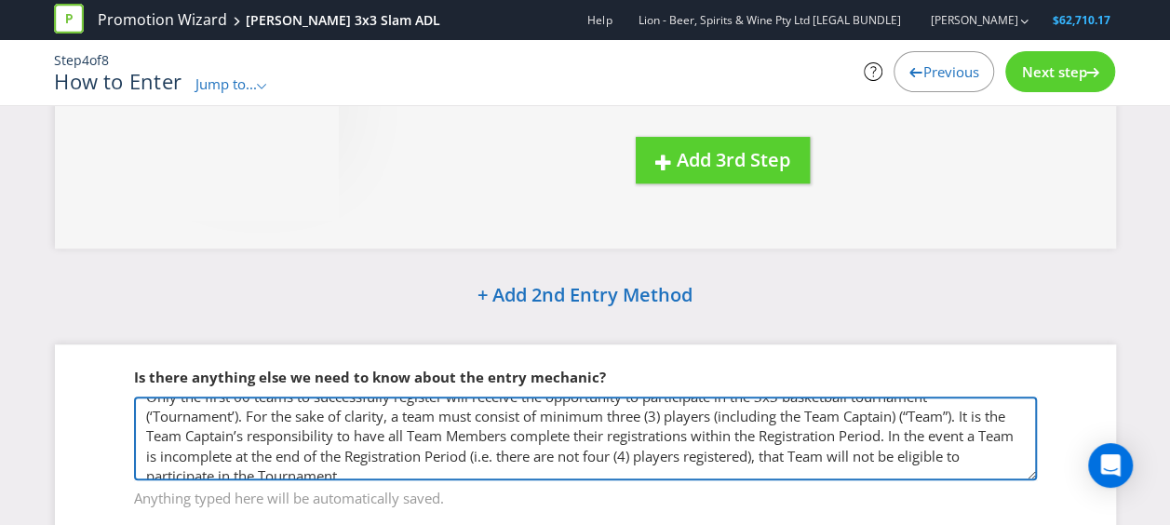
scroll to position [128, 0]
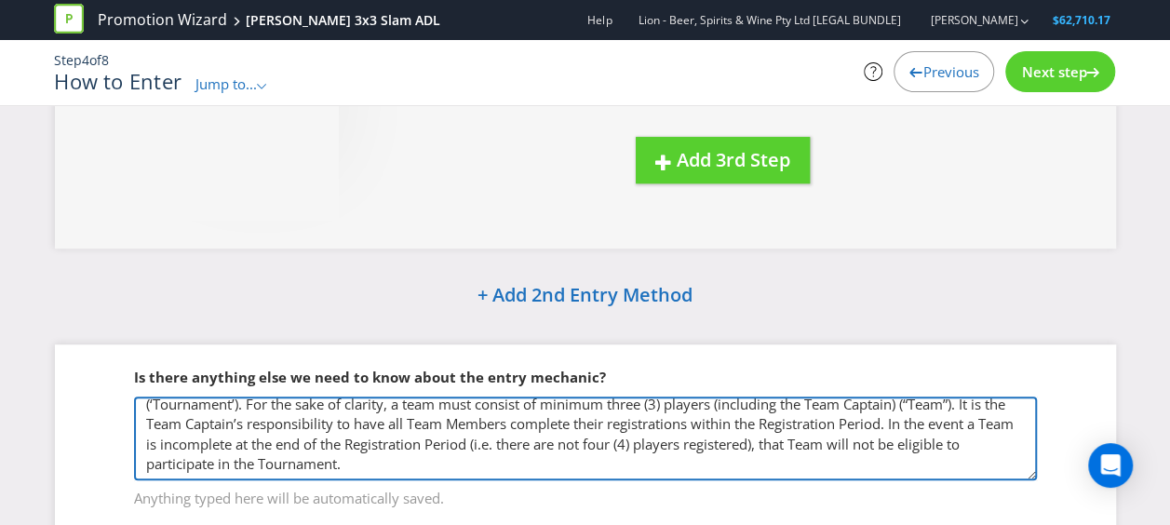
click at [715, 422] on textarea "'Team Captain' and all registered players must be 18+" at bounding box center [585, 438] width 903 height 84
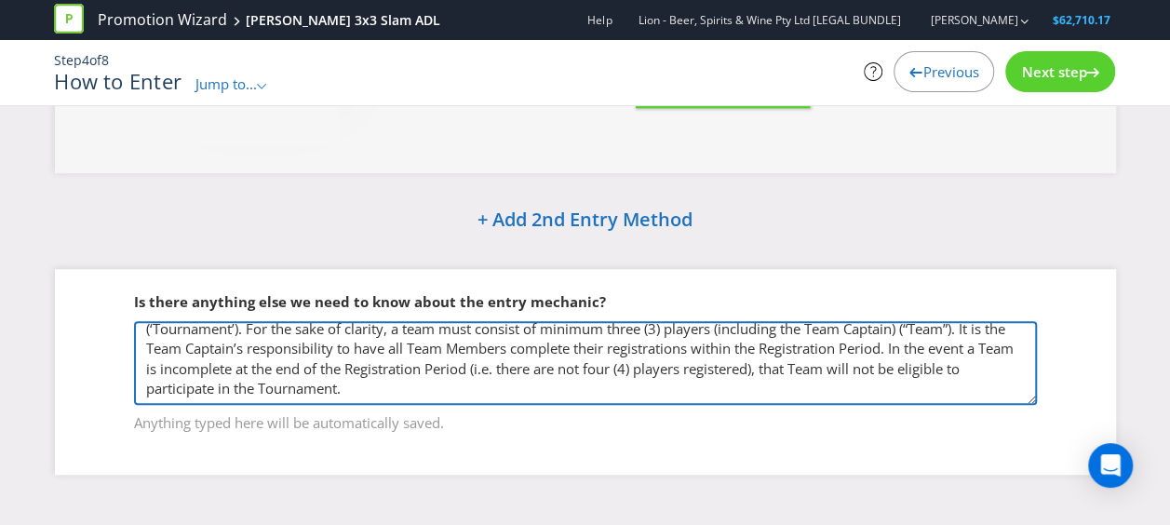
drag, startPoint x: 712, startPoint y: 419, endPoint x: 610, endPoint y: 542, distance: 159.3
click at [637, 383] on textarea "'Team Captain' and all registered players must be 18+" at bounding box center [585, 363] width 903 height 84
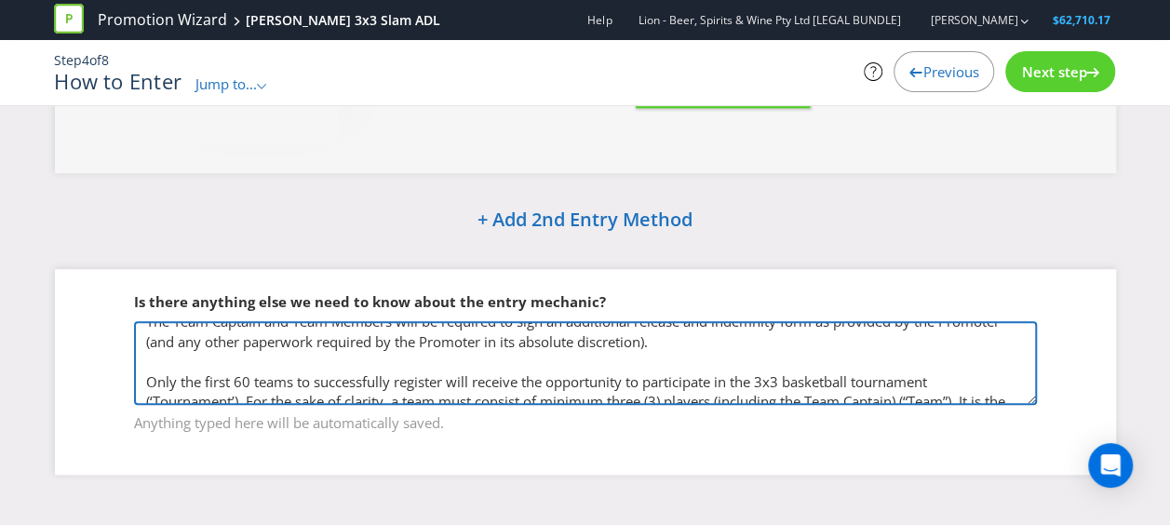
scroll to position [55, 0]
click at [690, 402] on textarea "'Team Captain' and all registered players must be 18+" at bounding box center [585, 363] width 903 height 84
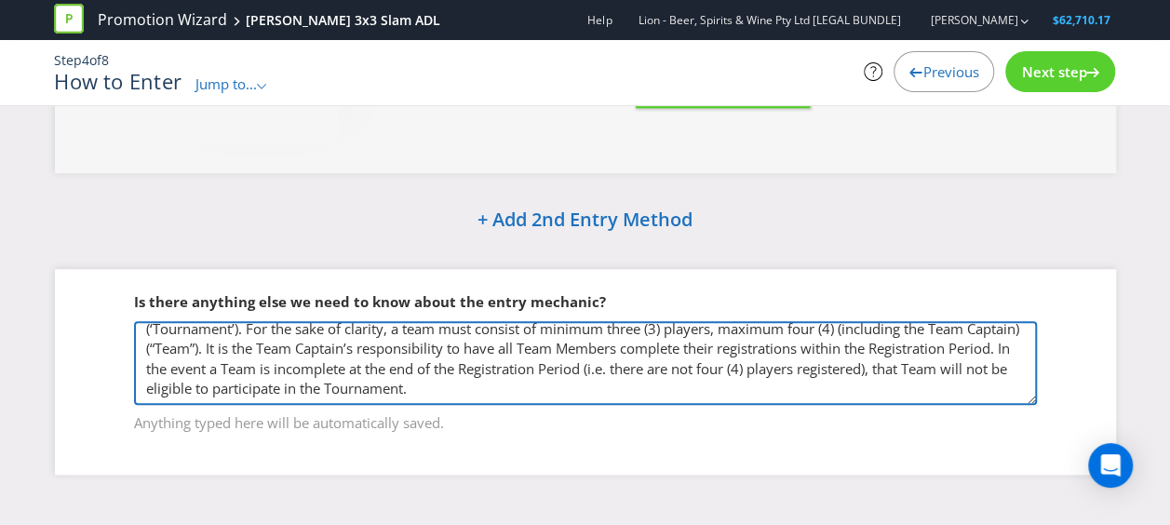
scroll to position [147, 0]
click at [895, 347] on textarea "'Team Captain' and all registered players must be 18+" at bounding box center [585, 363] width 903 height 84
type textarea "'Team Captain' and all registered players must be 18+. The Team Captain and Tea…"
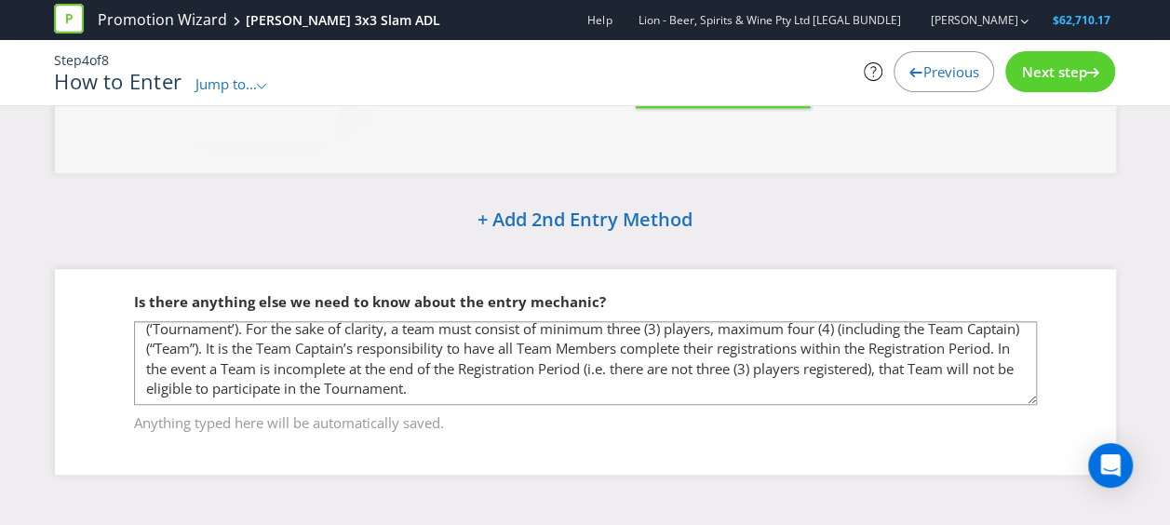
click at [1032, 85] on div "Next step" at bounding box center [1060, 71] width 110 height 41
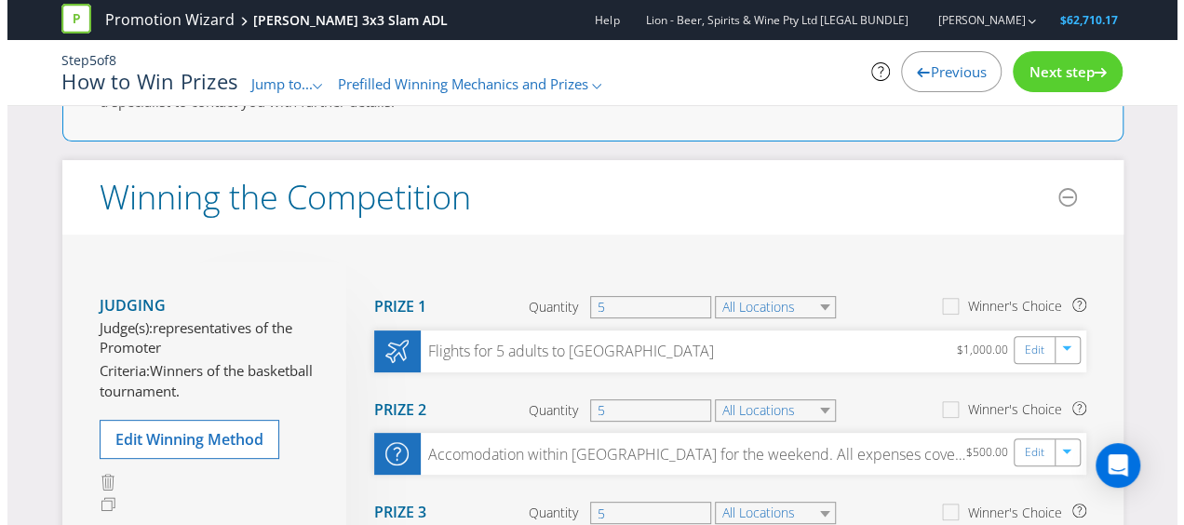
scroll to position [186, 0]
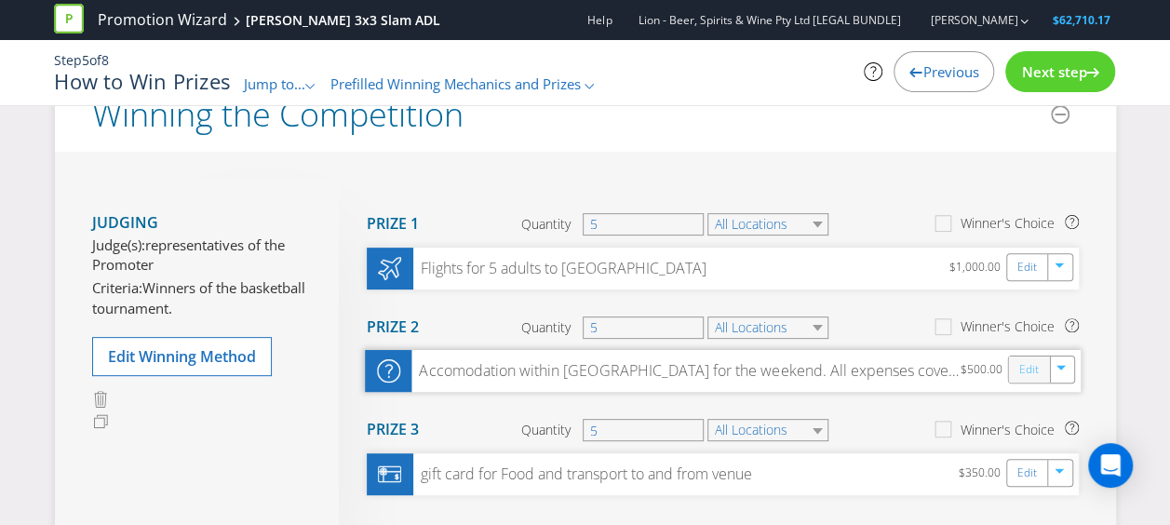
click at [1029, 366] on link "Edit" at bounding box center [1028, 369] width 20 height 21
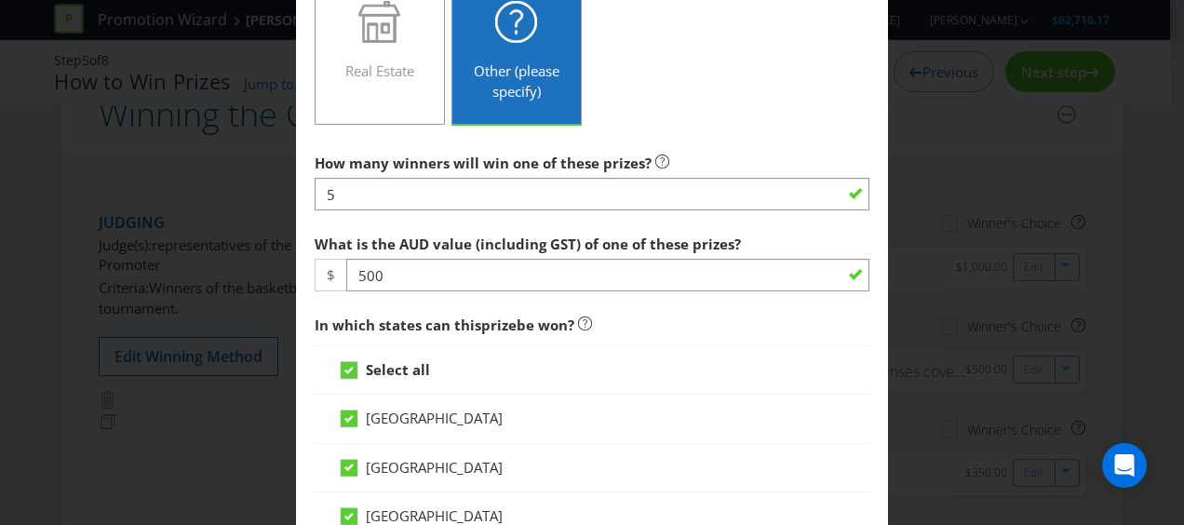
scroll to position [1210, 0]
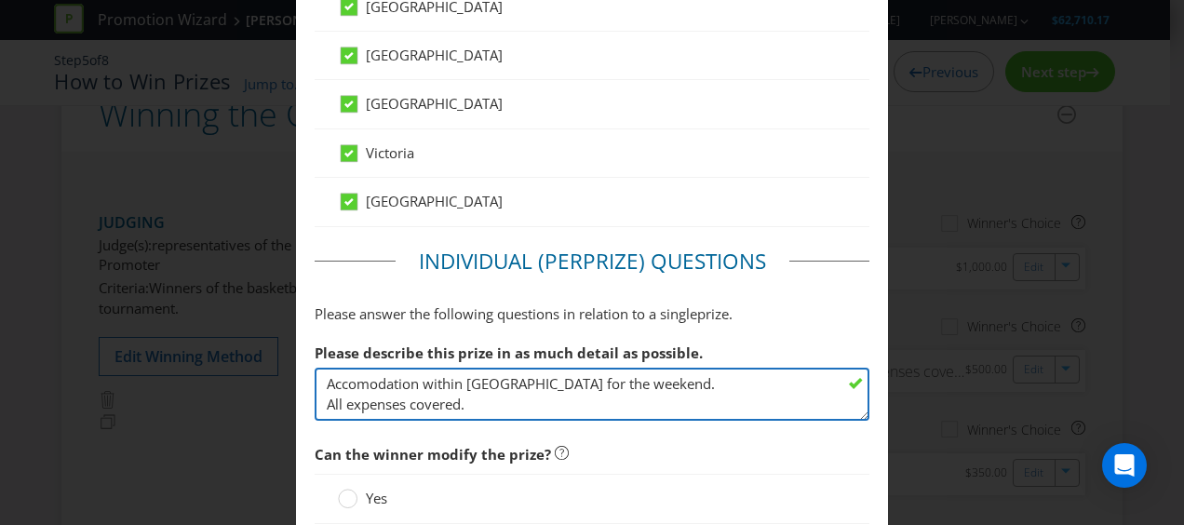
drag, startPoint x: 526, startPoint y: 395, endPoint x: 299, endPoint y: 391, distance: 227.1
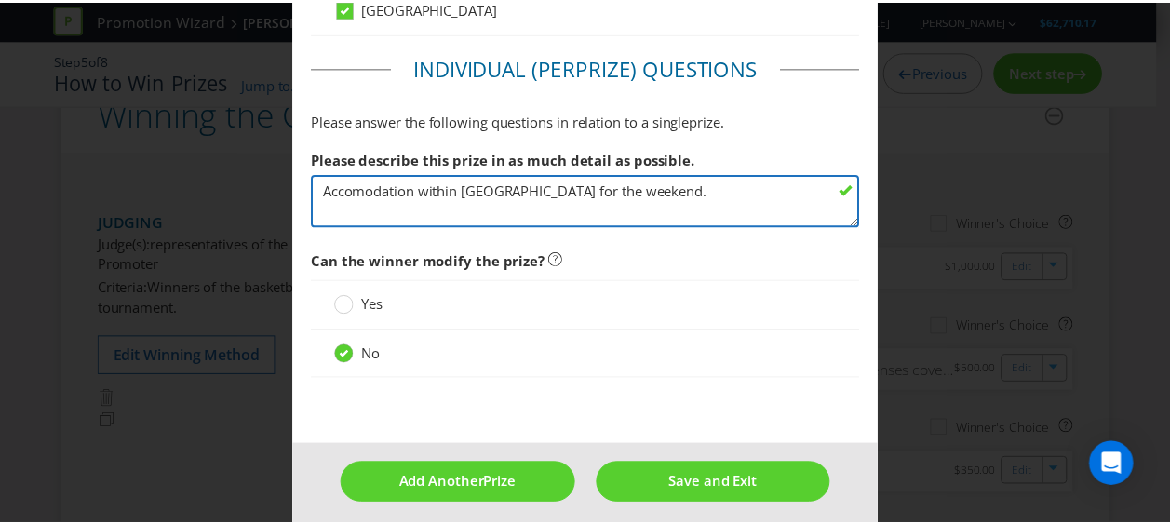
scroll to position [1407, 0]
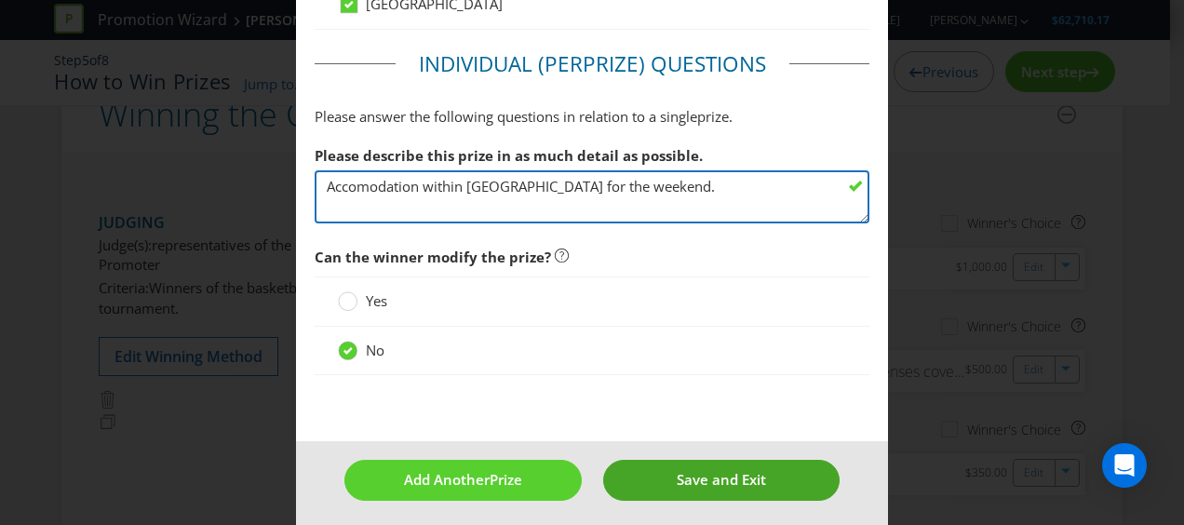
type textarea "Accomodation within [GEOGRAPHIC_DATA] for the weekend."
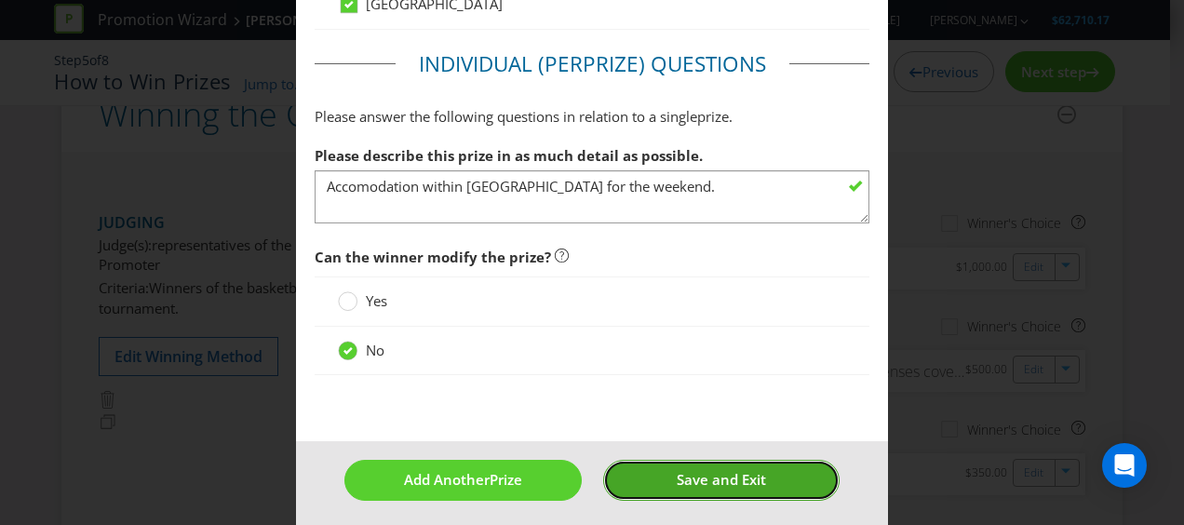
click at [659, 464] on button "Save and Exit" at bounding box center [721, 480] width 237 height 40
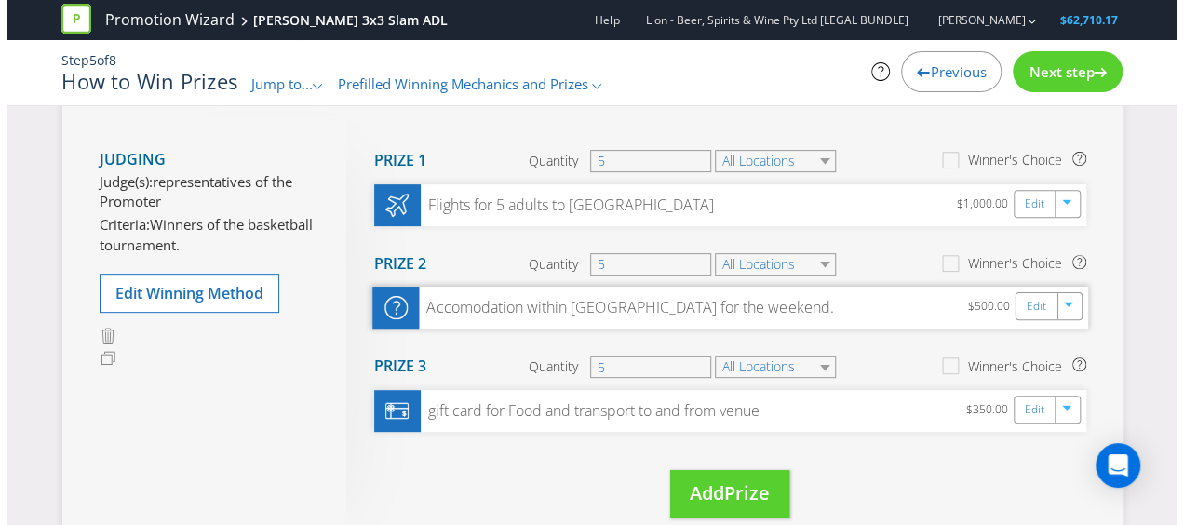
scroll to position [279, 0]
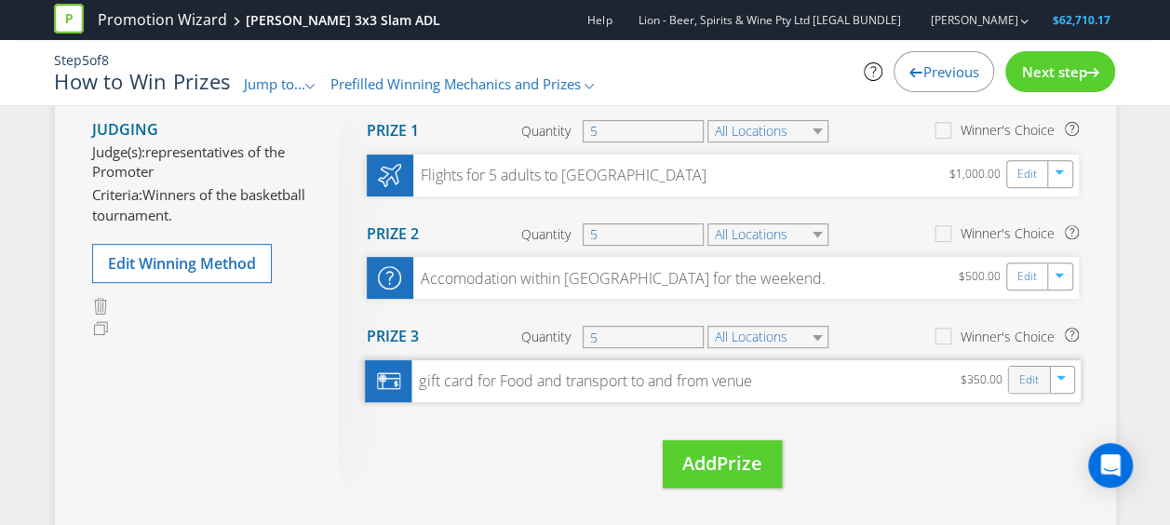
click at [1014, 382] on div "Edit" at bounding box center [1029, 380] width 42 height 26
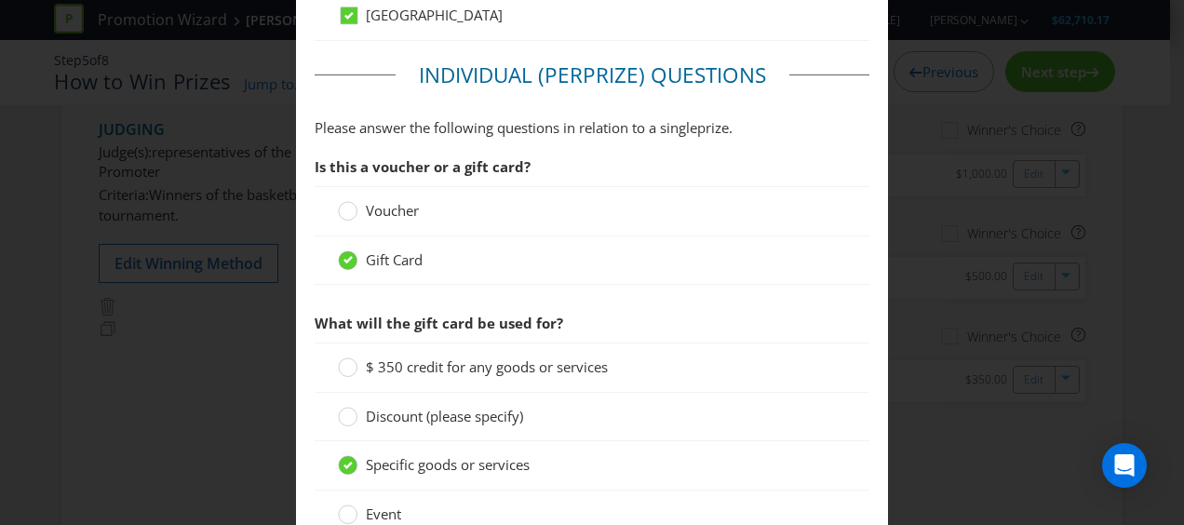
scroll to position [1861, 0]
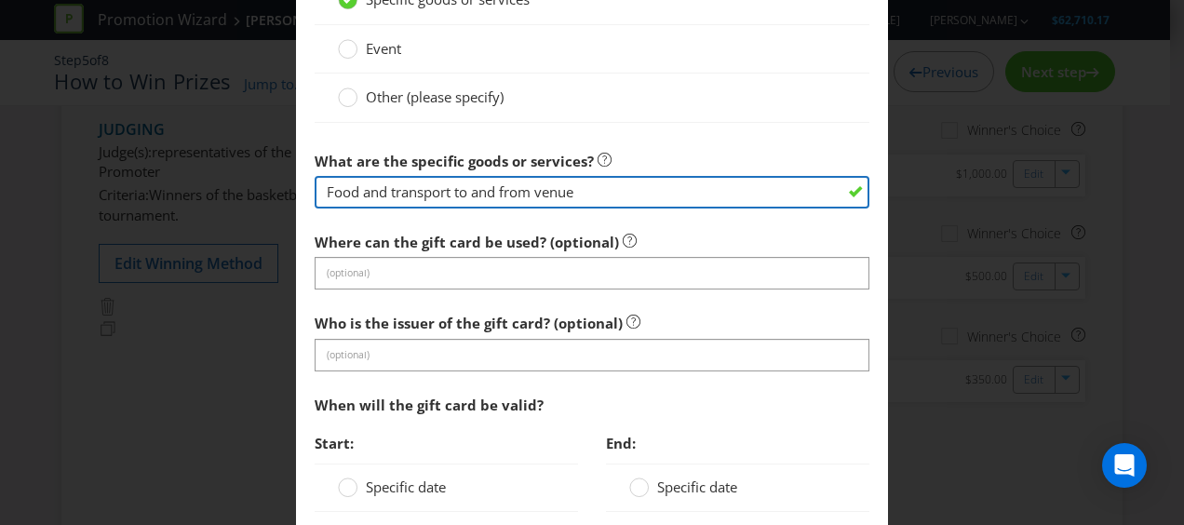
click at [376, 186] on input "Food and transport to and from venue" at bounding box center [592, 192] width 555 height 33
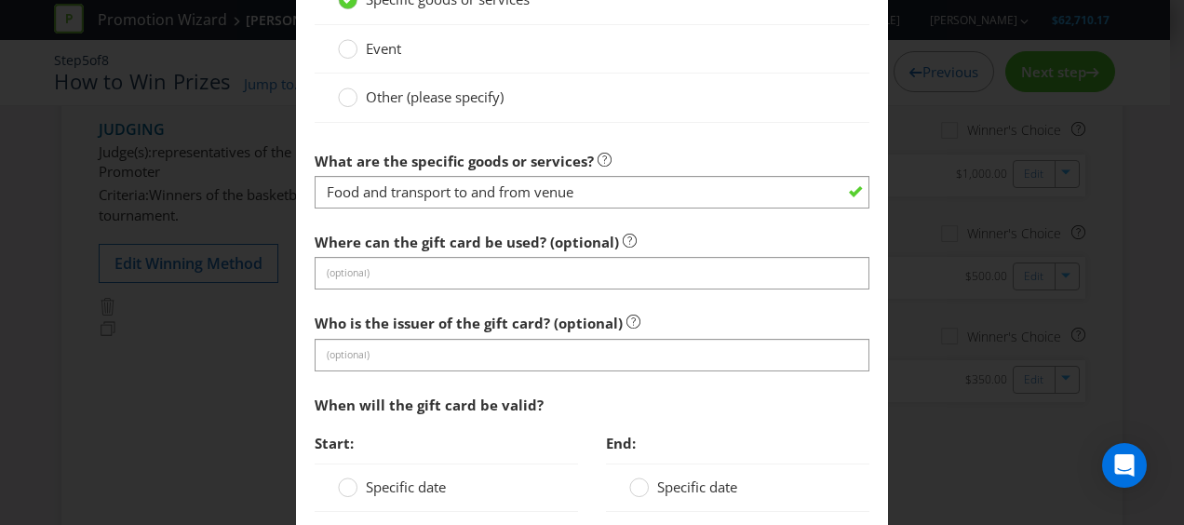
click at [703, 227] on div "Where can the gift card be used? (optional) (optional)" at bounding box center [592, 256] width 555 height 67
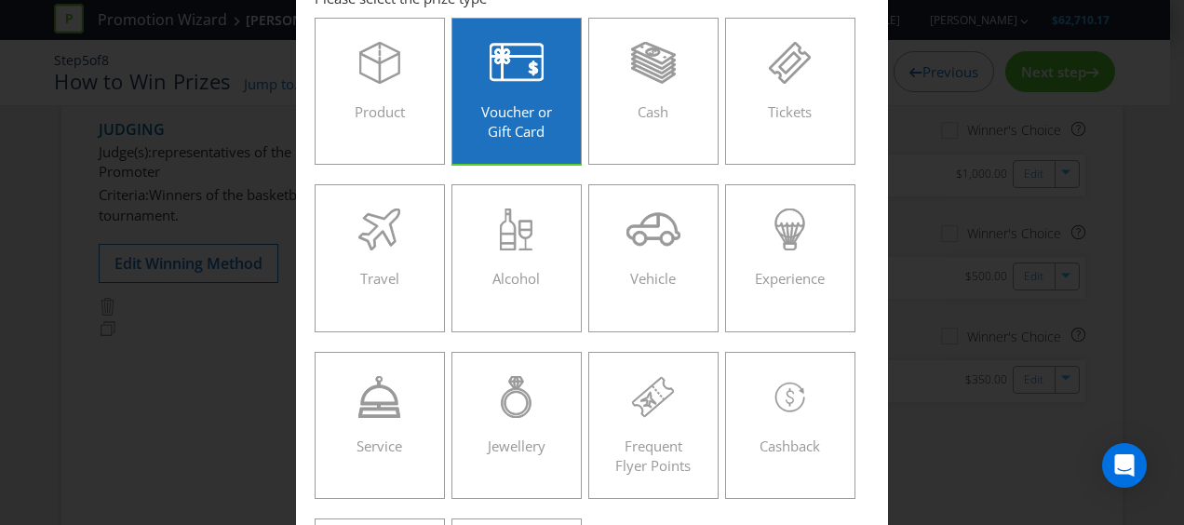
scroll to position [0, 0]
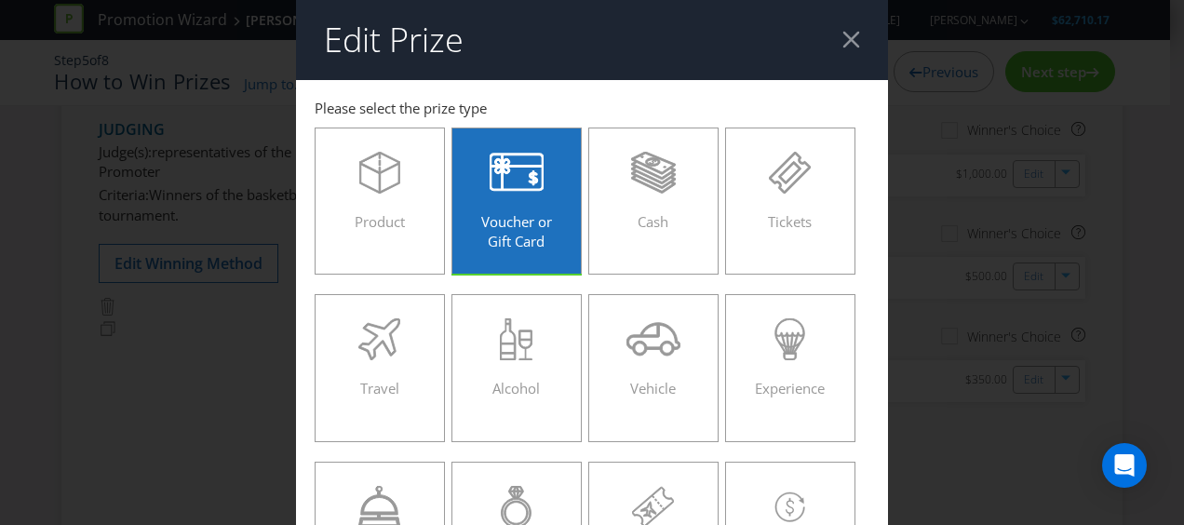
click at [842, 31] on div at bounding box center [851, 40] width 18 height 18
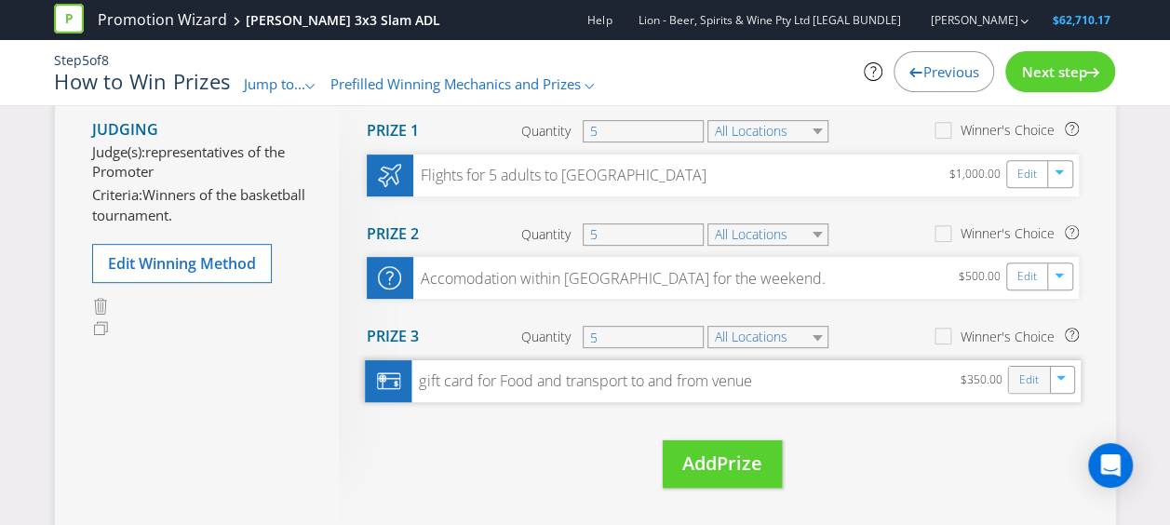
click at [1012, 373] on div "Edit" at bounding box center [1029, 380] width 42 height 26
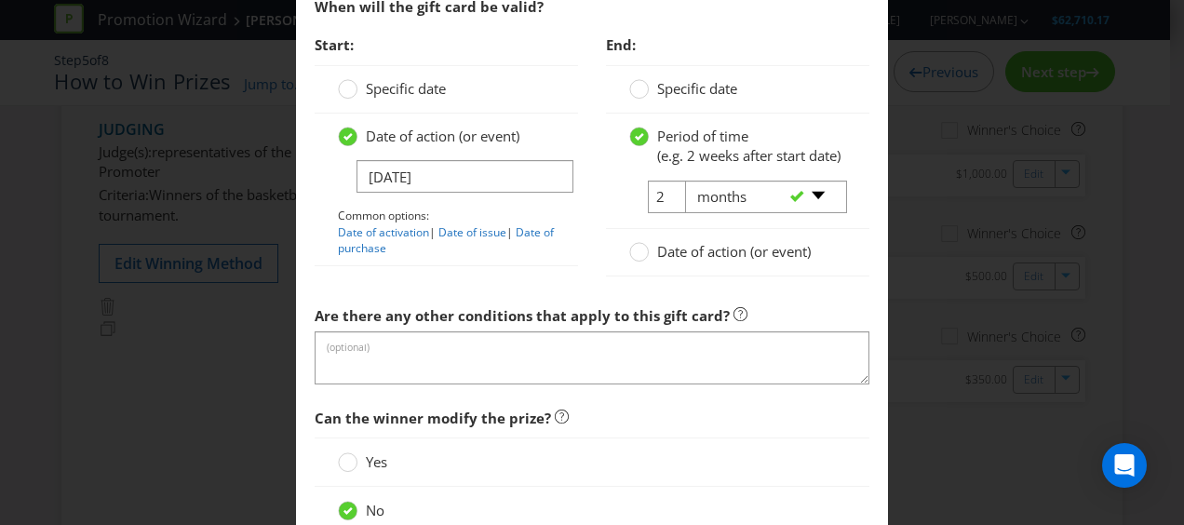
scroll to position [2419, 0]
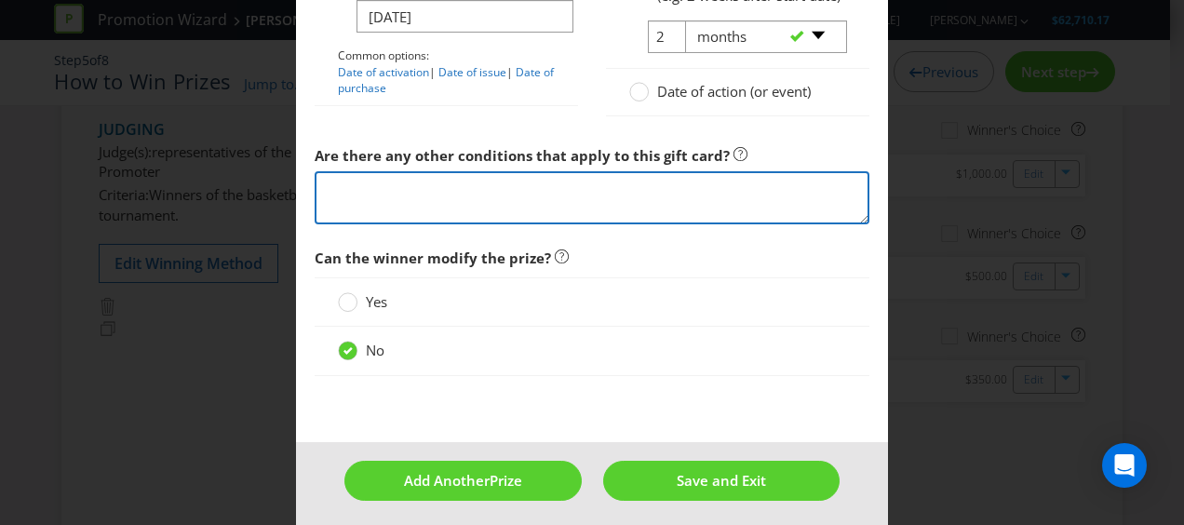
click at [594, 218] on textarea at bounding box center [592, 197] width 555 height 53
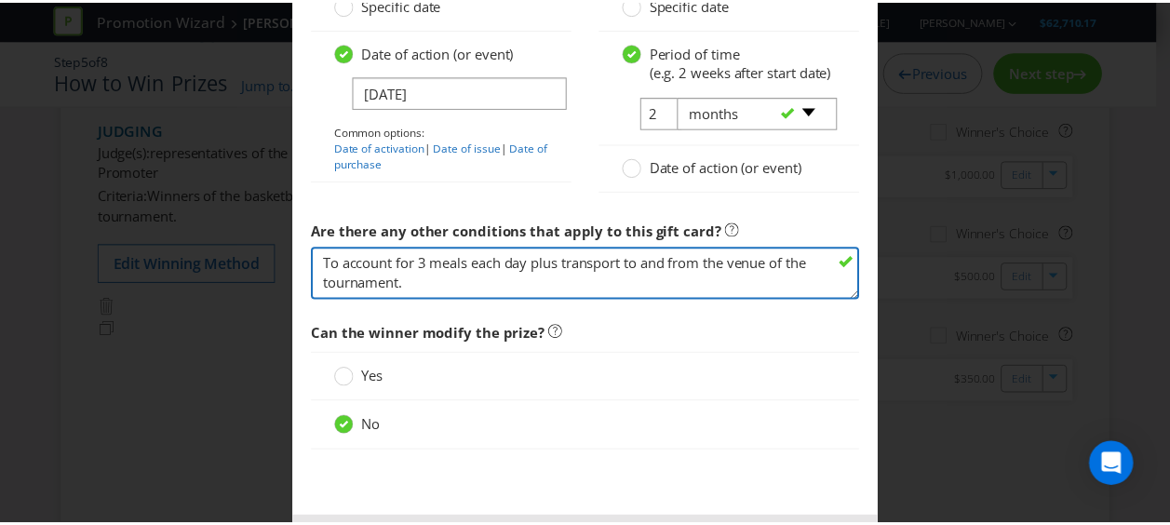
scroll to position [2436, 0]
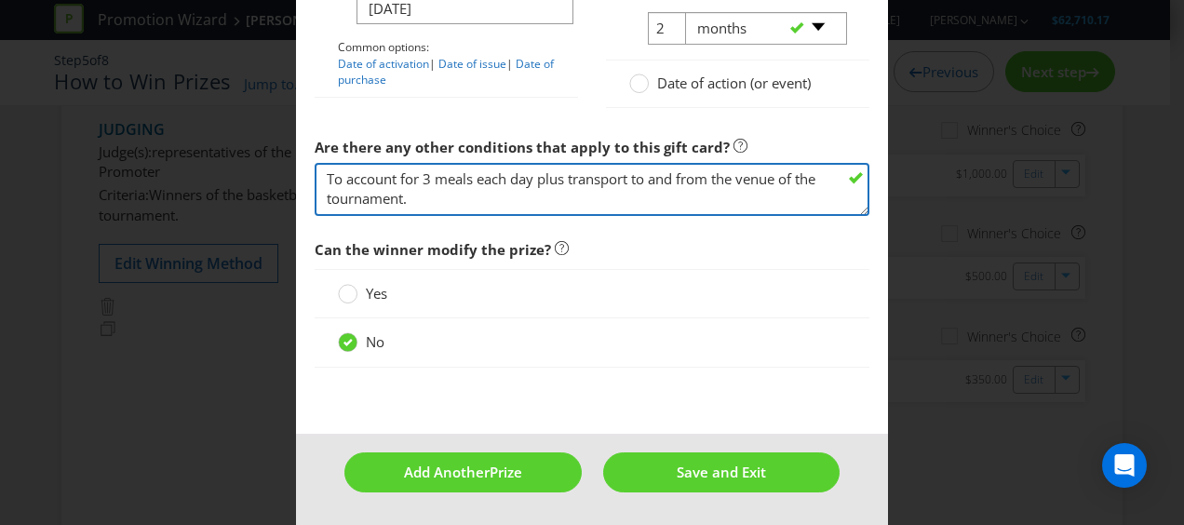
type textarea "To account for 3 meals each day plus transport to and from the venue of the tou…"
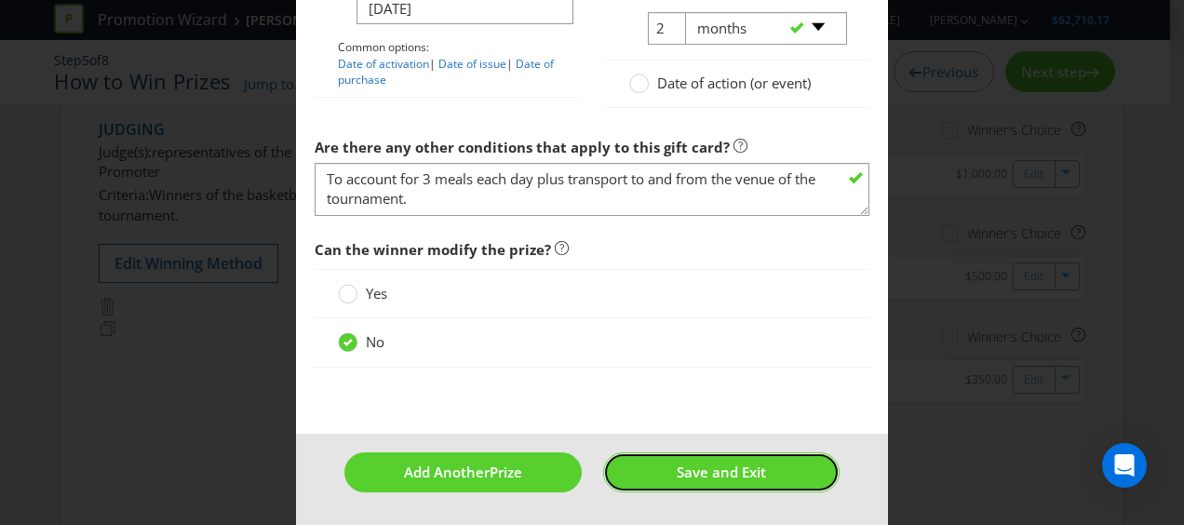
click at [685, 456] on button "Save and Exit" at bounding box center [721, 472] width 237 height 40
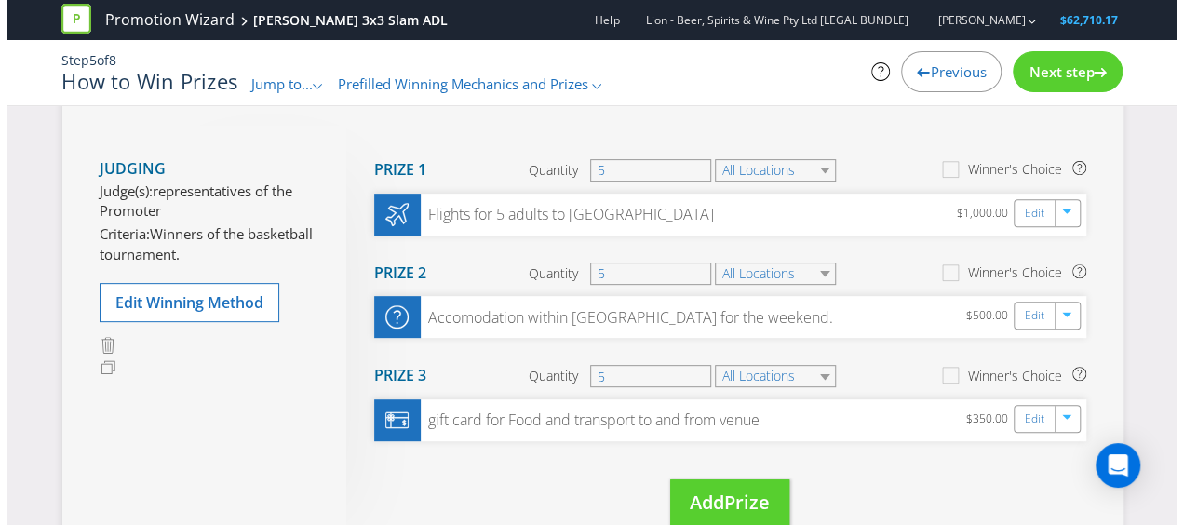
scroll to position [372, 0]
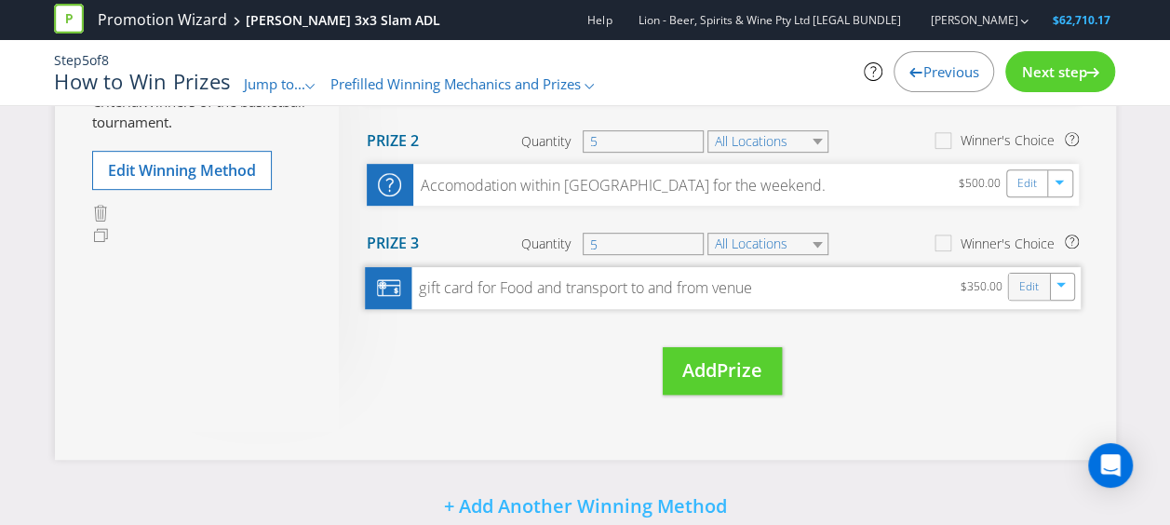
click at [1012, 291] on div "Edit" at bounding box center [1029, 287] width 42 height 26
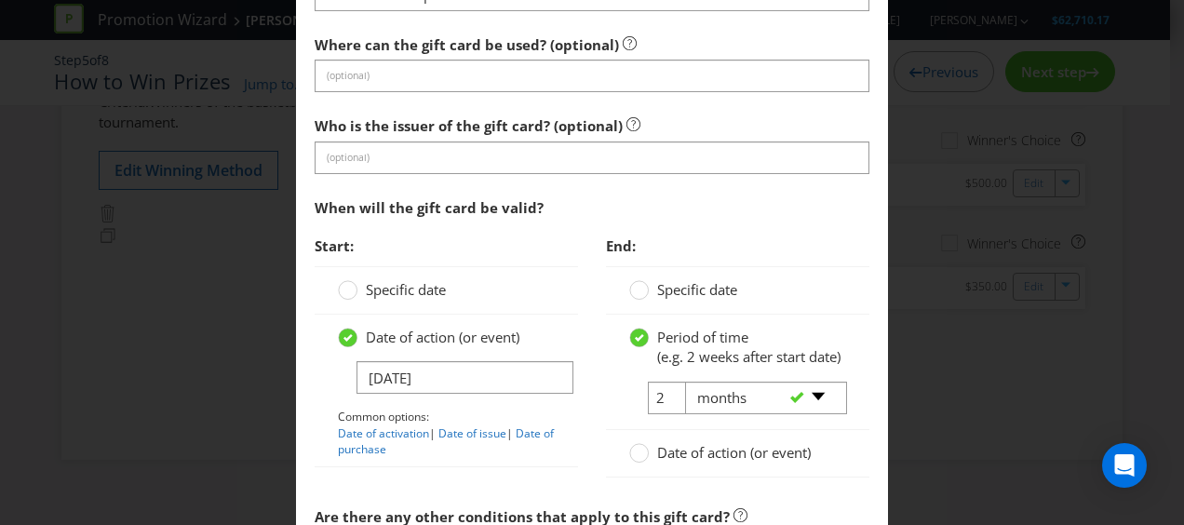
scroll to position [2233, 0]
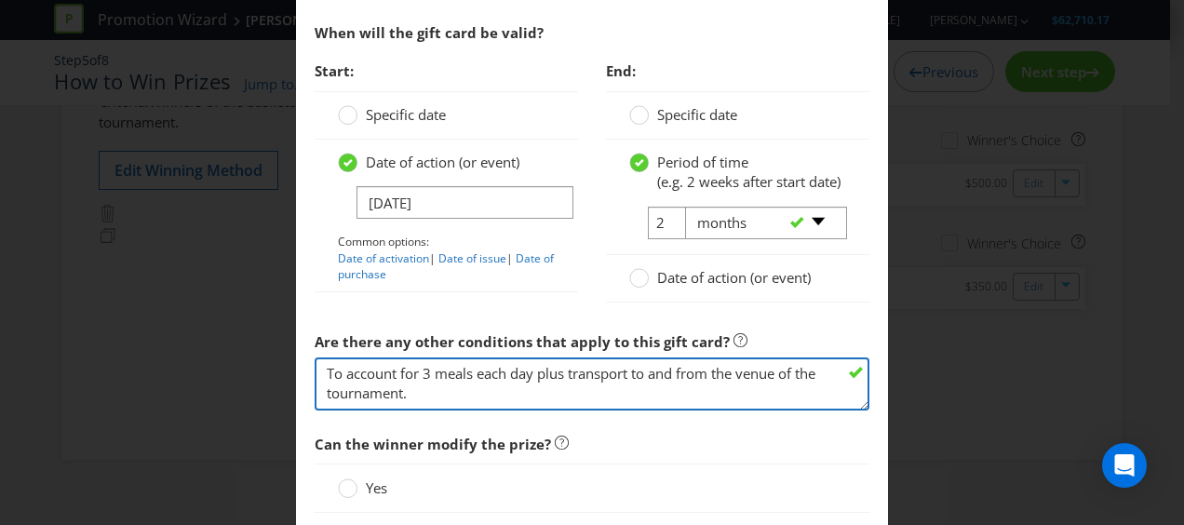
drag, startPoint x: 447, startPoint y: 400, endPoint x: 456, endPoint y: 403, distance: 9.7
click at [446, 400] on textarea "To account for 3 meals each day plus transport to and from the venue of the tou…" at bounding box center [592, 383] width 555 height 53
drag, startPoint x: 476, startPoint y: 405, endPoint x: 128, endPoint y: 332, distance: 355.5
click at [128, 332] on div "Edit Prize [GEOGRAPHIC_DATA] [GEOGRAPHIC_DATA] [GEOGRAPHIC_DATA] [GEOGRAPHIC_DA…" at bounding box center [592, 262] width 1184 height 525
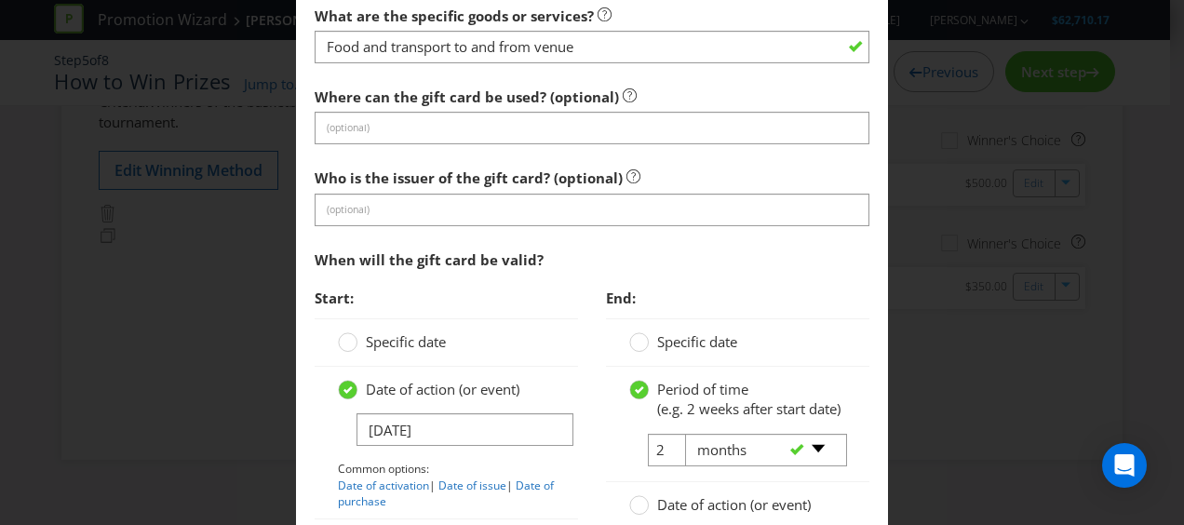
scroll to position [2140, 0]
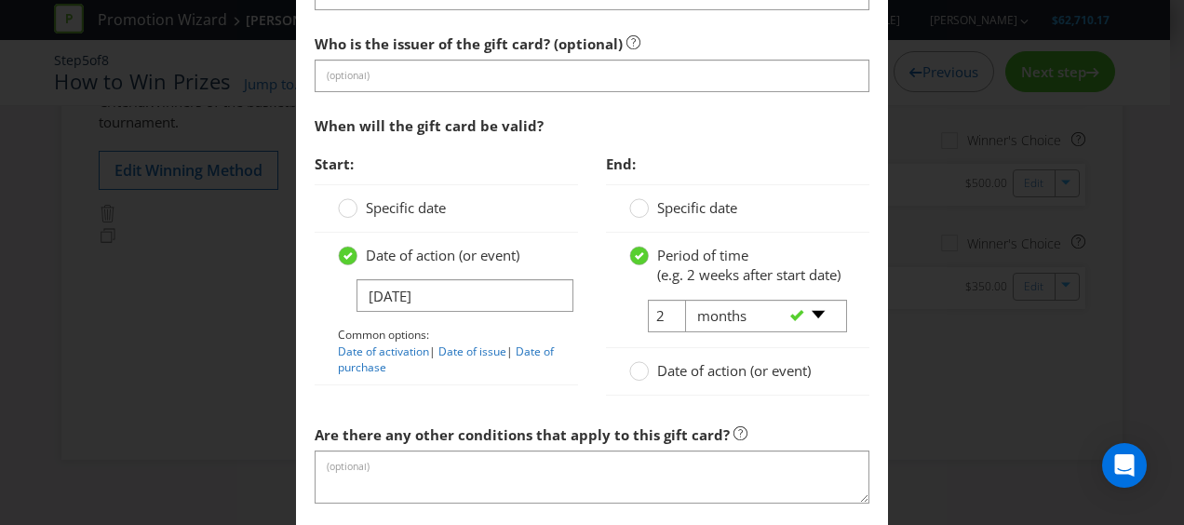
click at [368, 198] on span "Specific date" at bounding box center [406, 207] width 80 height 19
click at [0, 0] on input "Specific date" at bounding box center [0, 0] width 0 height 0
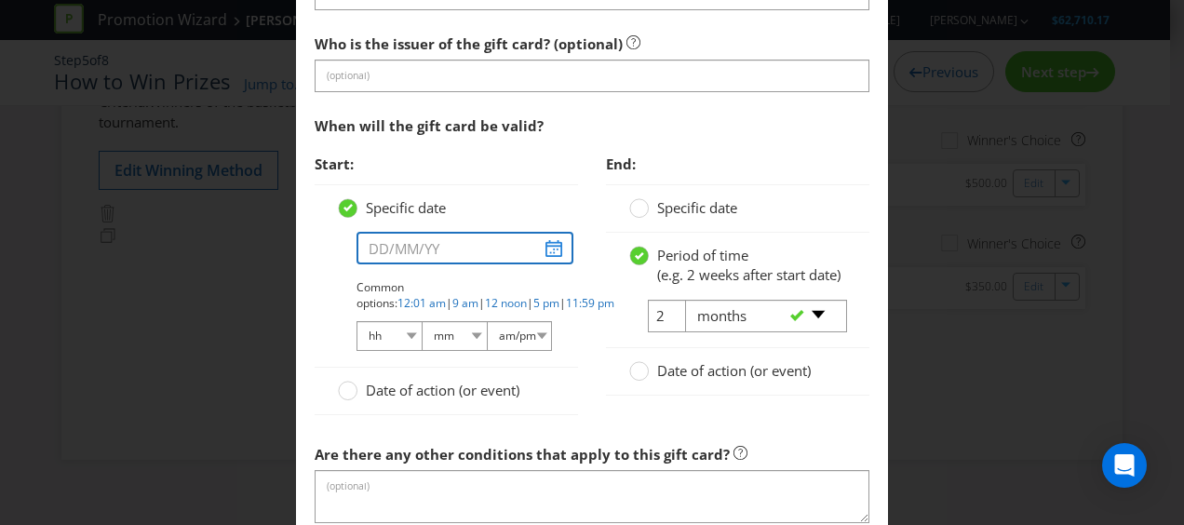
click at [545, 244] on input "text" at bounding box center [464, 248] width 217 height 33
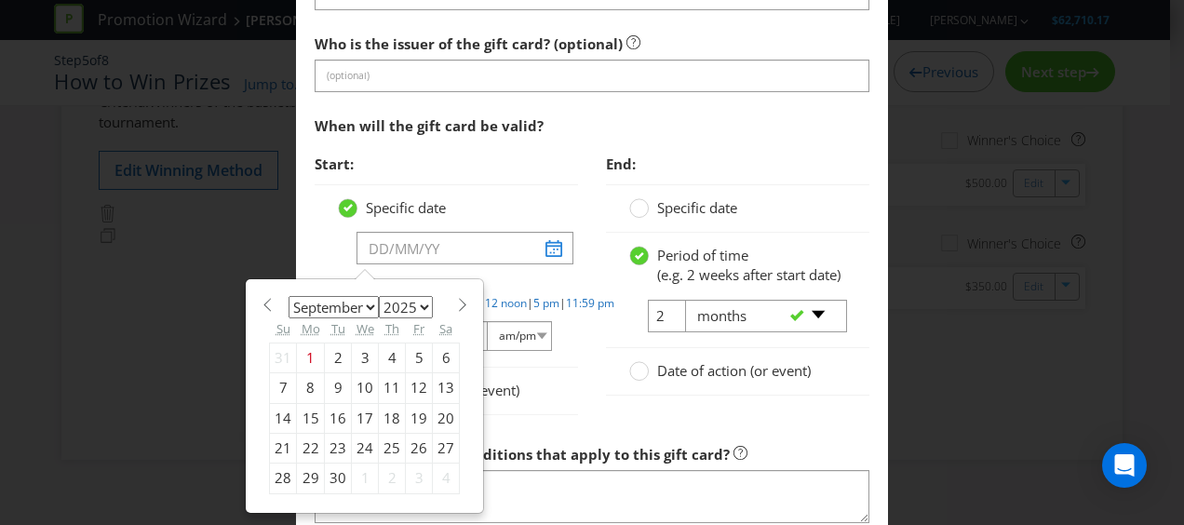
click at [416, 300] on select "2025 2026 2027 2028 2029 2030 2031 2032 2033 2034 2035" at bounding box center [406, 307] width 54 height 22
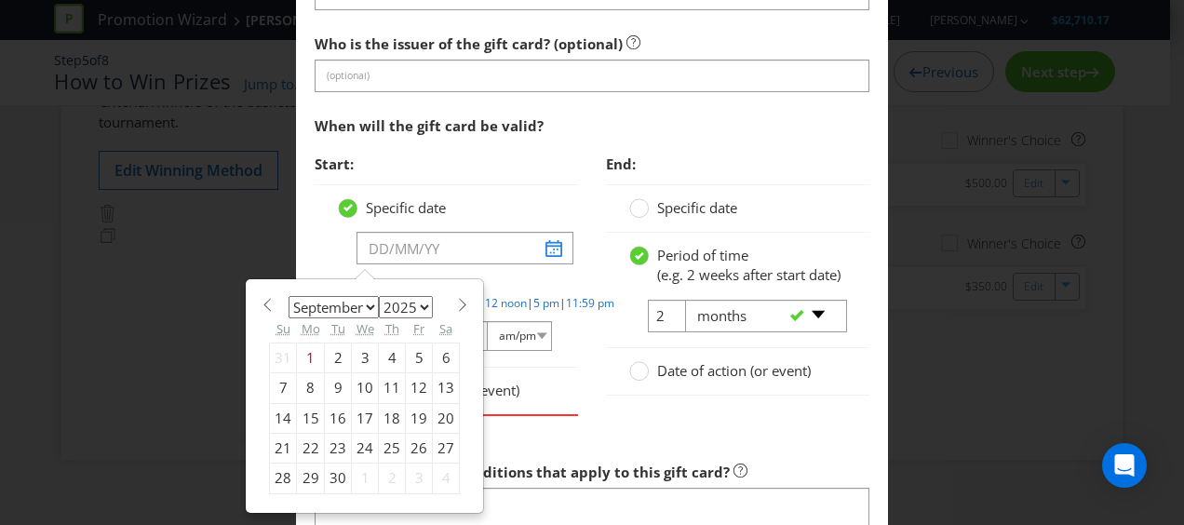
select select "2026"
click at [379, 296] on select "2025 2026 2027 2028 2029 2030 2031 2032 2033 2034 2035" at bounding box center [406, 307] width 54 height 22
click at [322, 296] on select "January February March April May June July August September October November De…" at bounding box center [333, 307] width 90 height 22
select select "1"
click at [288, 296] on select "January February March April May June July August September October November De…" at bounding box center [333, 307] width 90 height 22
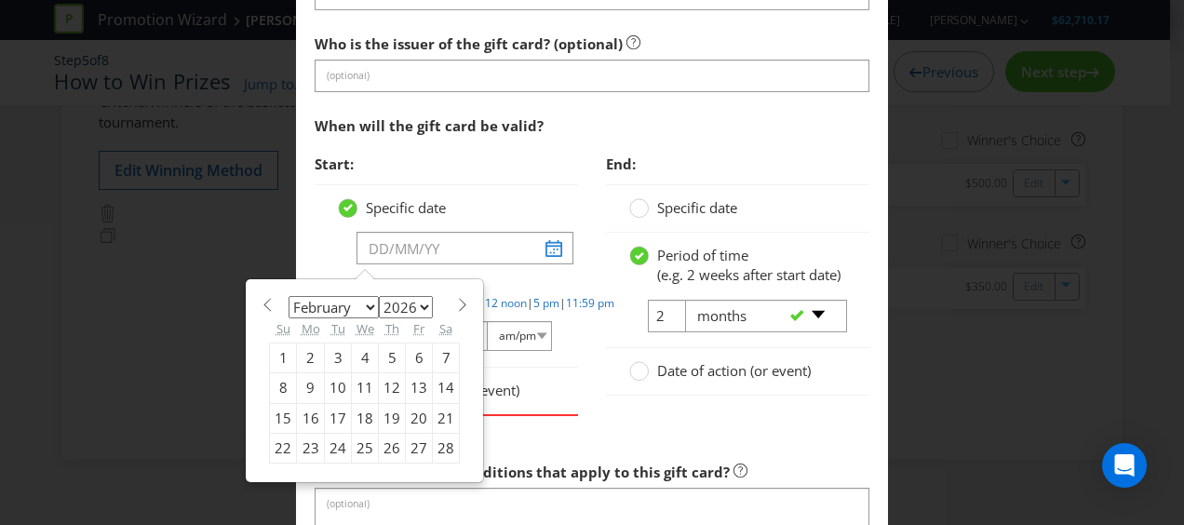
click at [278, 344] on div "1" at bounding box center [283, 357] width 27 height 30
type input "[DATE]"
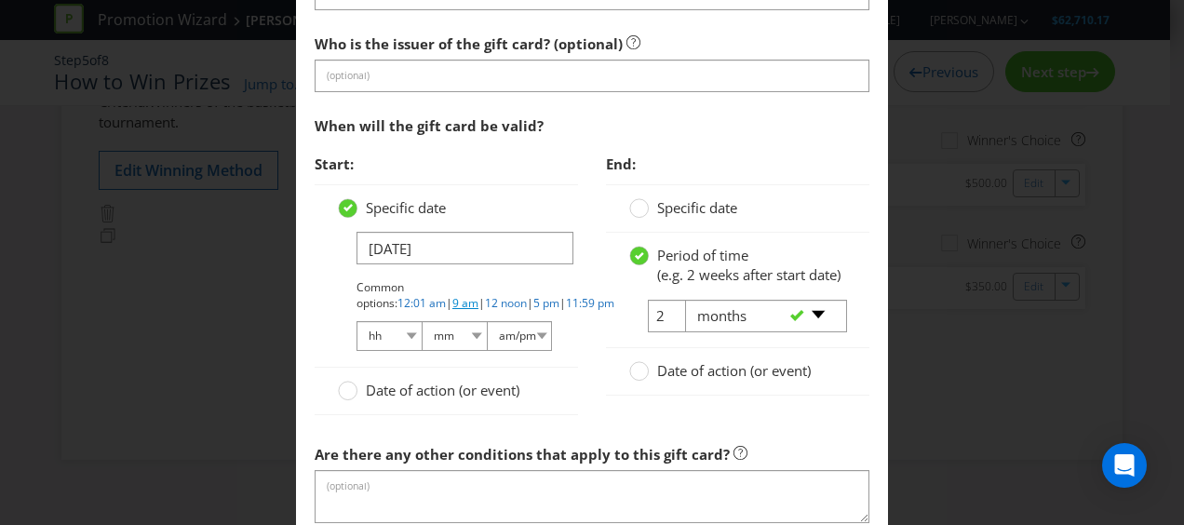
click at [478, 295] on link "9 am" at bounding box center [465, 303] width 26 height 16
select select "09"
select select "00"
select select "am"
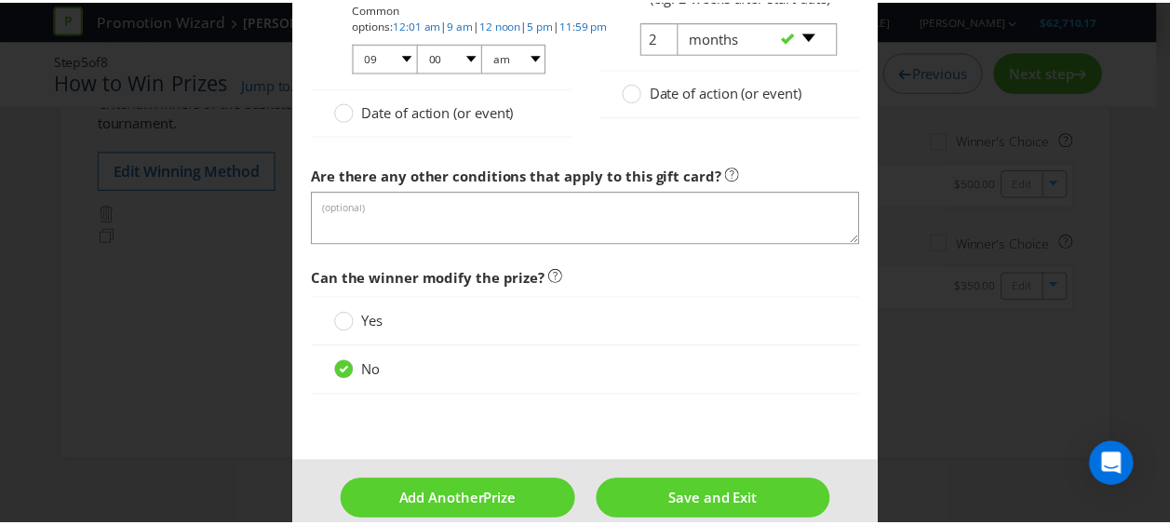
scroll to position [2436, 0]
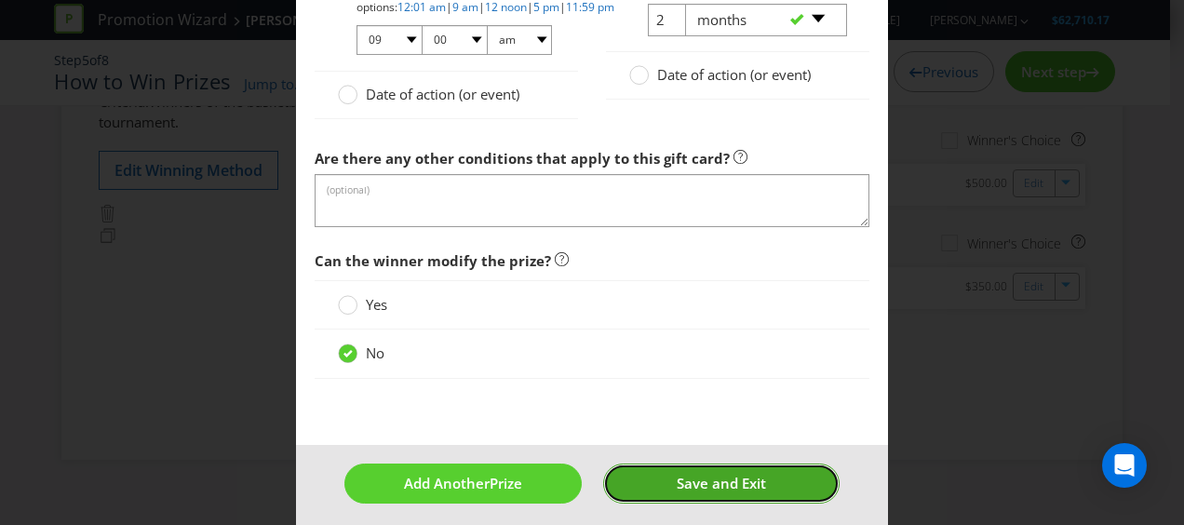
click at [719, 463] on button "Save and Exit" at bounding box center [721, 483] width 237 height 40
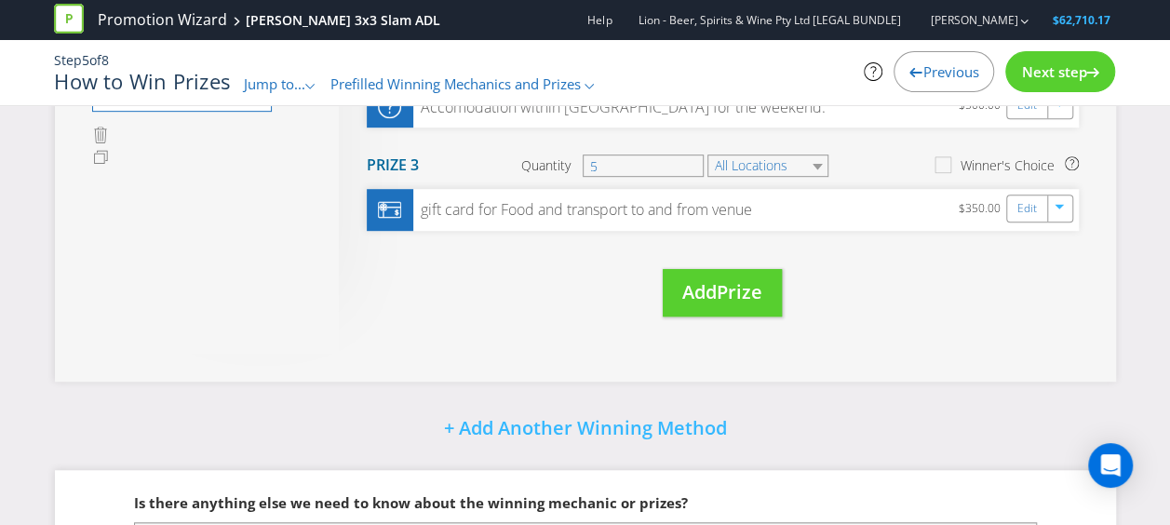
scroll to position [625, 0]
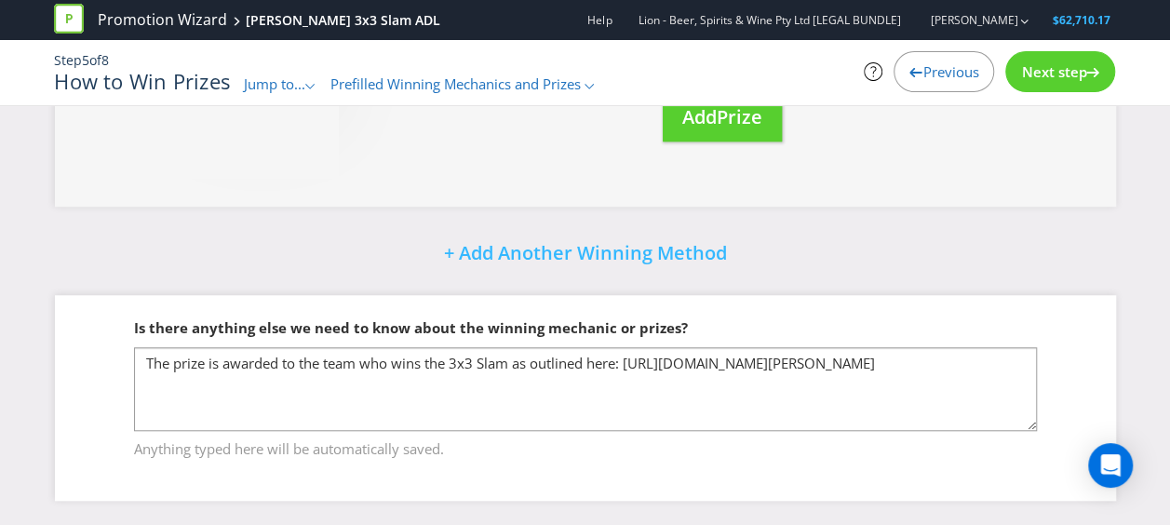
click at [914, 76] on icon at bounding box center [915, 72] width 13 height 9
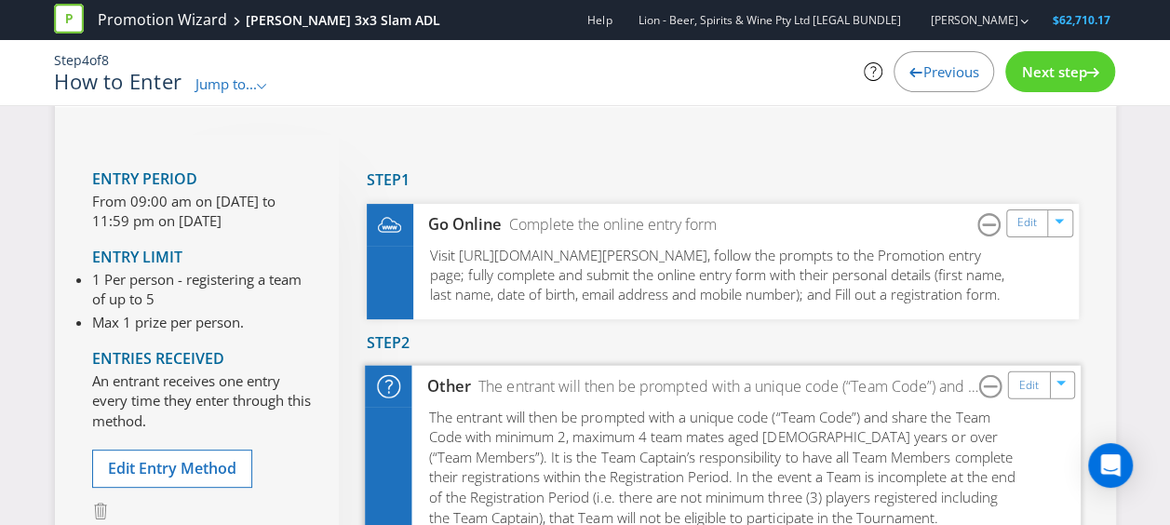
scroll to position [279, 0]
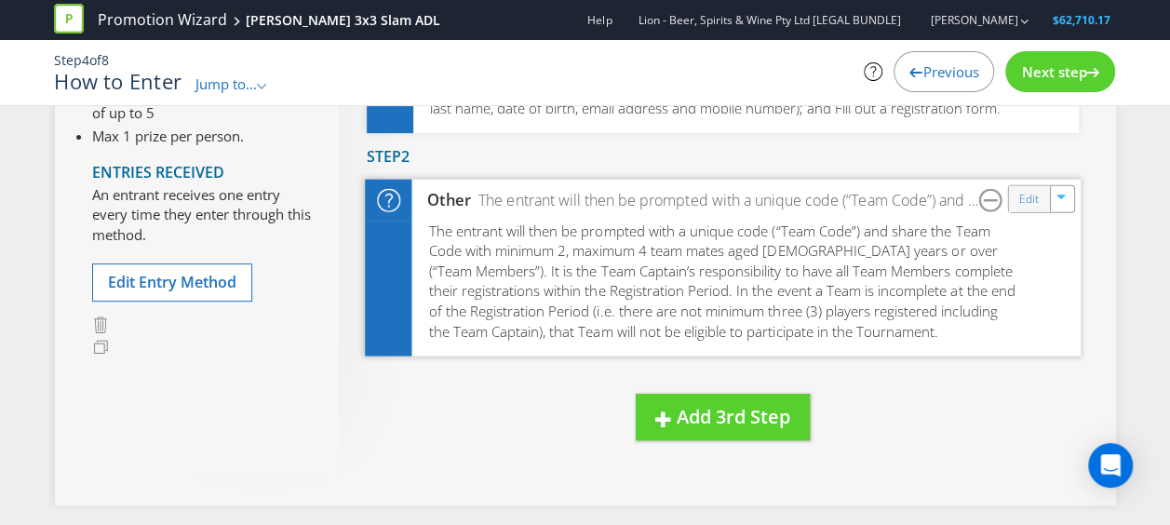
click at [1018, 212] on div "Edit" at bounding box center [1029, 199] width 42 height 26
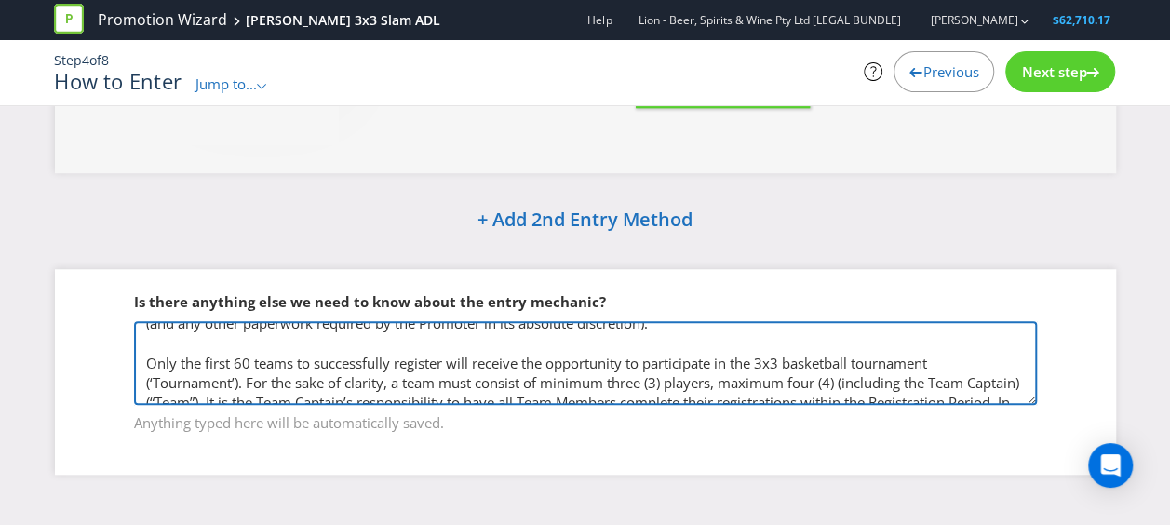
scroll to position [112, 0]
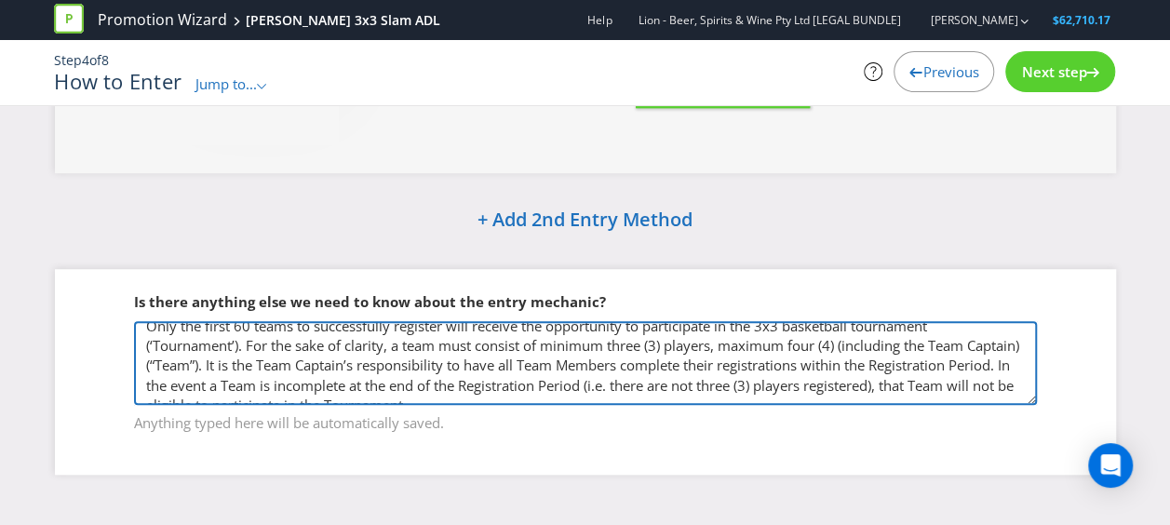
drag, startPoint x: 904, startPoint y: 344, endPoint x: 849, endPoint y: 348, distance: 56.0
click at [849, 348] on textarea "'Team Captain' and all registered players must be 18+. The Team Captain and Tea…" at bounding box center [585, 363] width 903 height 84
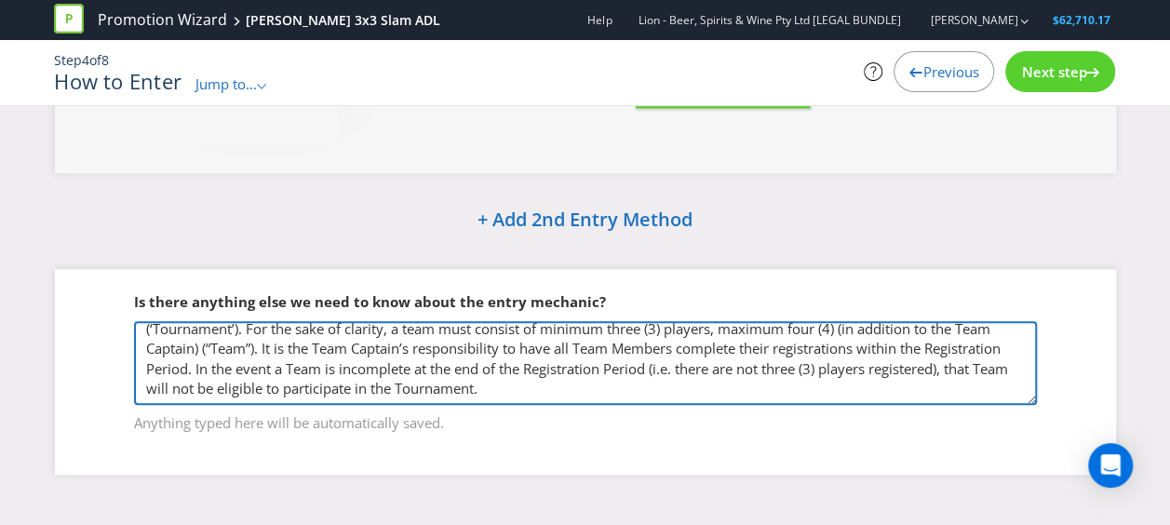
scroll to position [147, 0]
type textarea "'Team Captain' and all registered players must be 18+. The Team Captain and Tea…"
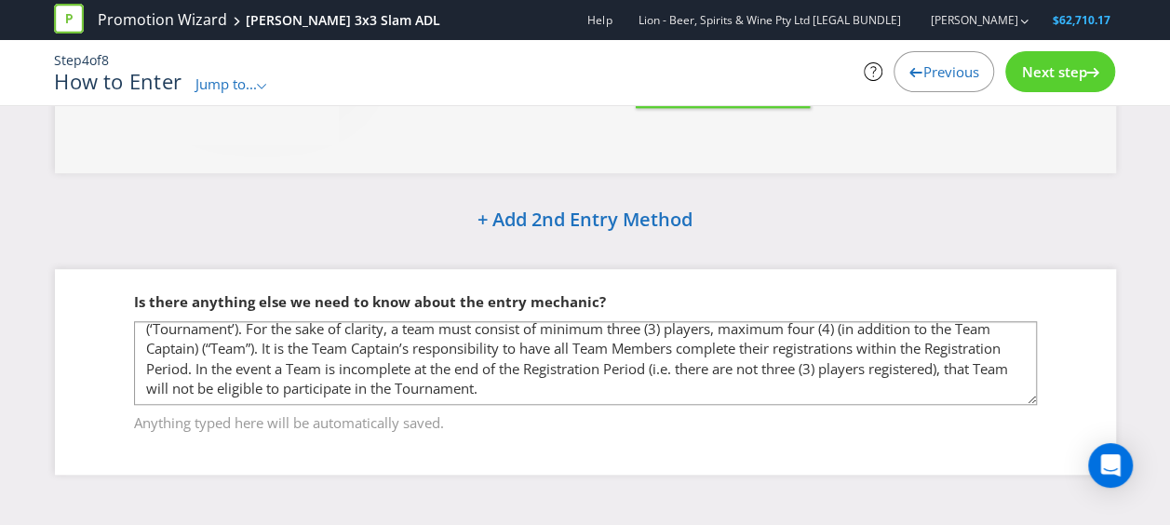
click at [1024, 83] on div "Next step" at bounding box center [1060, 71] width 110 height 41
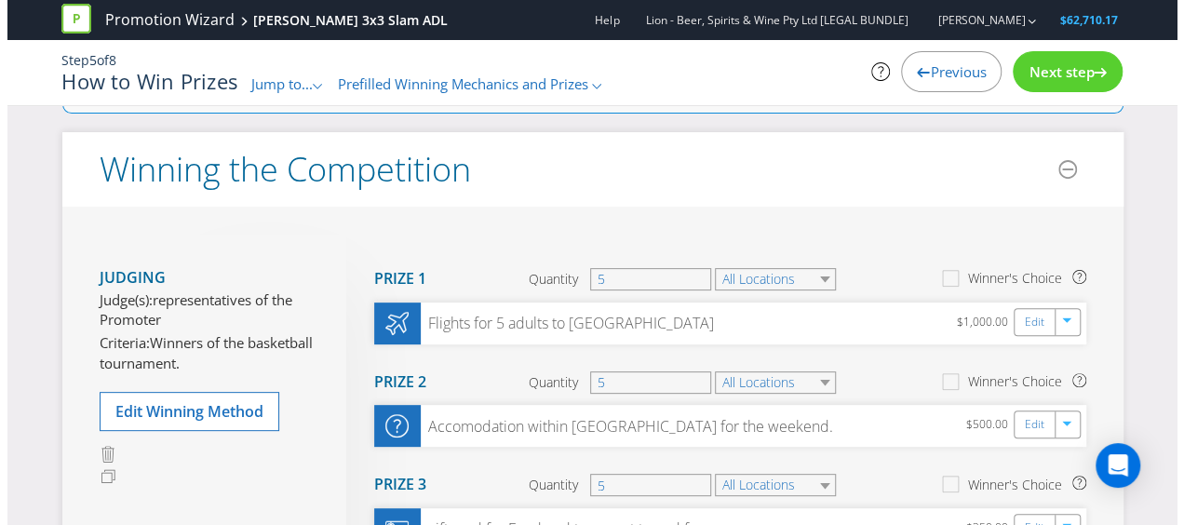
scroll to position [160, 0]
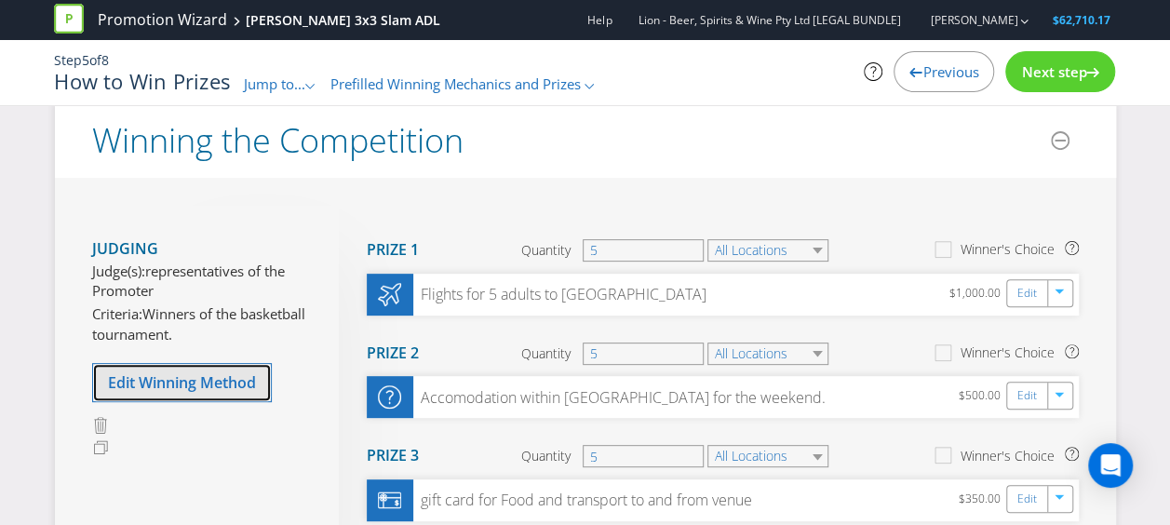
click at [244, 383] on span "Edit Winning Method" at bounding box center [182, 382] width 148 height 20
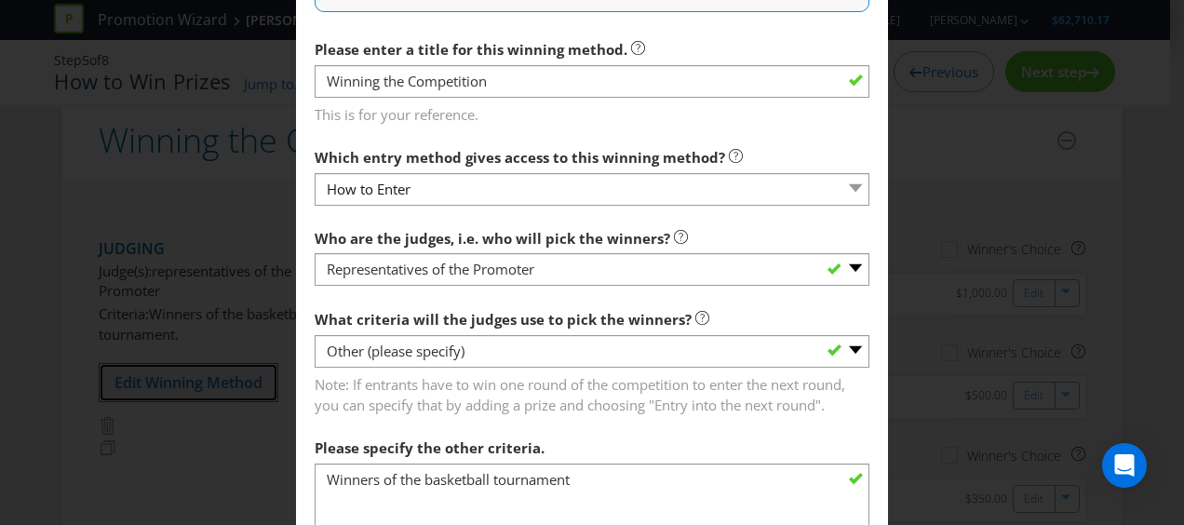
scroll to position [931, 0]
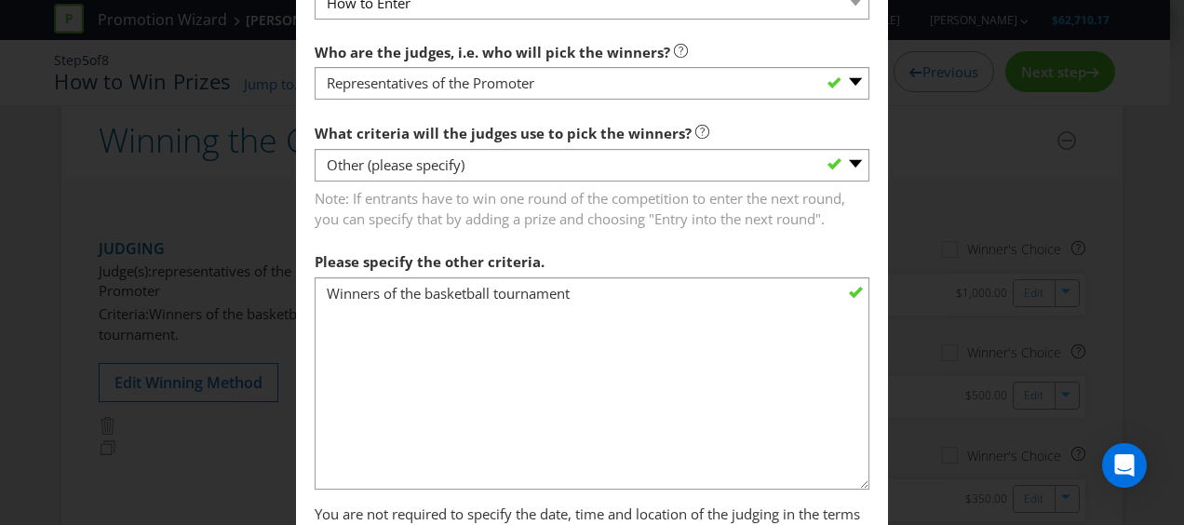
click at [937, 208] on div "Edit Winning Method How to Enter How will the winners be selected? Draw Judging…" at bounding box center [592, 262] width 1184 height 525
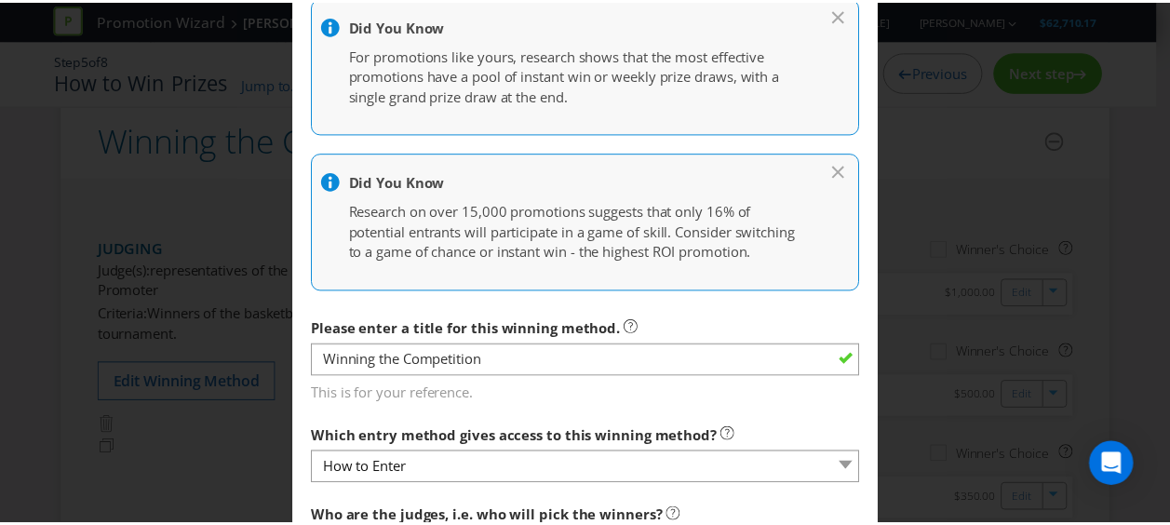
scroll to position [0, 0]
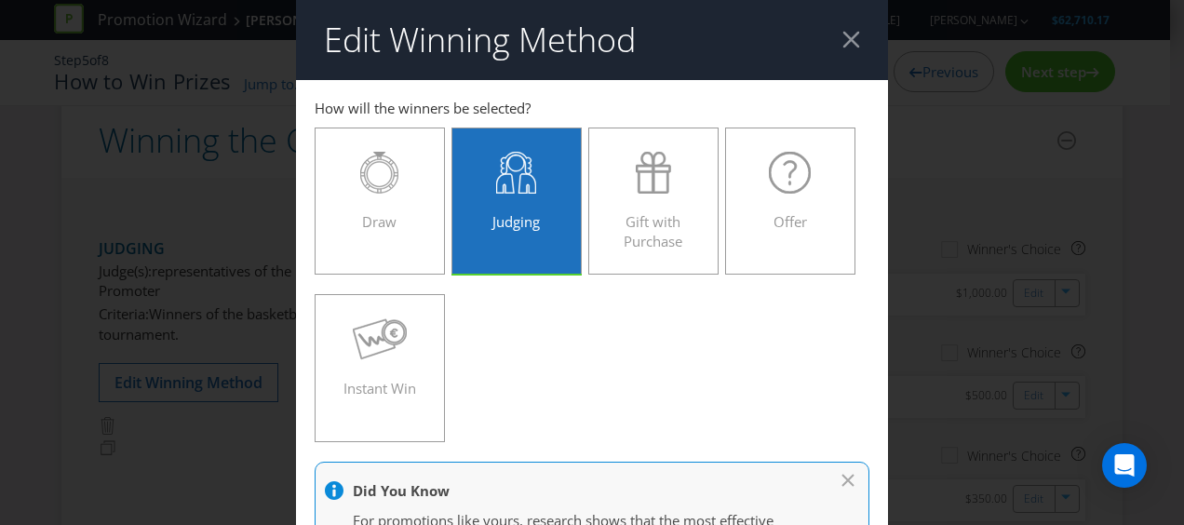
click at [842, 42] on div at bounding box center [851, 40] width 18 height 18
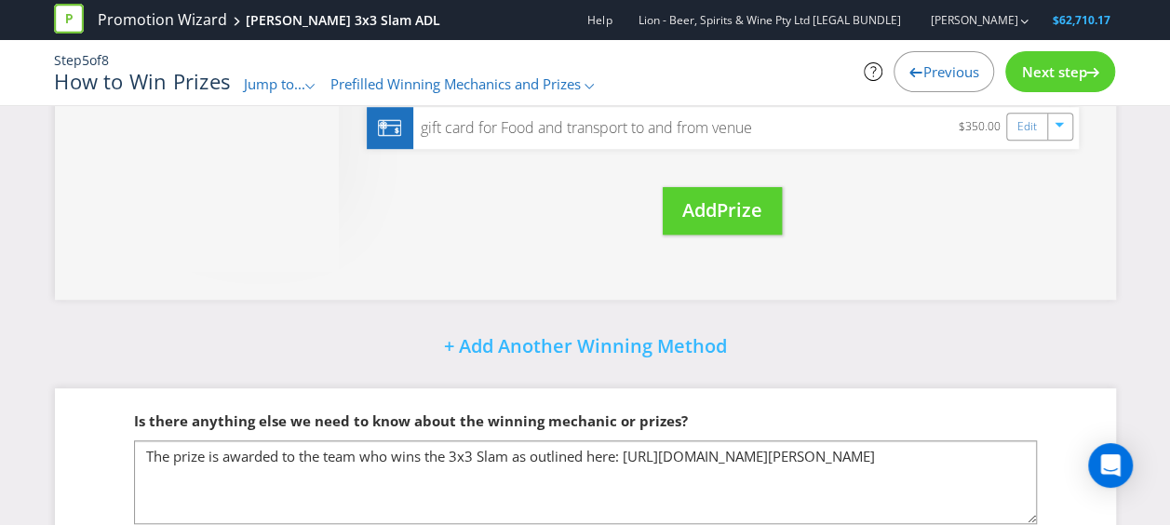
scroll to position [625, 0]
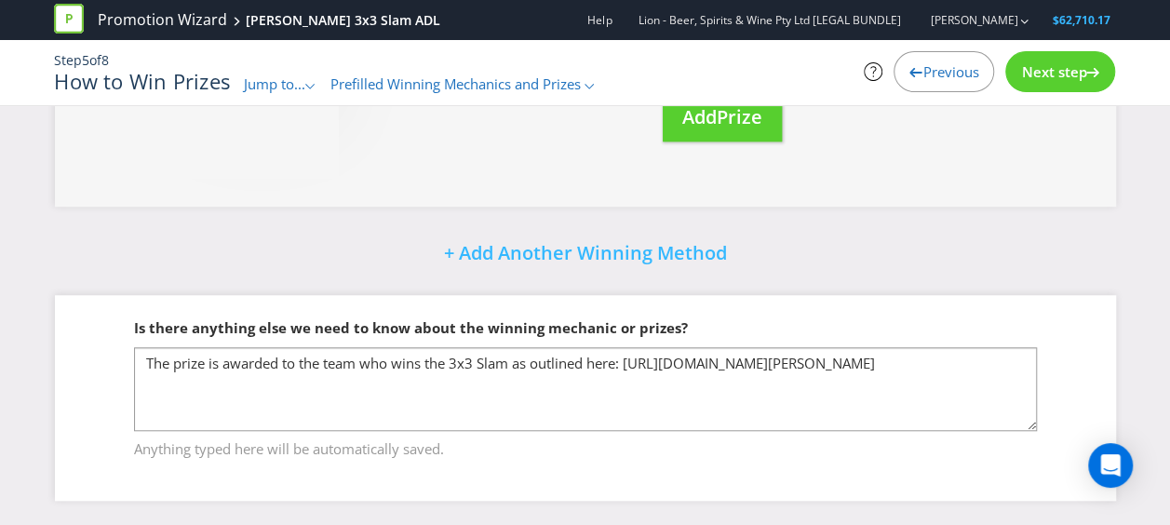
click at [1029, 67] on span "Next step" at bounding box center [1053, 71] width 65 height 19
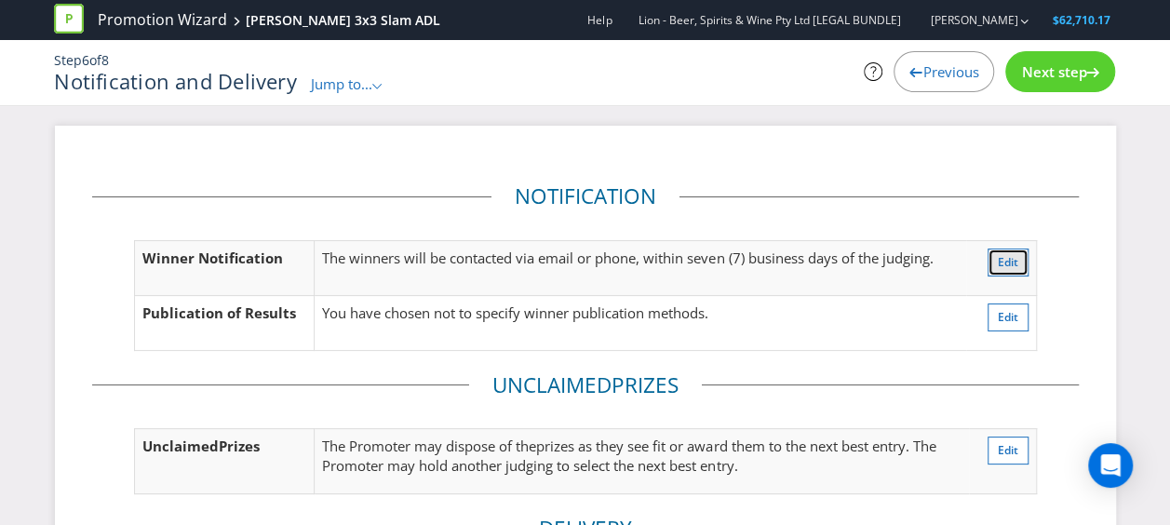
click at [998, 265] on span "Edit" at bounding box center [1008, 262] width 20 height 16
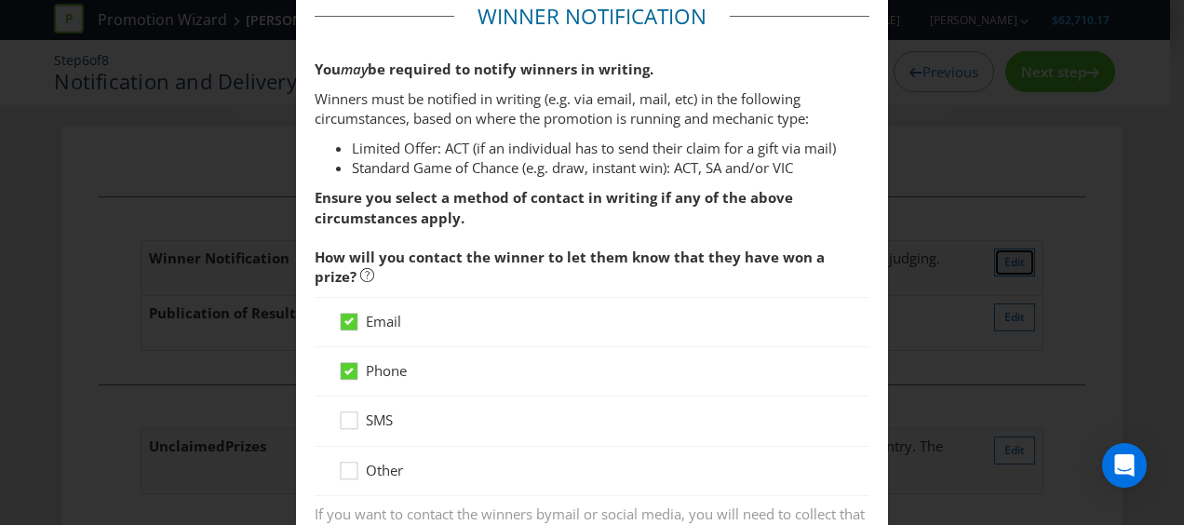
scroll to position [479, 0]
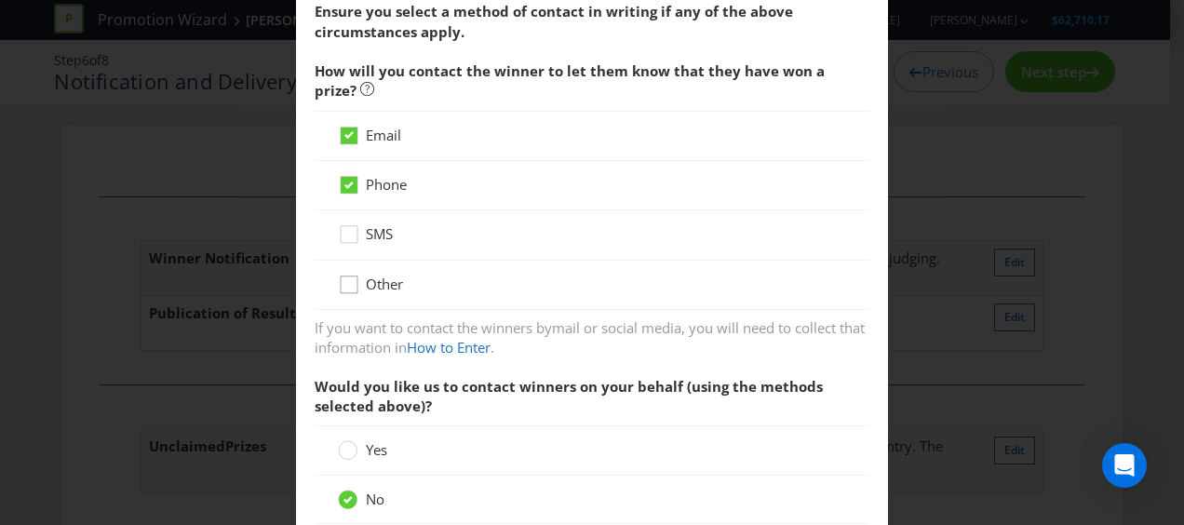
click at [344, 274] on div at bounding box center [348, 278] width 9 height 9
click at [0, 0] on input "Other" at bounding box center [0, 0] width 0 height 0
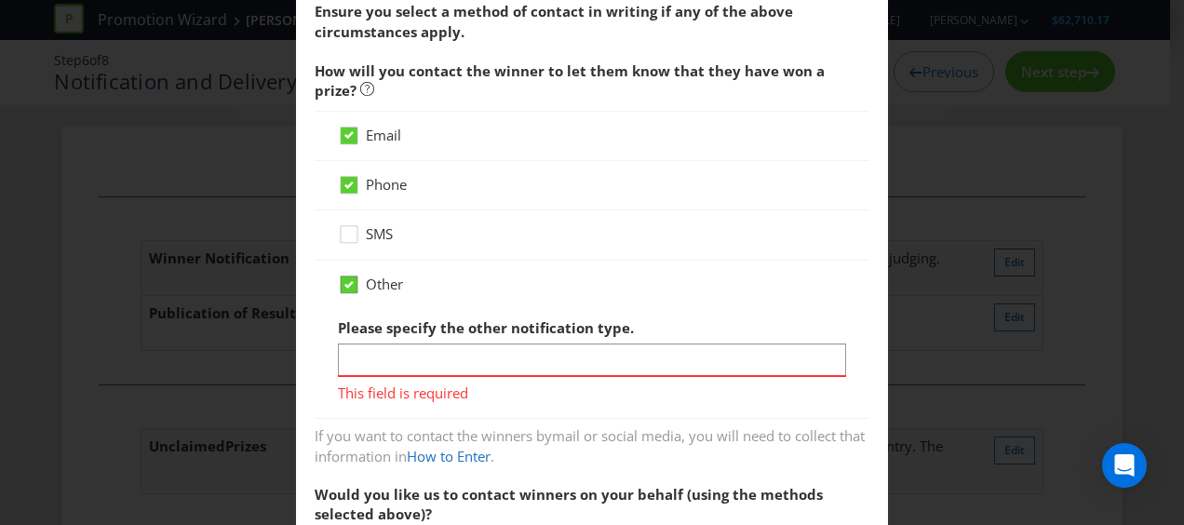
click at [344, 274] on div at bounding box center [348, 278] width 9 height 9
click at [0, 0] on input "Other" at bounding box center [0, 0] width 0 height 0
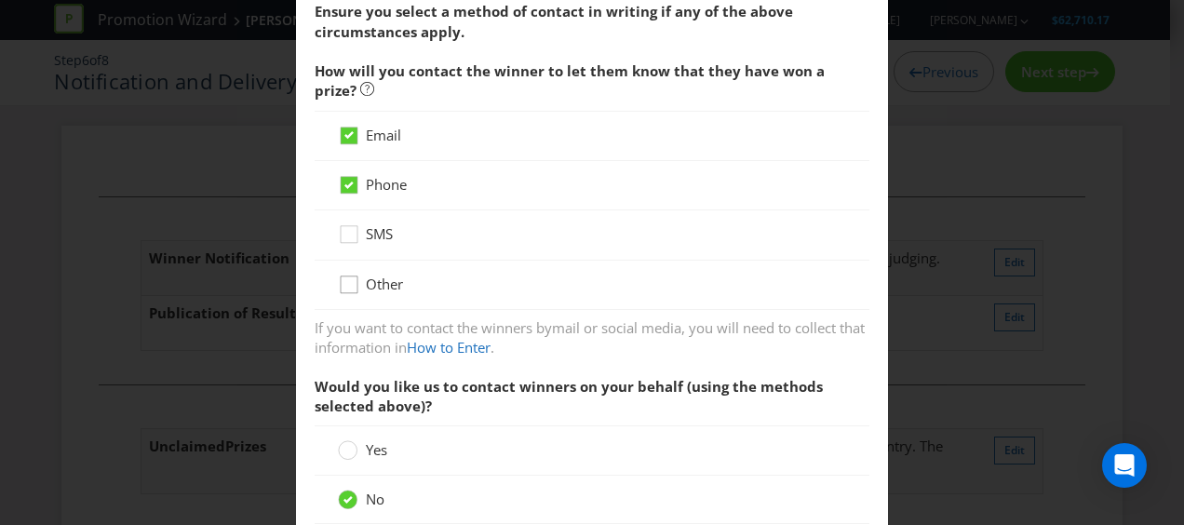
click at [344, 279] on div at bounding box center [348, 278] width 9 height 9
click at [0, 0] on input "Other" at bounding box center [0, 0] width 0 height 0
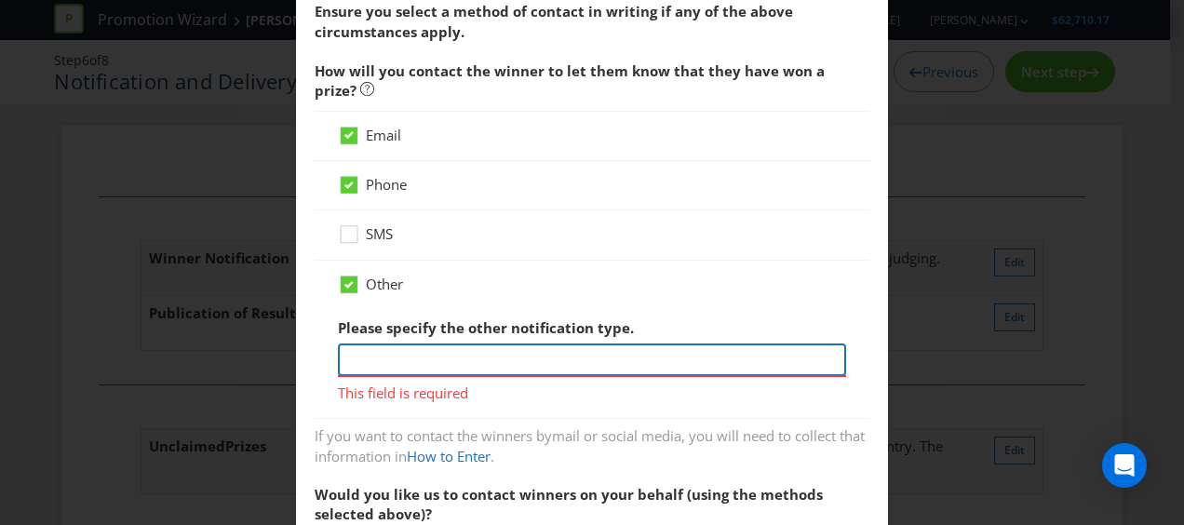
click at [416, 362] on input "text" at bounding box center [592, 359] width 508 height 33
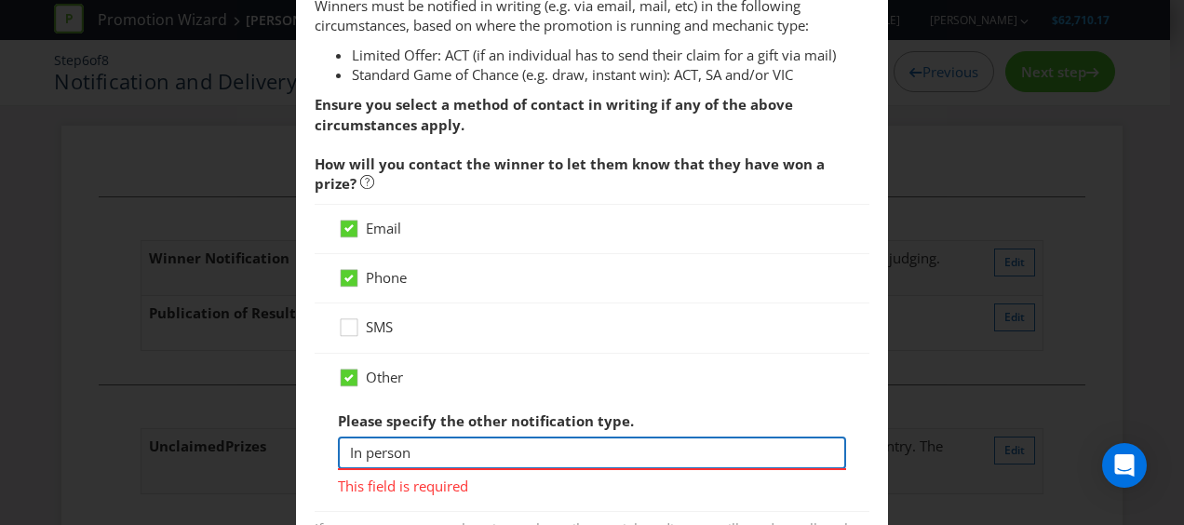
scroll to position [572, 0]
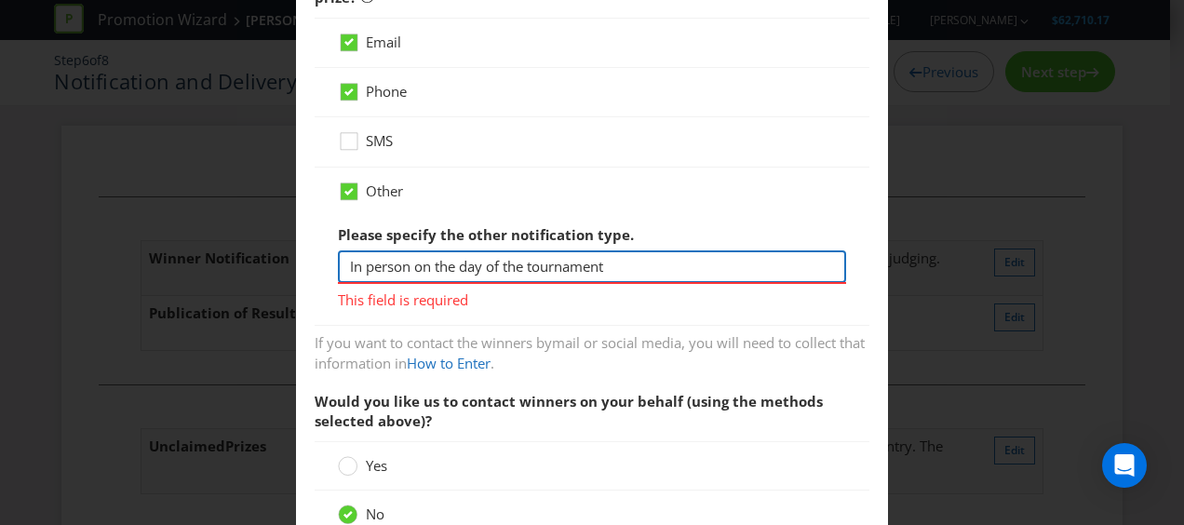
click at [500, 262] on input "In person on the day of the tournament" at bounding box center [592, 266] width 508 height 33
drag, startPoint x: 498, startPoint y: 262, endPoint x: 411, endPoint y: 254, distance: 86.9
click at [411, 254] on input "In person on the day of the tournament" at bounding box center [592, 266] width 508 height 33
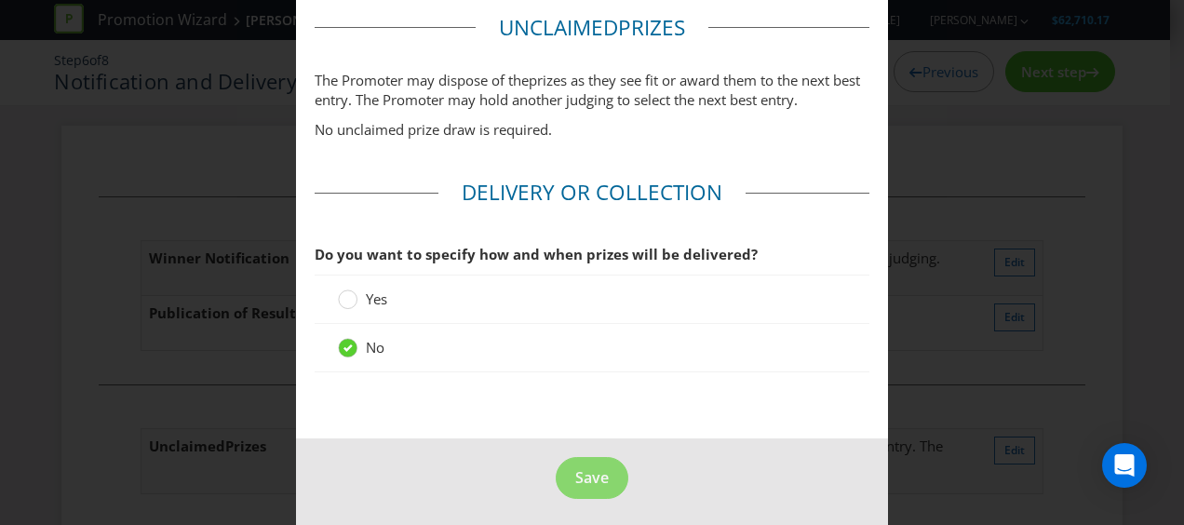
scroll to position [1149, 0]
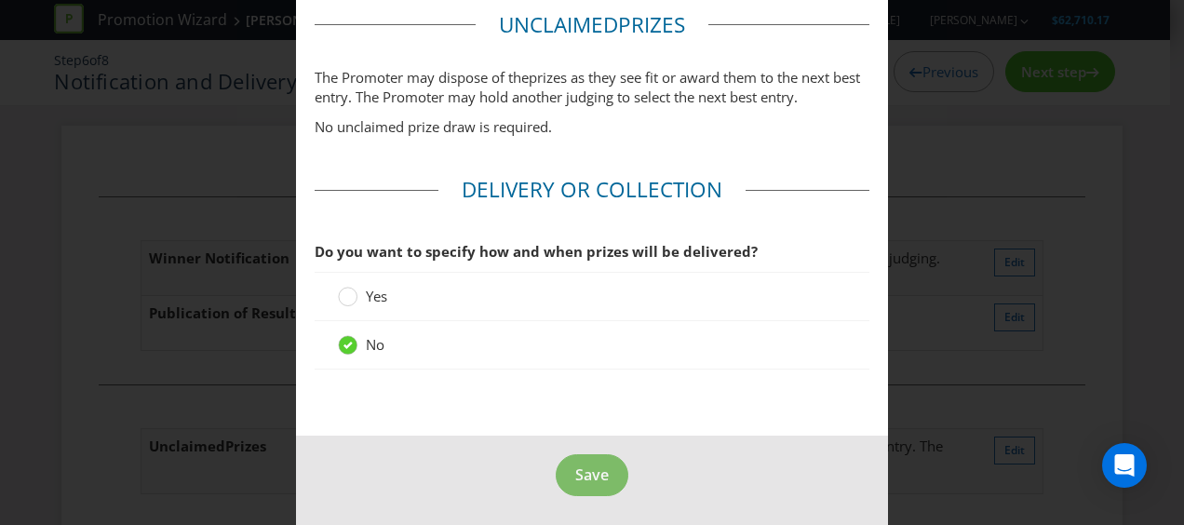
type input "In person after the tournament"
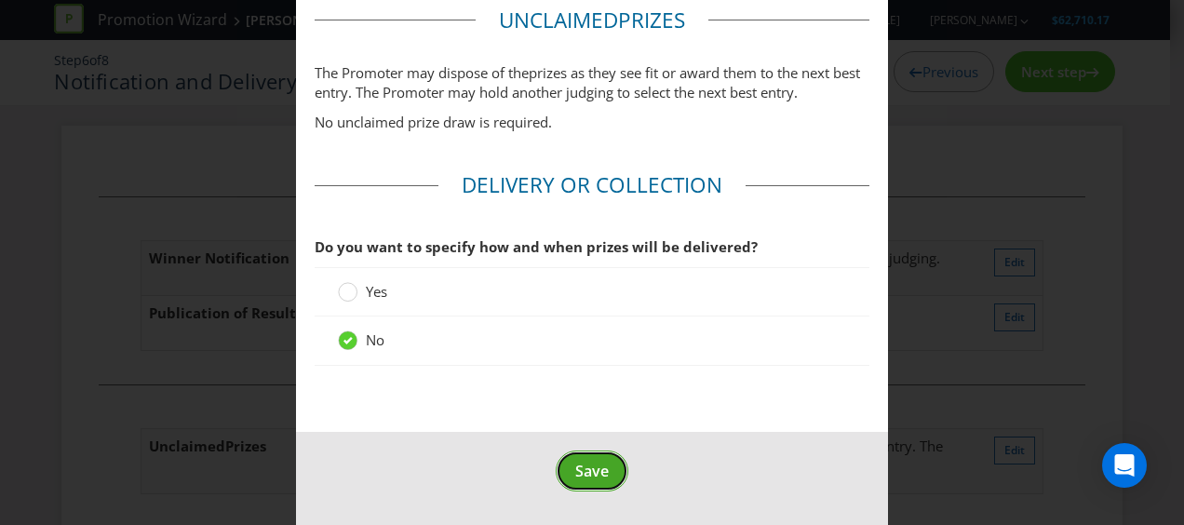
click at [571, 456] on button "Save" at bounding box center [592, 471] width 73 height 42
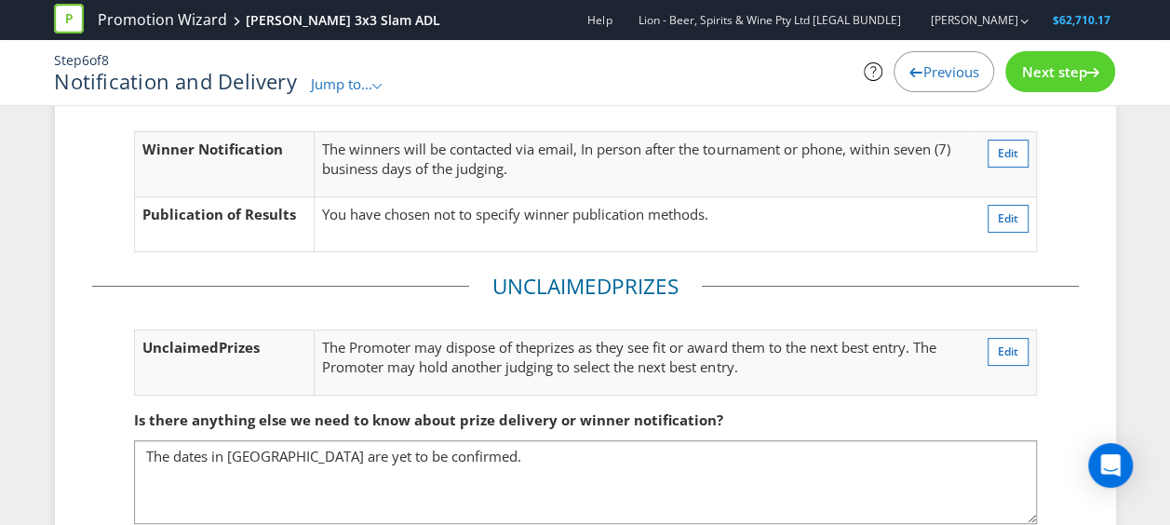
scroll to position [202, 0]
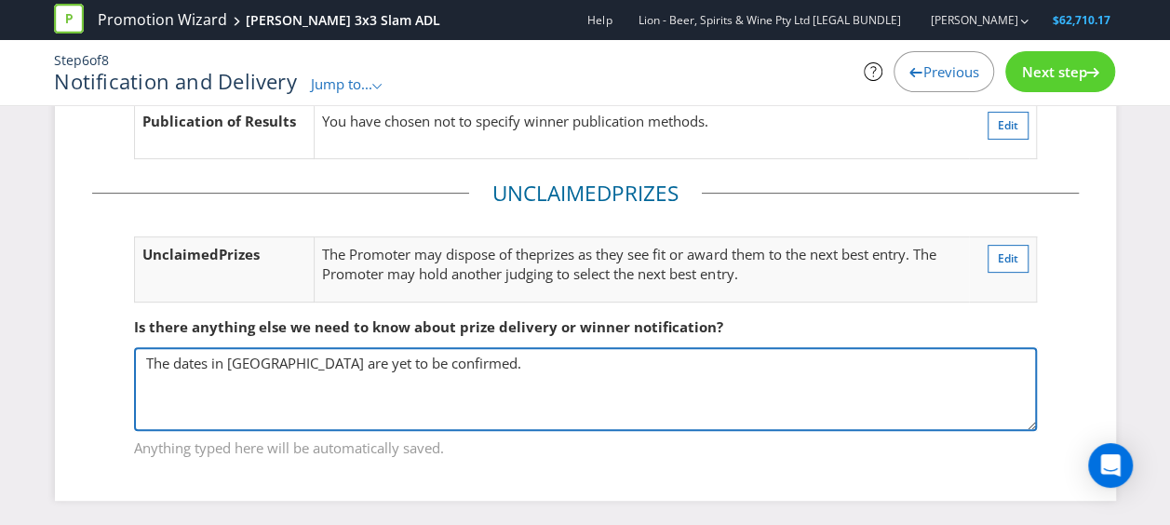
click at [519, 370] on textarea "The dates in [GEOGRAPHIC_DATA] are yet to be confirmed." at bounding box center [585, 389] width 903 height 84
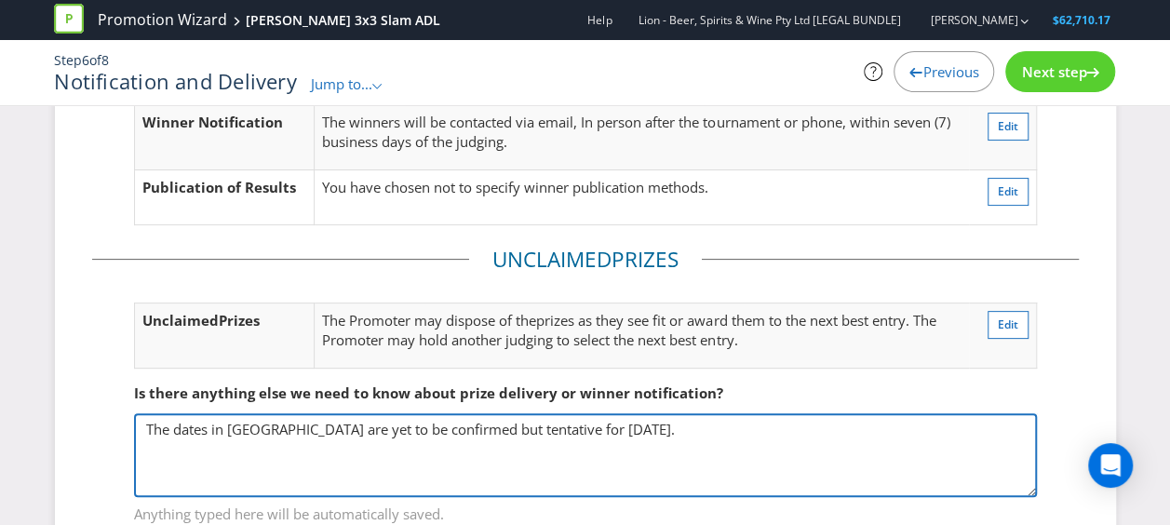
scroll to position [109, 0]
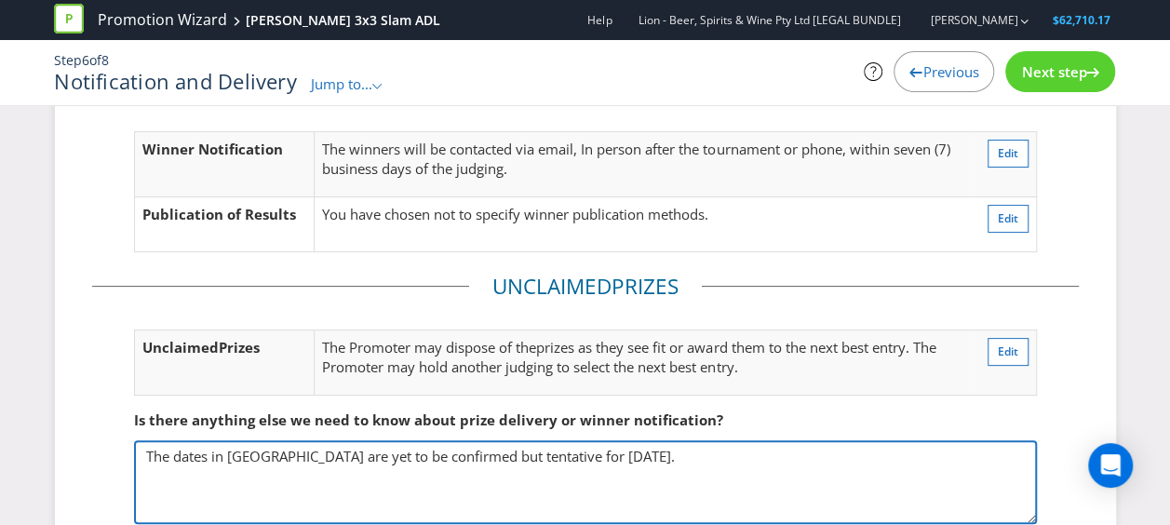
type textarea "The dates in [GEOGRAPHIC_DATA] are yet to be confirmed but tentative for [DATE]."
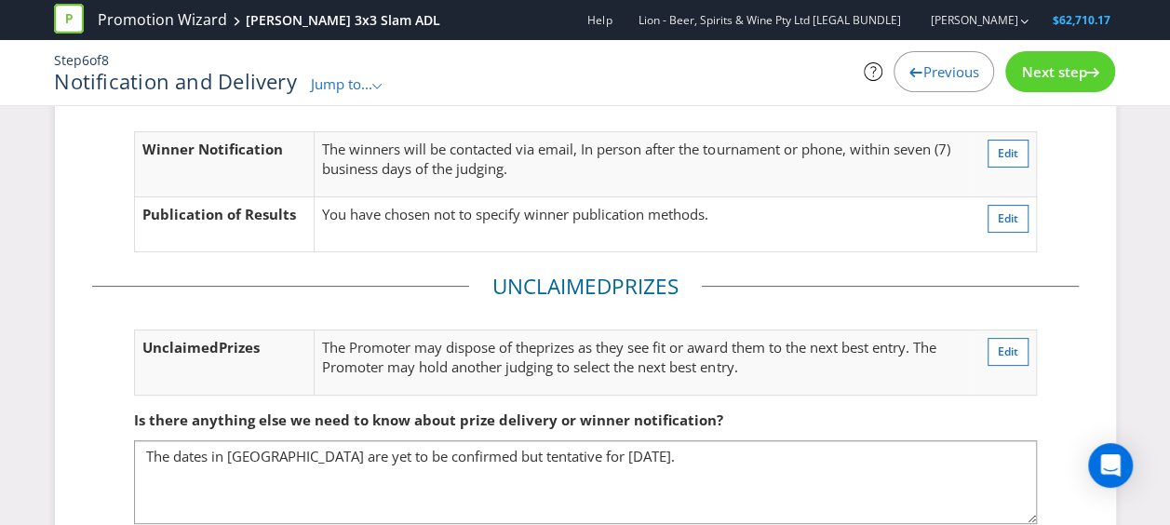
click at [1047, 74] on span "Next step" at bounding box center [1053, 71] width 65 height 19
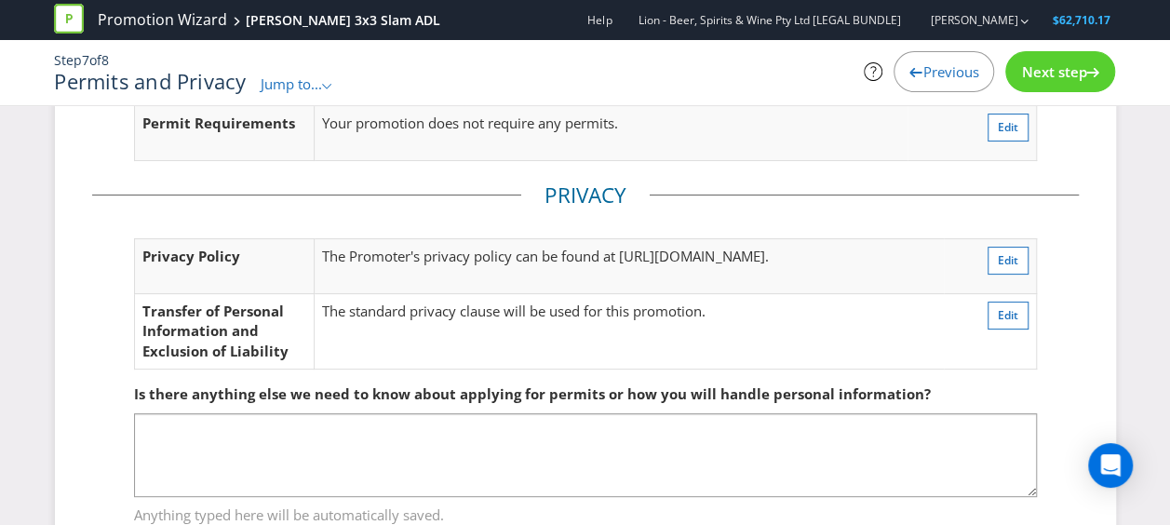
scroll to position [173, 0]
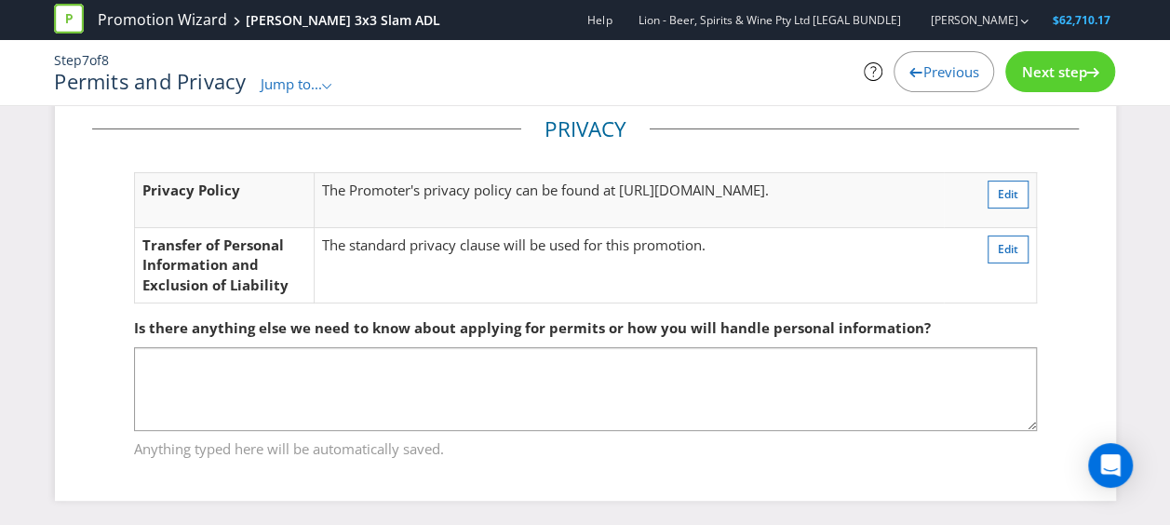
click at [1049, 75] on span "Next step" at bounding box center [1053, 71] width 65 height 19
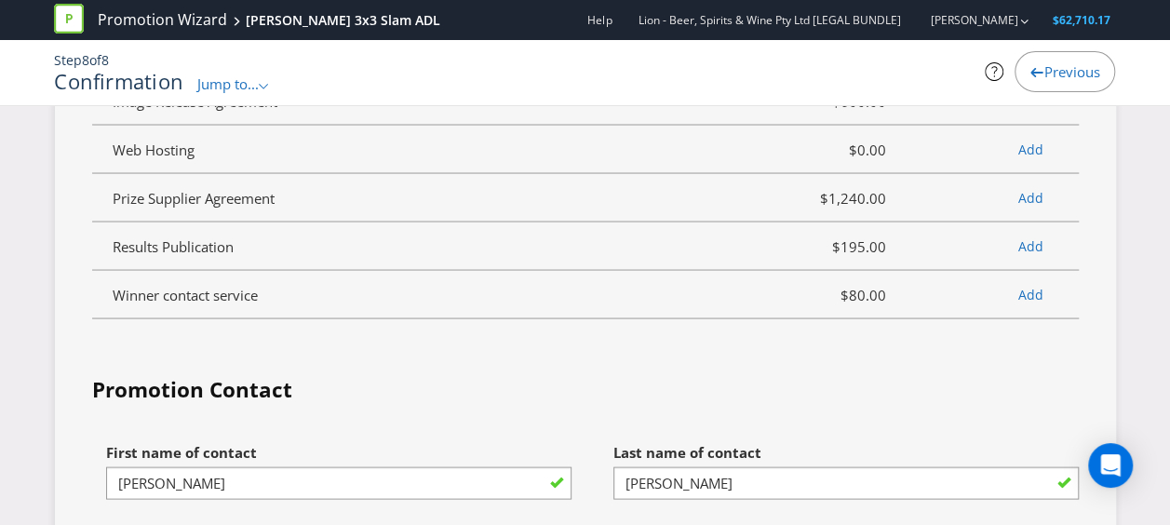
scroll to position [5384, 0]
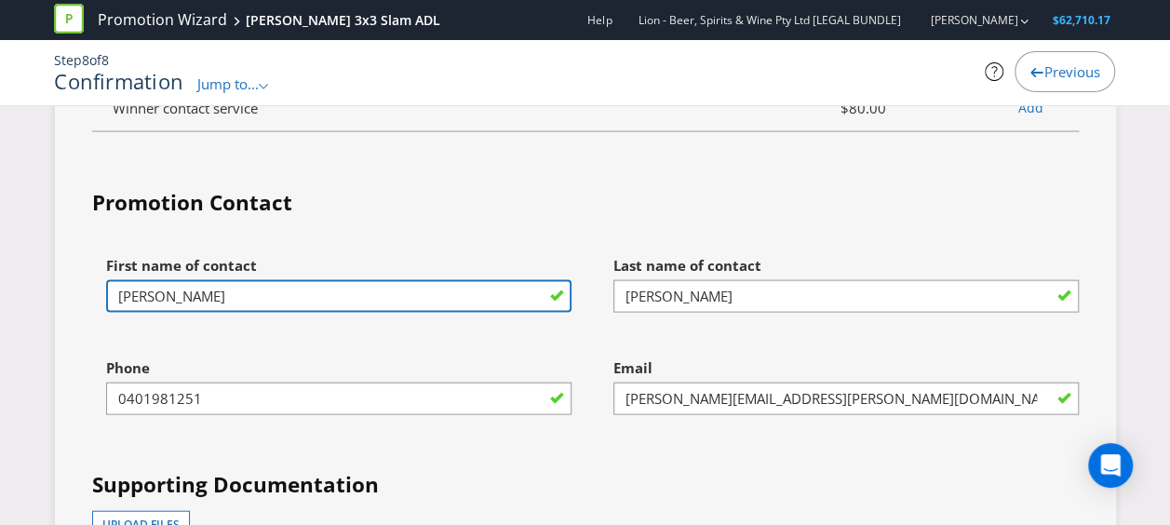
click at [309, 298] on input "[PERSON_NAME]" at bounding box center [338, 296] width 465 height 33
drag, startPoint x: 252, startPoint y: 296, endPoint x: 0, endPoint y: 227, distance: 261.4
type input "[PERSON_NAME]"
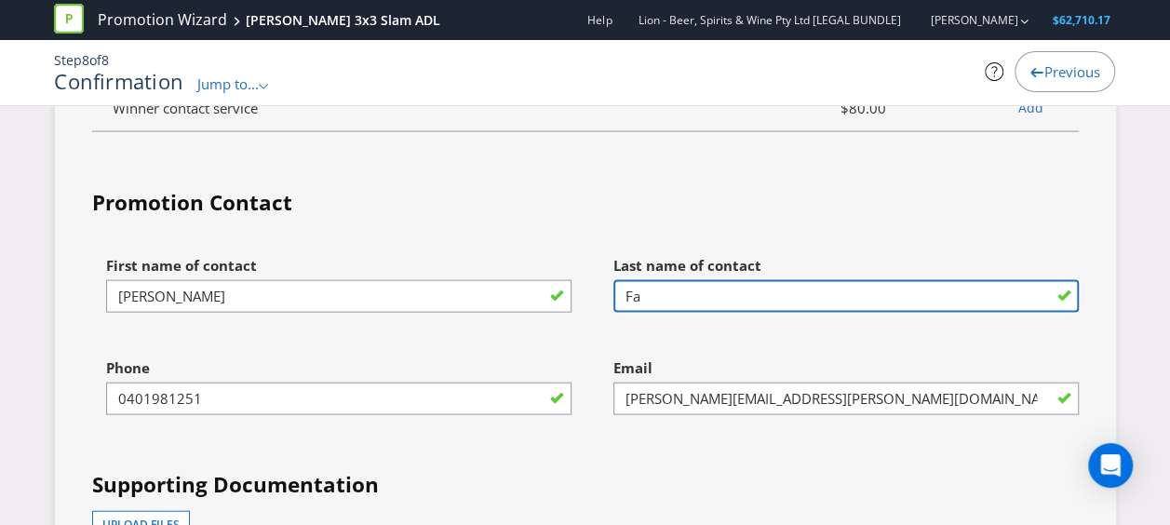
type input "F"
type input "[PERSON_NAME]"
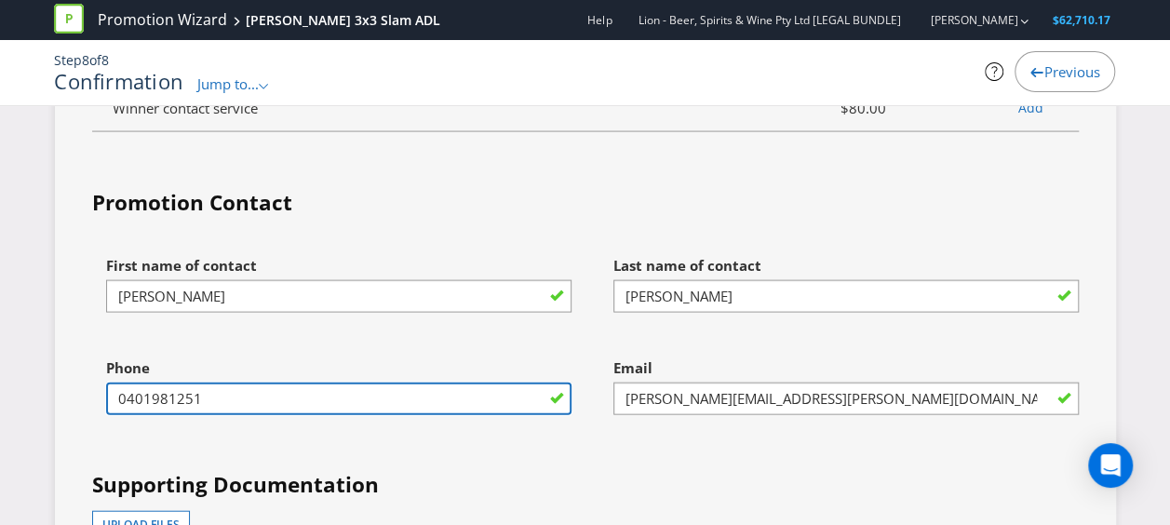
click at [441, 404] on input "0401981251" at bounding box center [338, 398] width 465 height 33
drag, startPoint x: 447, startPoint y: 402, endPoint x: -4, endPoint y: 398, distance: 450.4
type input "0408778801"
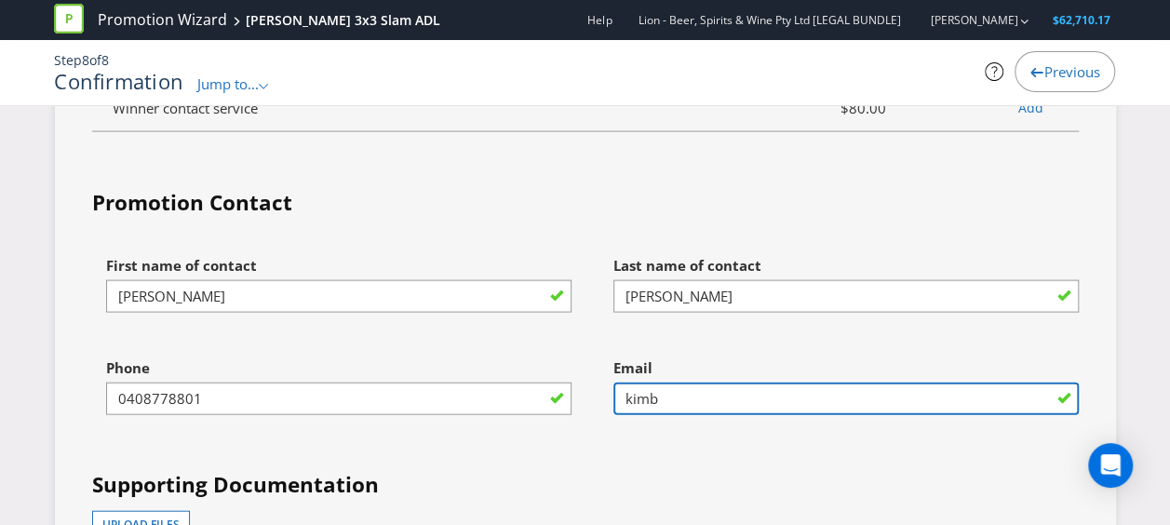
type input "[PERSON_NAME][EMAIL_ADDRESS][PERSON_NAME][DOMAIN_NAME]"
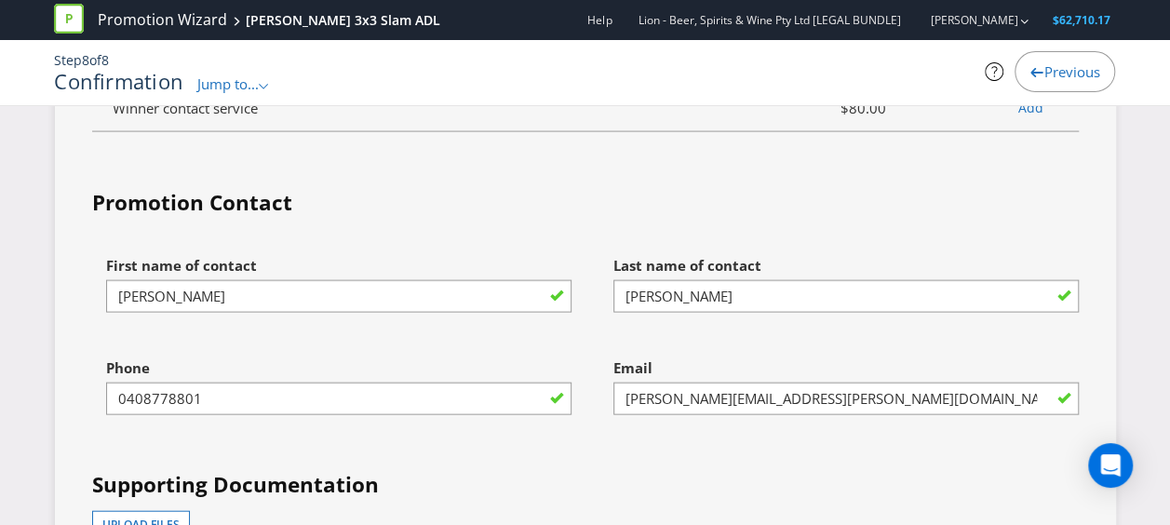
click at [701, 465] on div "First name of contact [PERSON_NAME] Last name of contact [PERSON_NAME] Phone [P…" at bounding box center [585, 505] width 1014 height 517
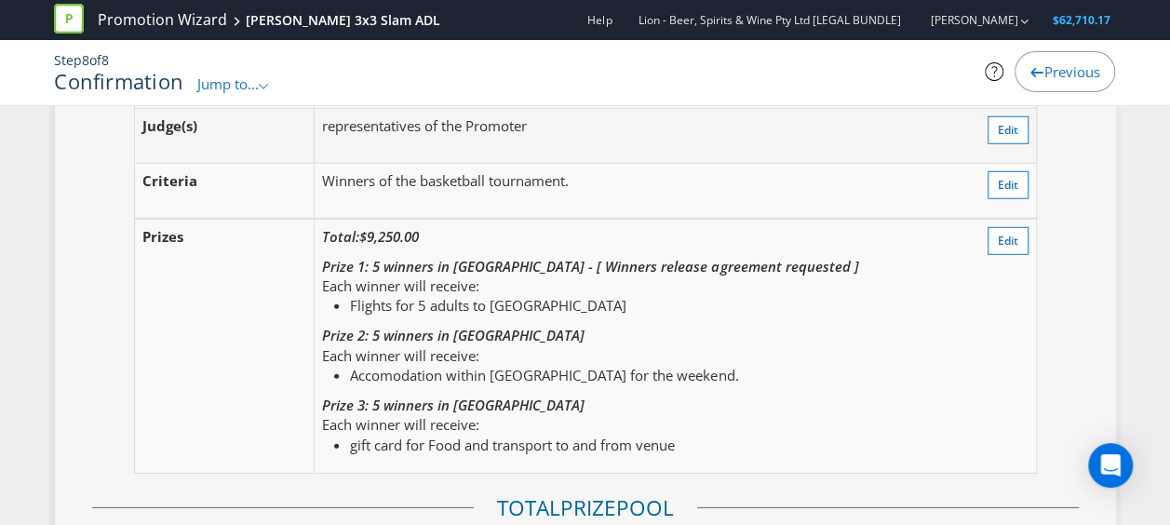
scroll to position [2175, 0]
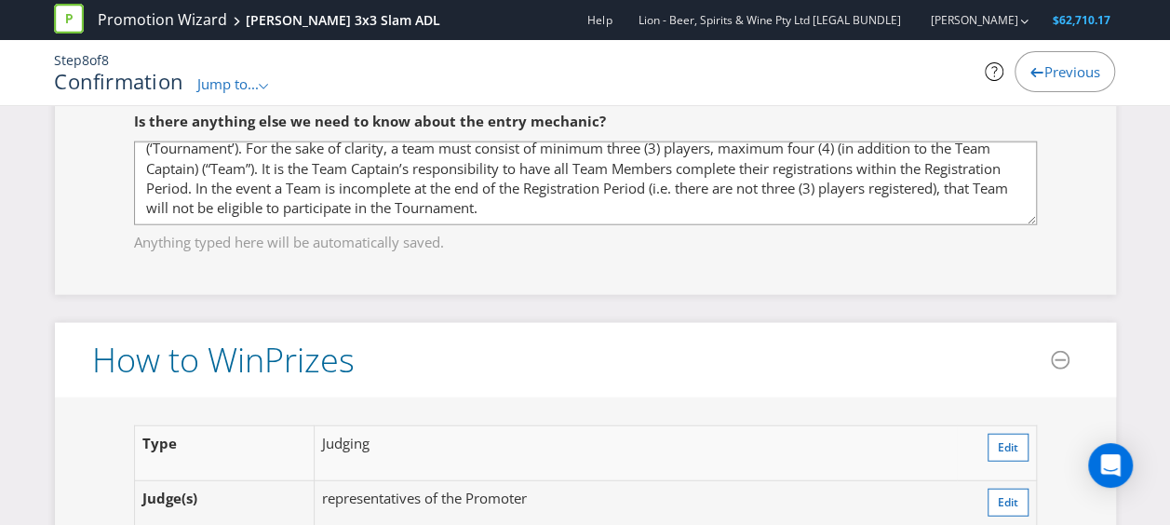
click at [1016, 365] on header "How to Win Prize s" at bounding box center [585, 360] width 1061 height 74
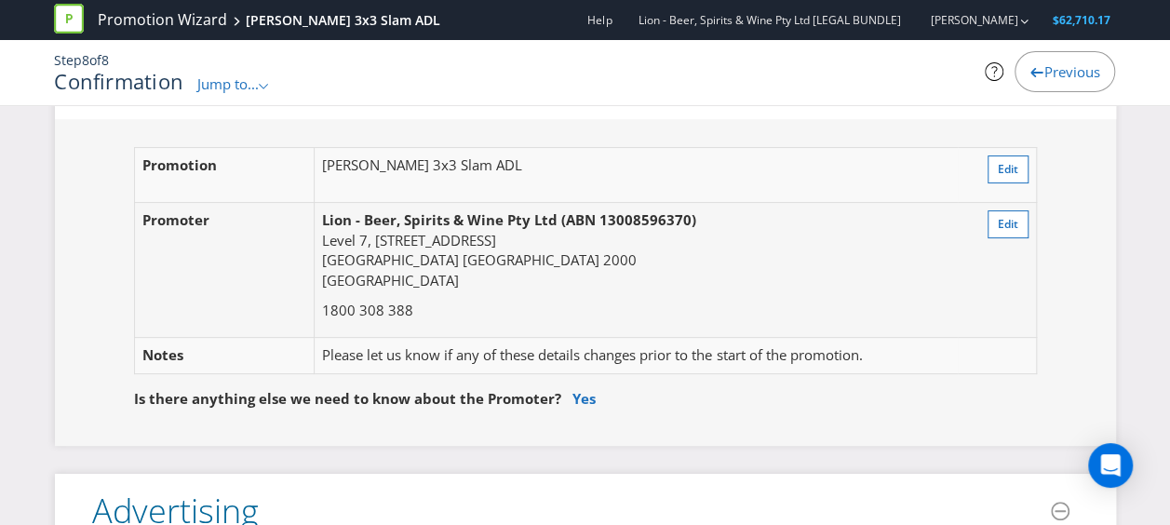
scroll to position [34, 0]
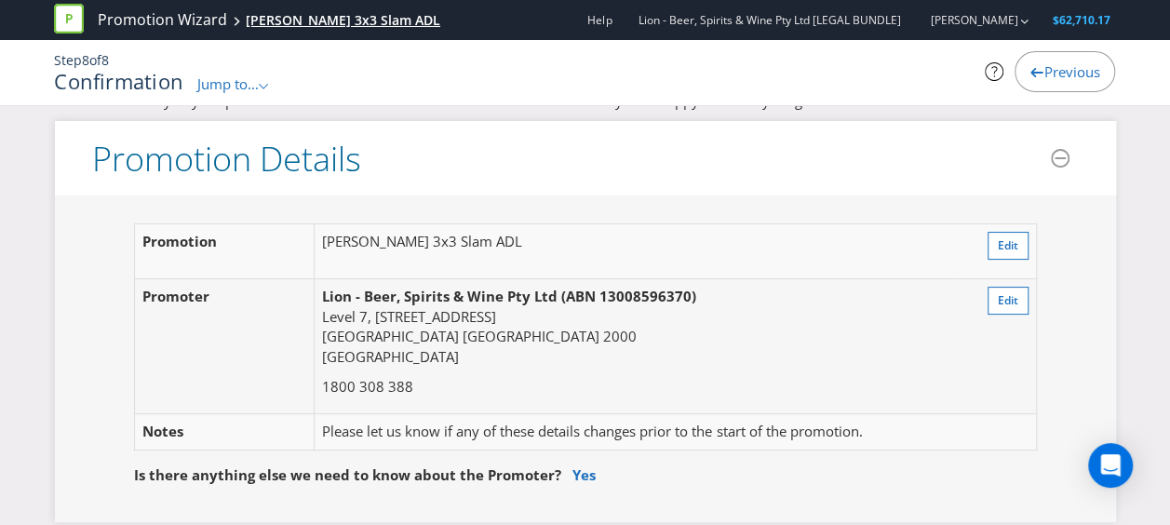
click at [324, 19] on div "[PERSON_NAME] 3x3 Slam ADL" at bounding box center [343, 20] width 194 height 19
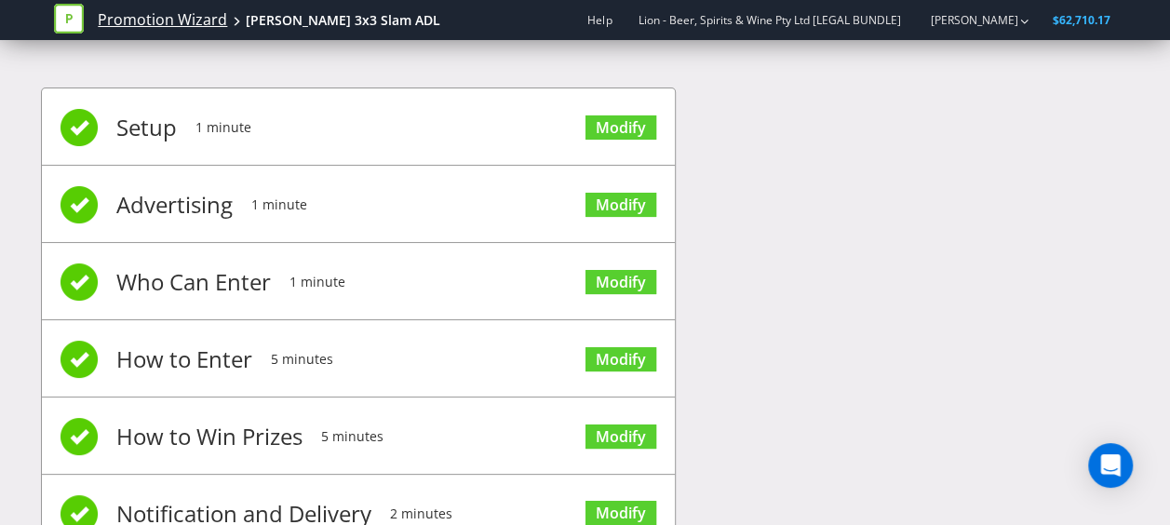
click at [176, 19] on link "Promotion Wizard" at bounding box center [162, 19] width 129 height 21
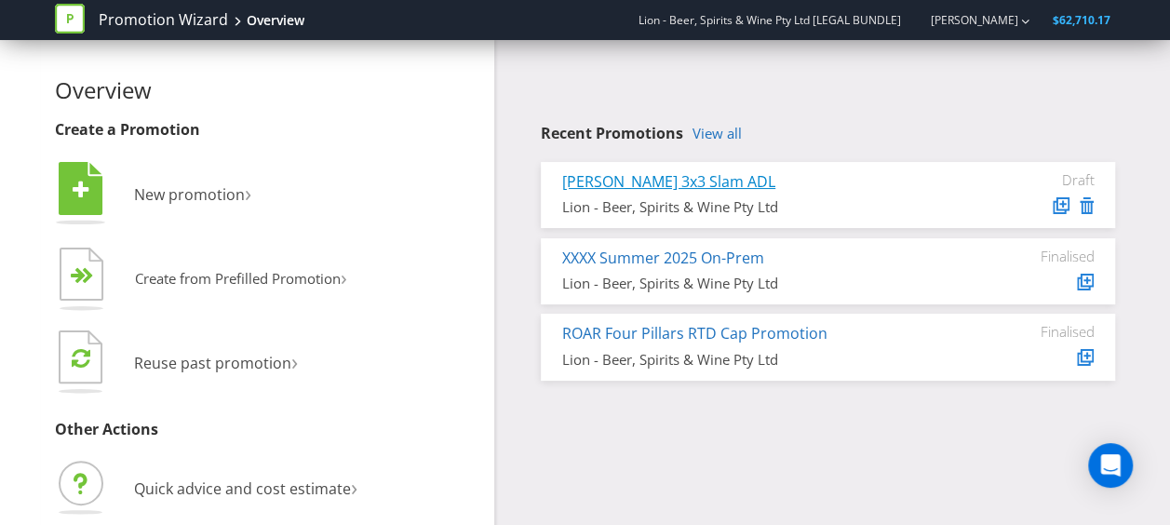
drag, startPoint x: 681, startPoint y: 176, endPoint x: 600, endPoint y: 184, distance: 81.4
drag, startPoint x: 600, startPoint y: 184, endPoint x: 585, endPoint y: 181, distance: 15.1
click at [585, 181] on link "[PERSON_NAME] 3x3 Slam ADL" at bounding box center [668, 181] width 213 height 20
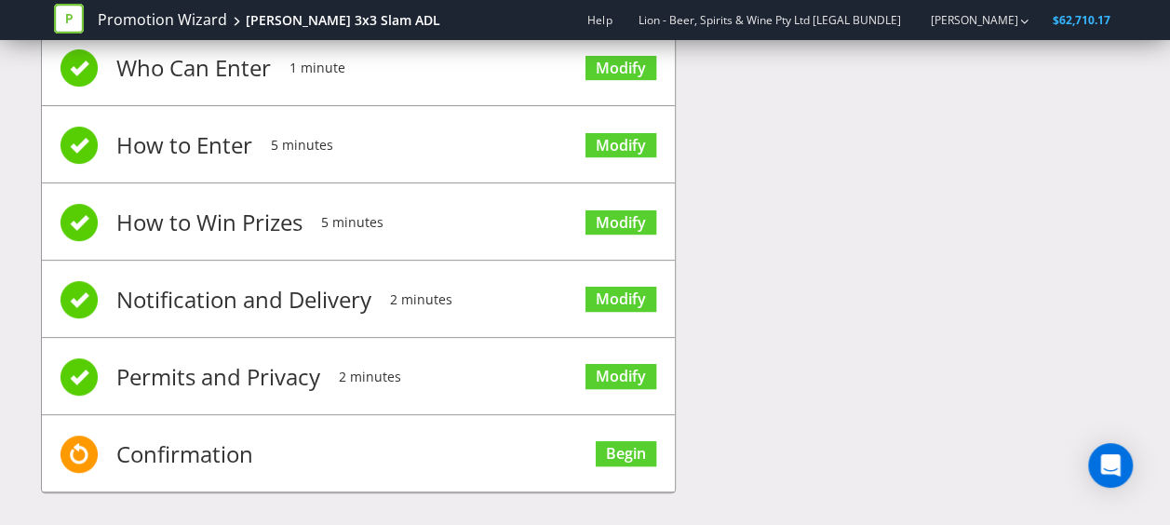
scroll to position [221, 0]
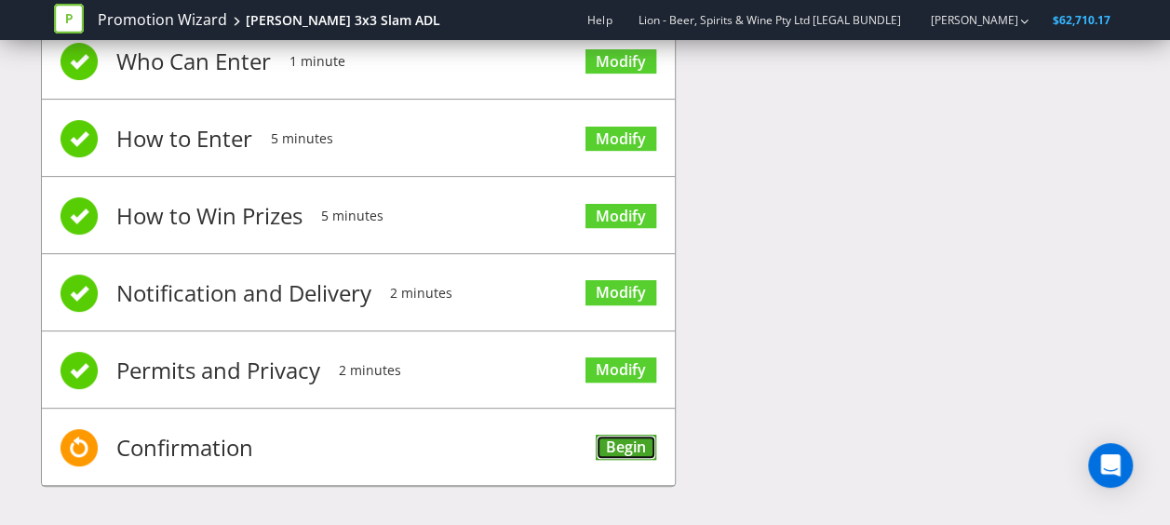
click at [613, 441] on link "Begin" at bounding box center [626, 447] width 60 height 25
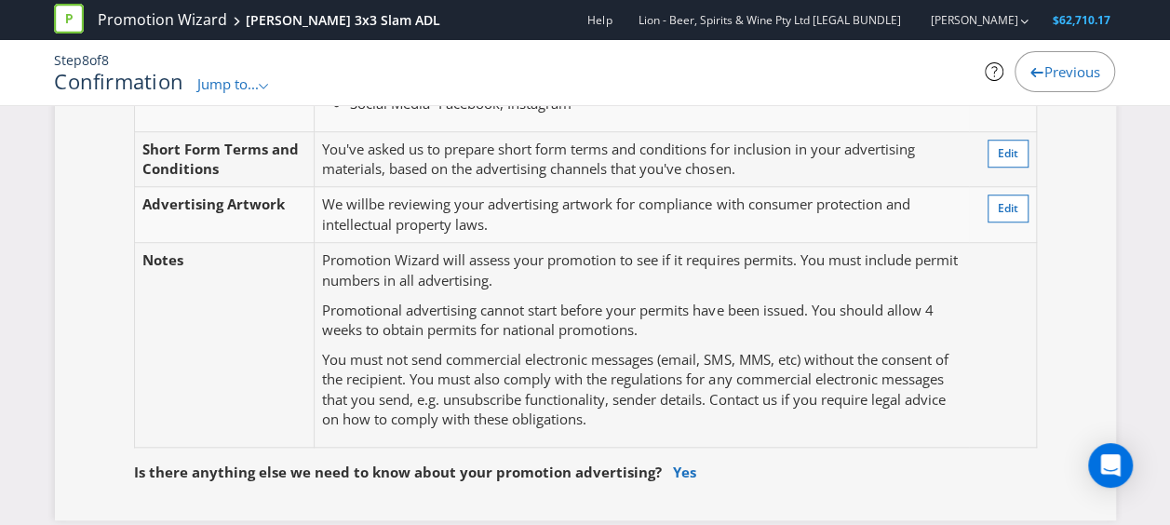
scroll to position [931, 0]
